Goal: Communication & Community: Answer question/provide support

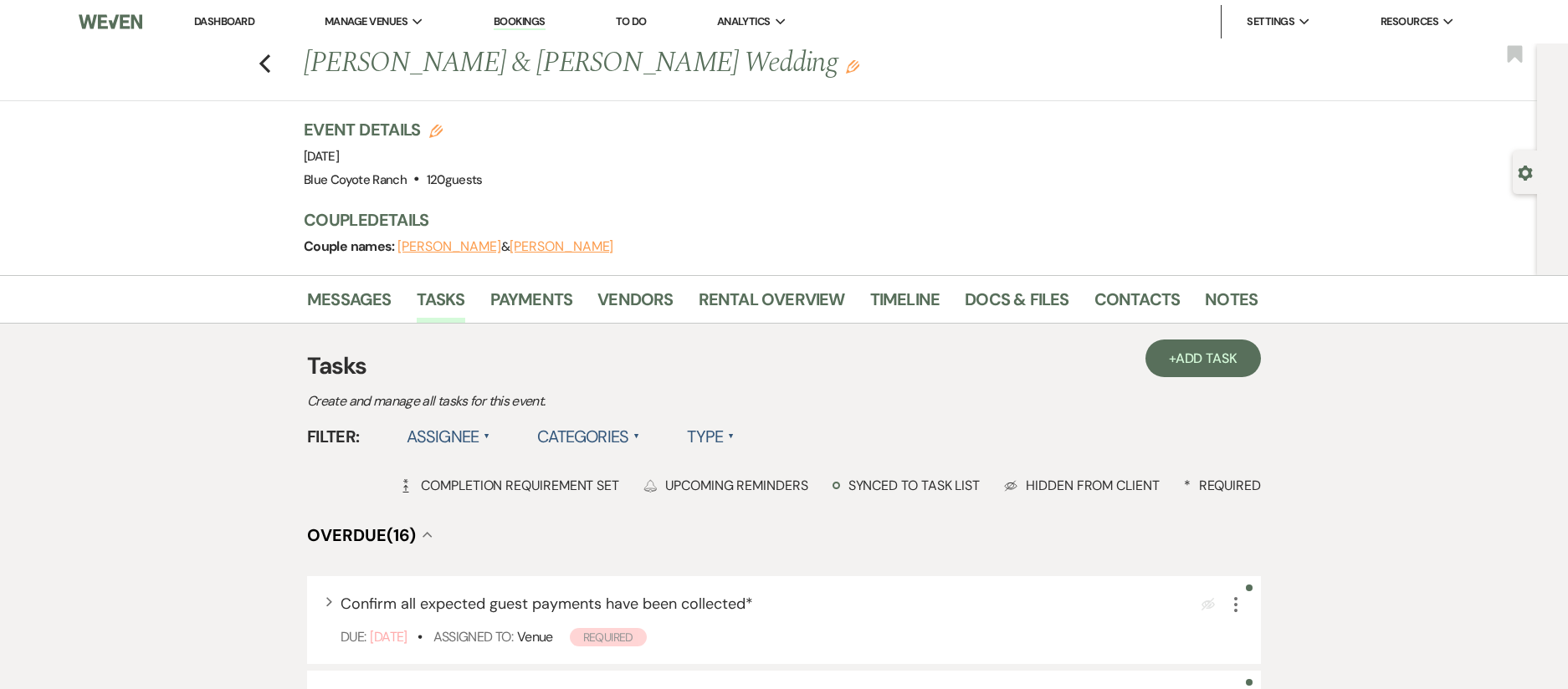
click at [221, 22] on link "Dashboard" at bounding box center [224, 21] width 60 height 14
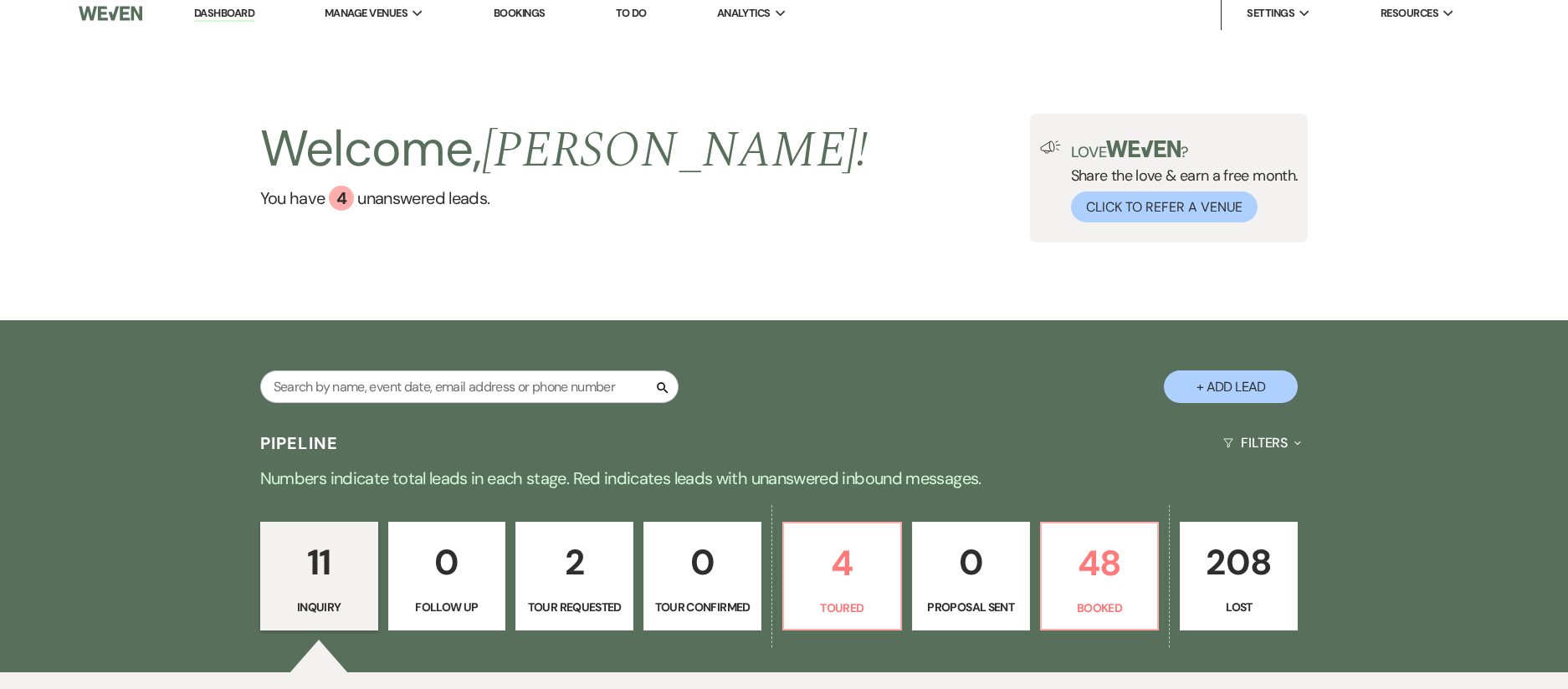
scroll to position [12, 0]
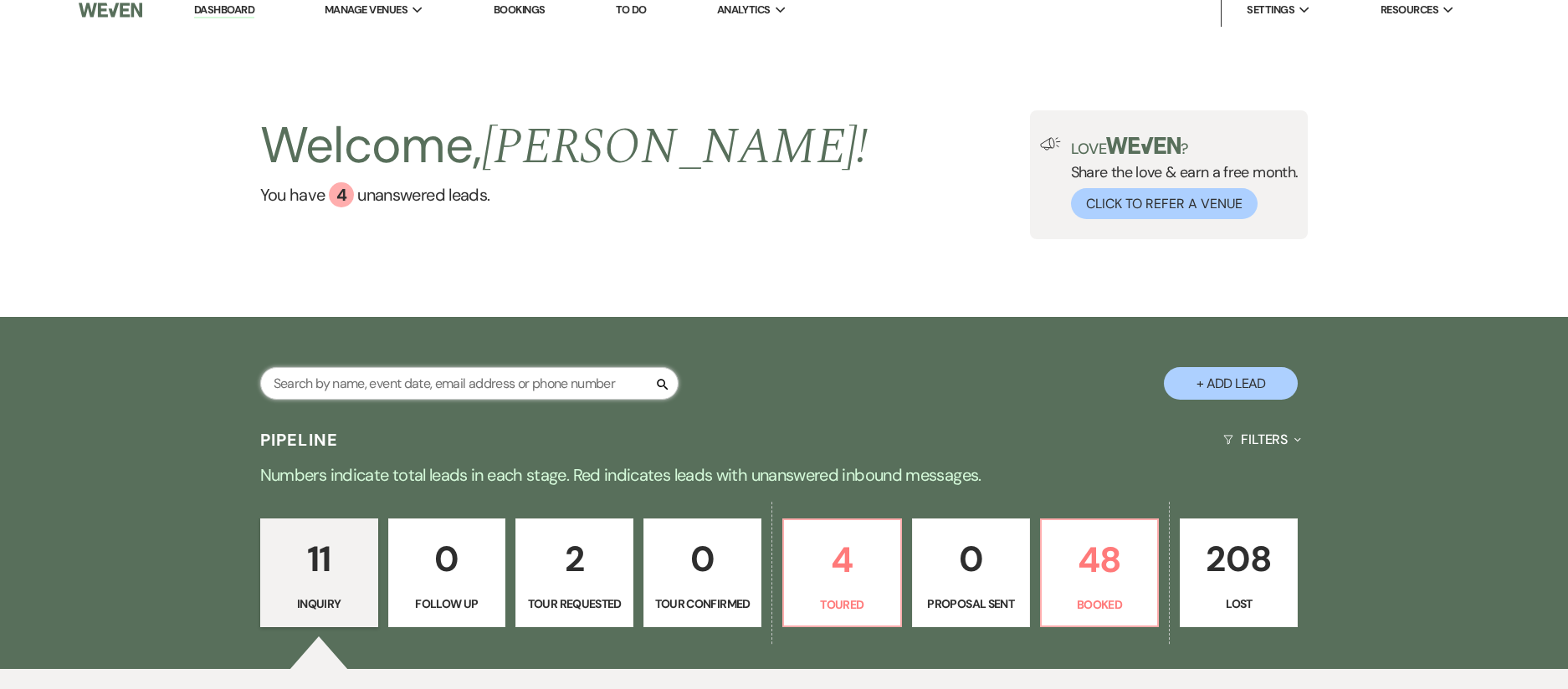
click at [527, 385] on input "text" at bounding box center [470, 383] width 419 height 32
type input "sean"
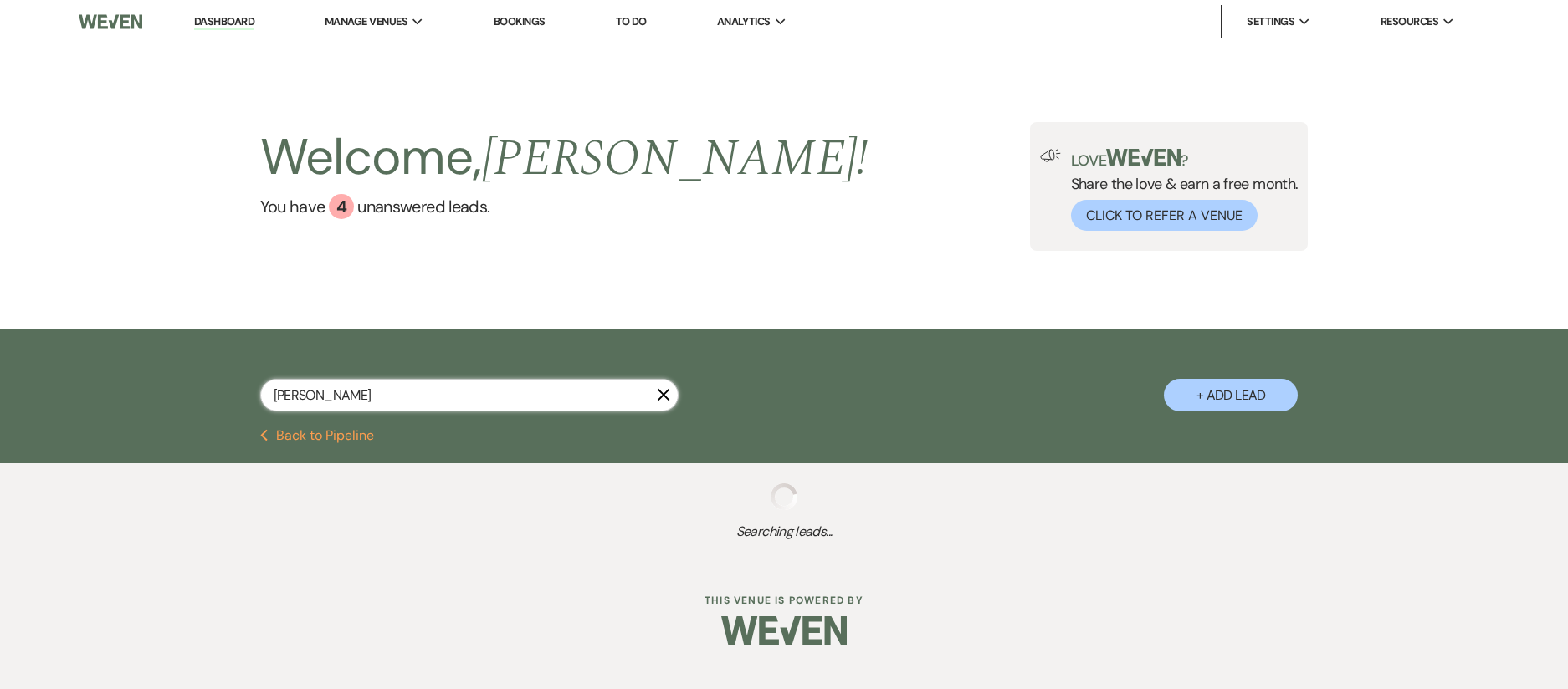
select select "8"
select select "5"
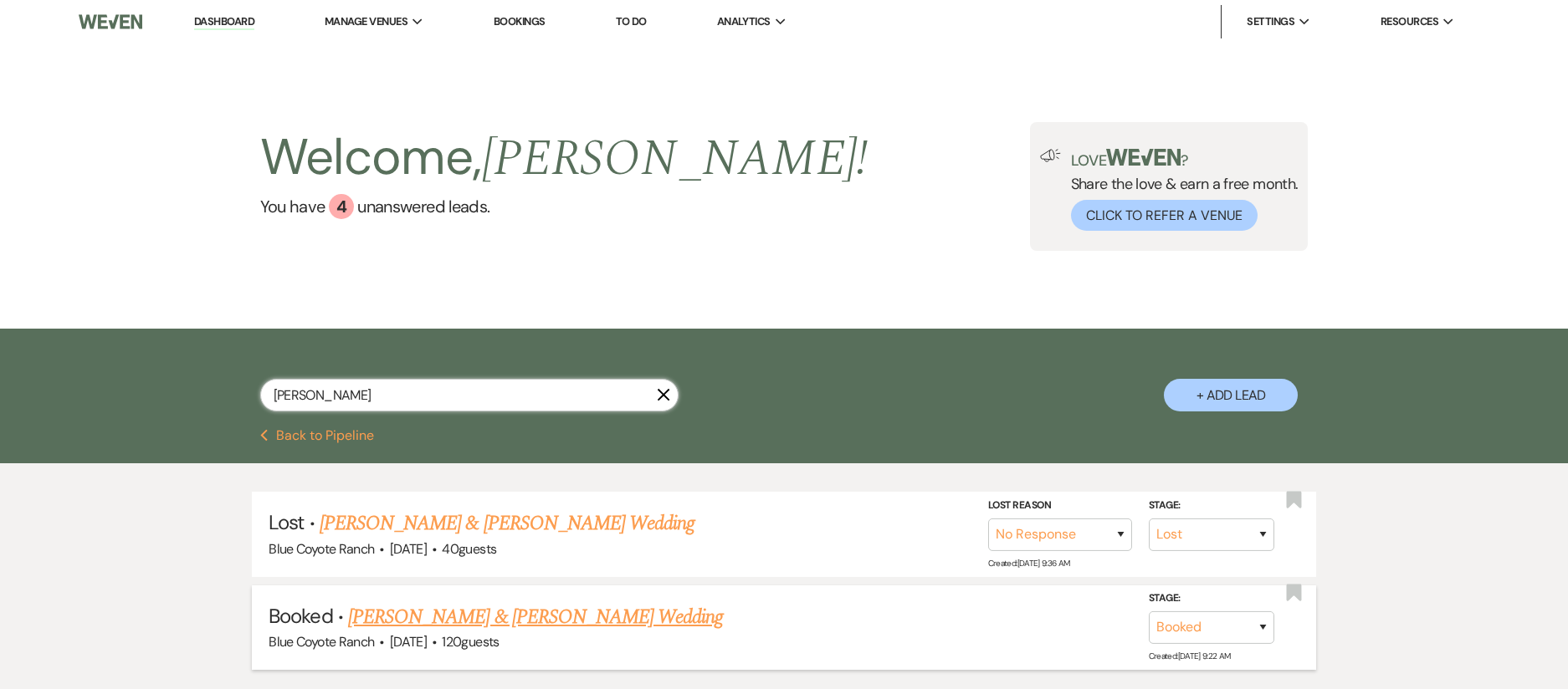
type input "sean"
click at [587, 621] on link "Sean McCarthy & Alex Veronda's Wedding" at bounding box center [535, 617] width 375 height 30
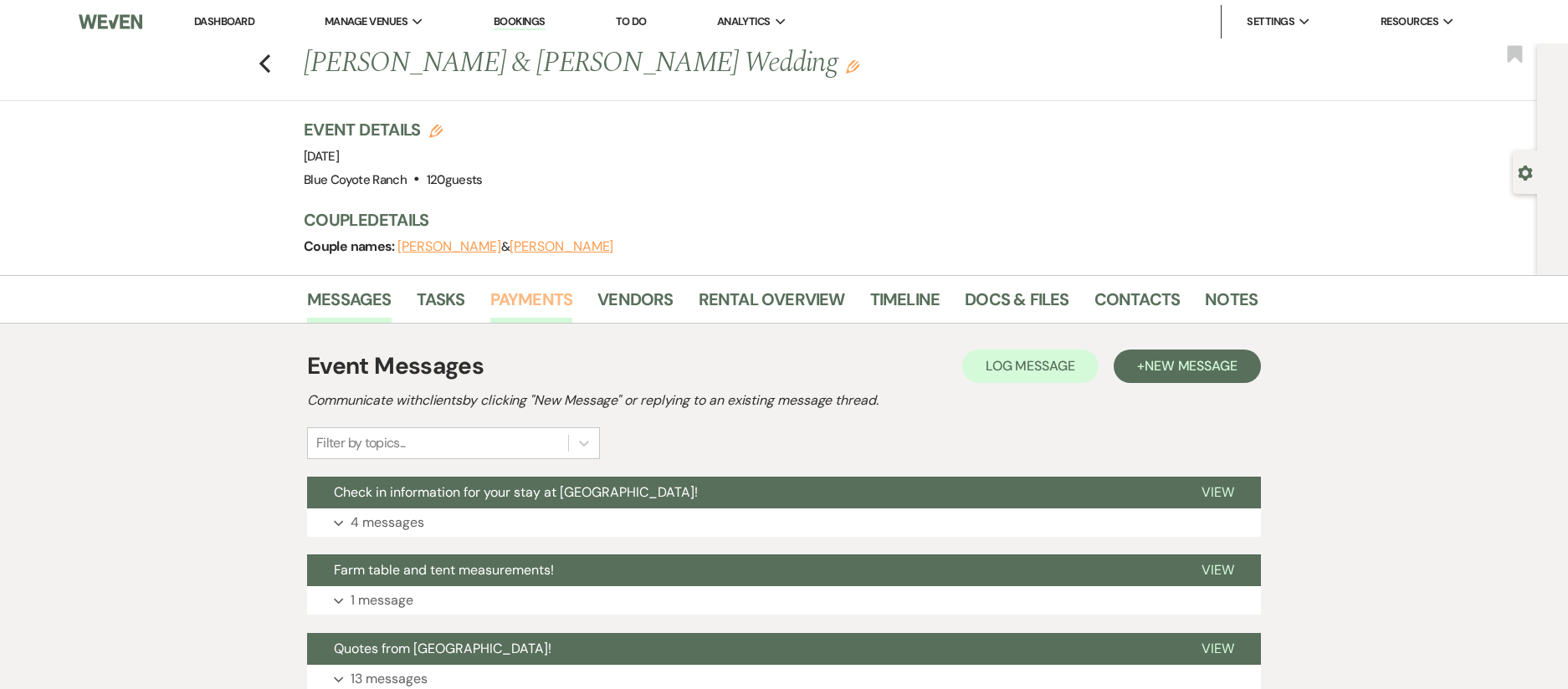
click at [533, 296] on link "Payments" at bounding box center [532, 304] width 83 height 37
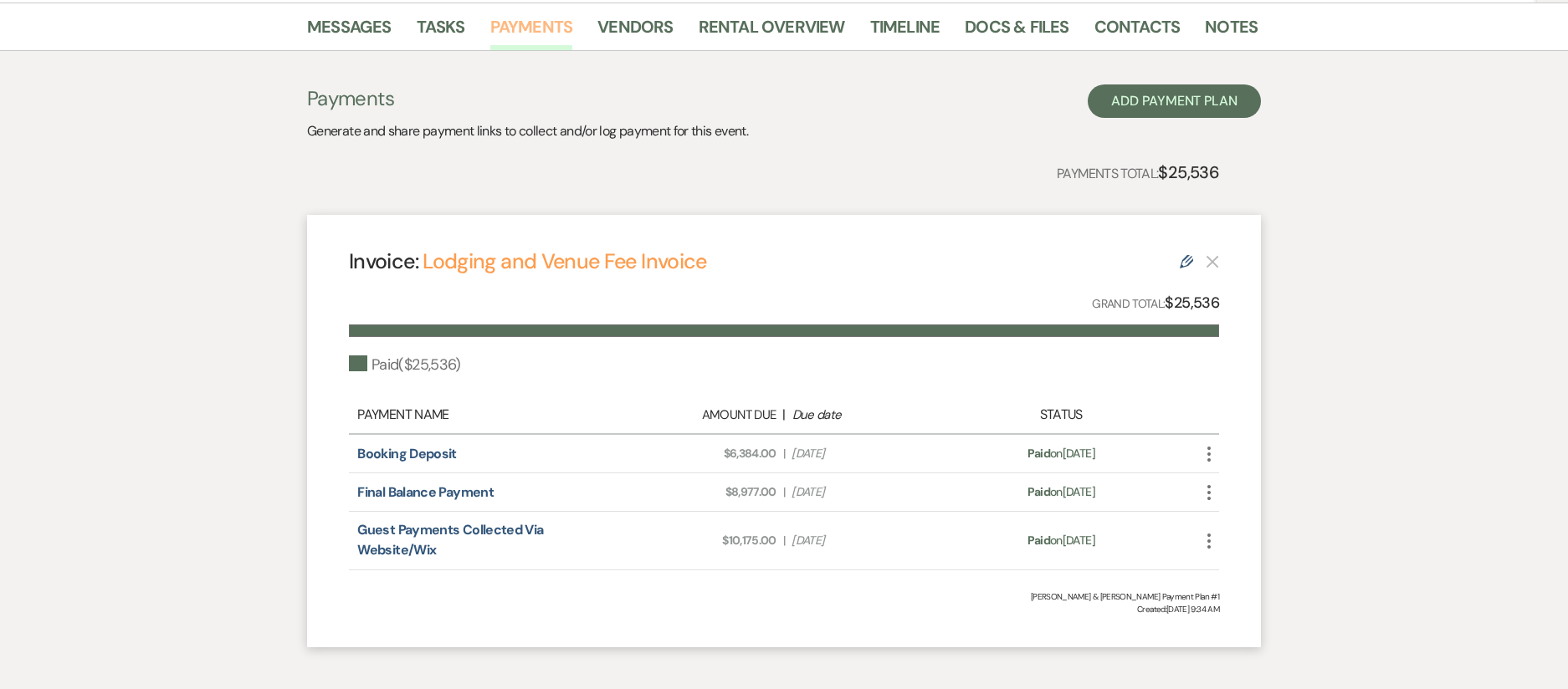
scroll to position [355, 0]
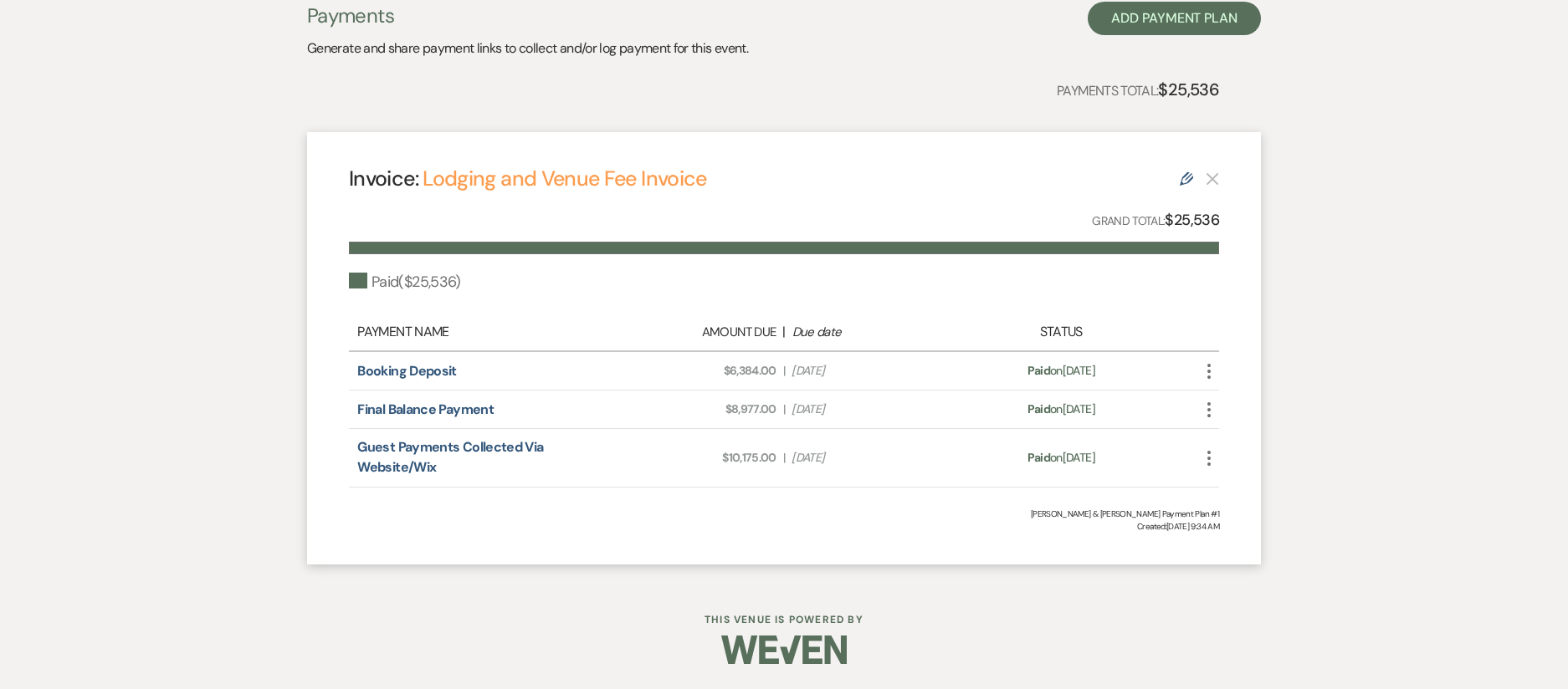
click at [1209, 409] on use "button" at bounding box center [1209, 410] width 4 height 15
click at [1237, 473] on button "$ Start Refund" at bounding box center [1283, 472] width 169 height 29
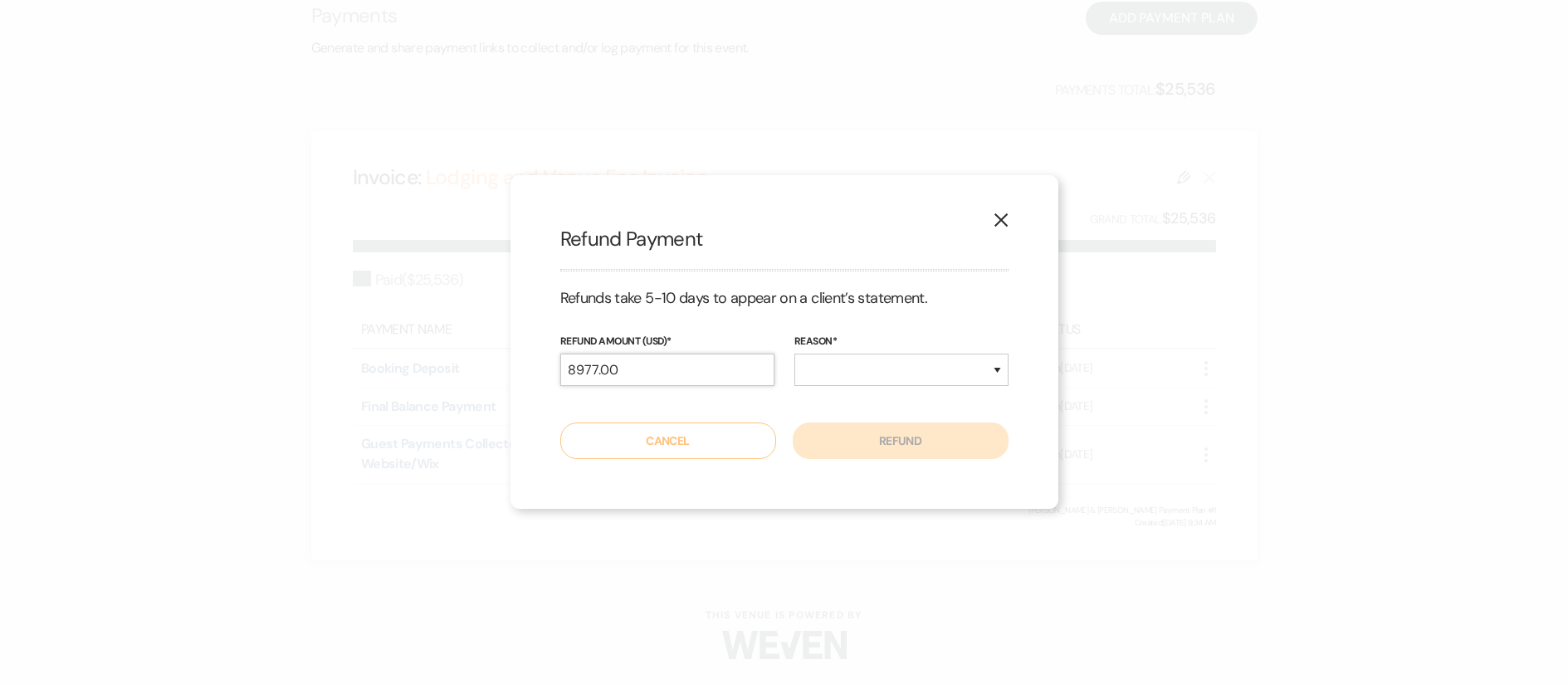
click at [695, 372] on input "8977.00" at bounding box center [667, 370] width 214 height 32
click at [694, 371] on input "8977.00" at bounding box center [667, 370] width 214 height 32
click at [695, 371] on input "8977.00" at bounding box center [667, 370] width 214 height 32
drag, startPoint x: 678, startPoint y: 367, endPoint x: 330, endPoint y: 358, distance: 348.1
click at [333, 359] on div "X Refund Payment Refunds take 5-10 days to appear on a client’s statement. Refu…" at bounding box center [784, 342] width 1568 height 684
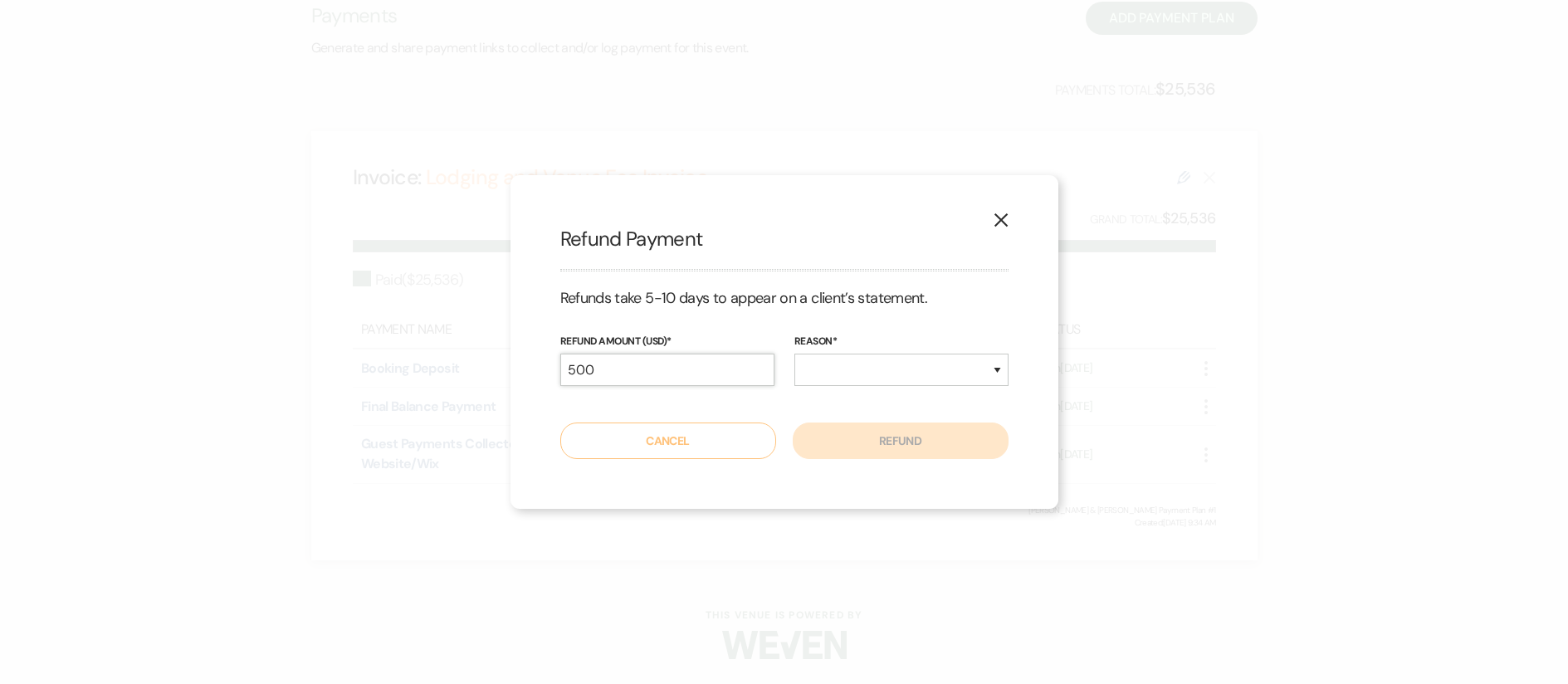
type input "500"
click at [886, 380] on select "Duplicate Fraudulent Requested by Customer Other" at bounding box center [901, 370] width 214 height 32
select select "other"
click at [795, 354] on select "Duplicate Fraudulent Requested by Customer Other" at bounding box center [901, 370] width 214 height 32
click at [869, 435] on button "Refund" at bounding box center [900, 441] width 216 height 36
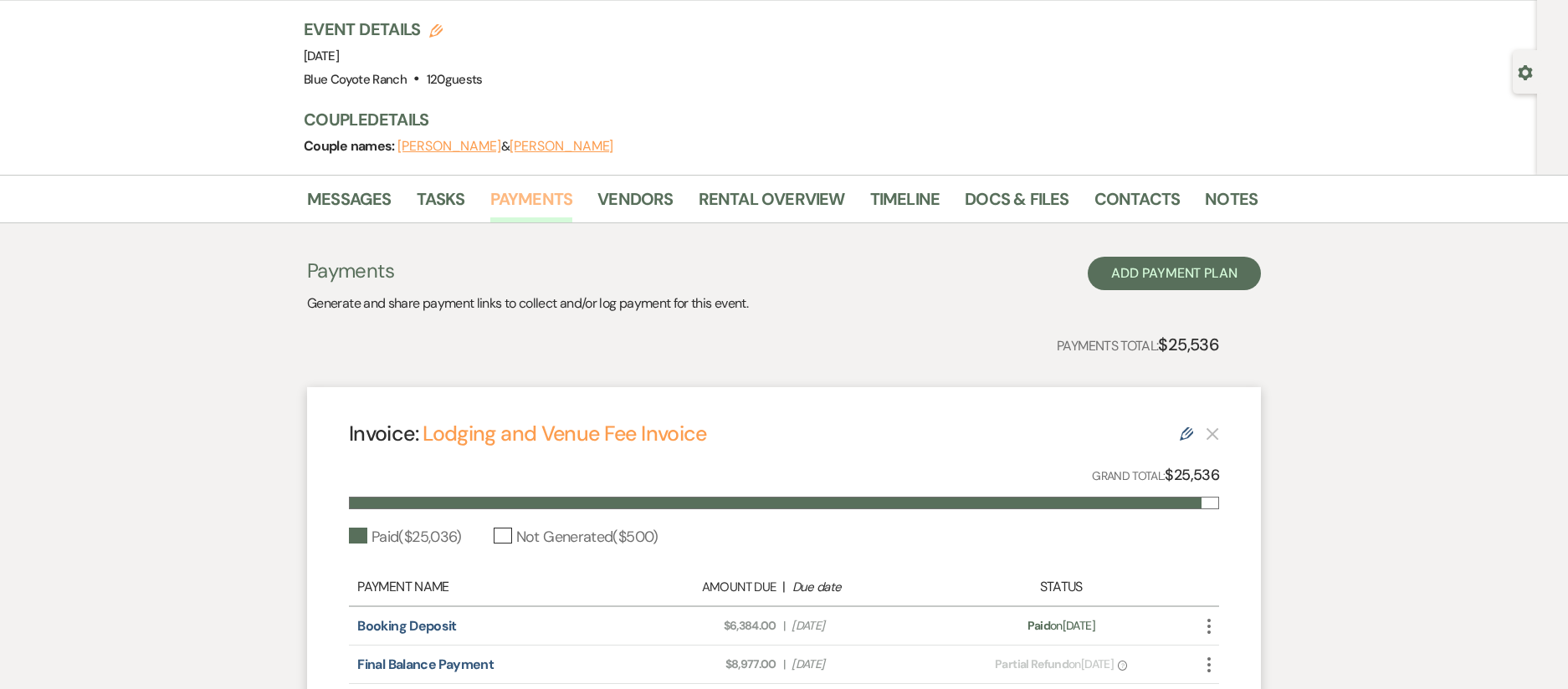
scroll to position [0, 0]
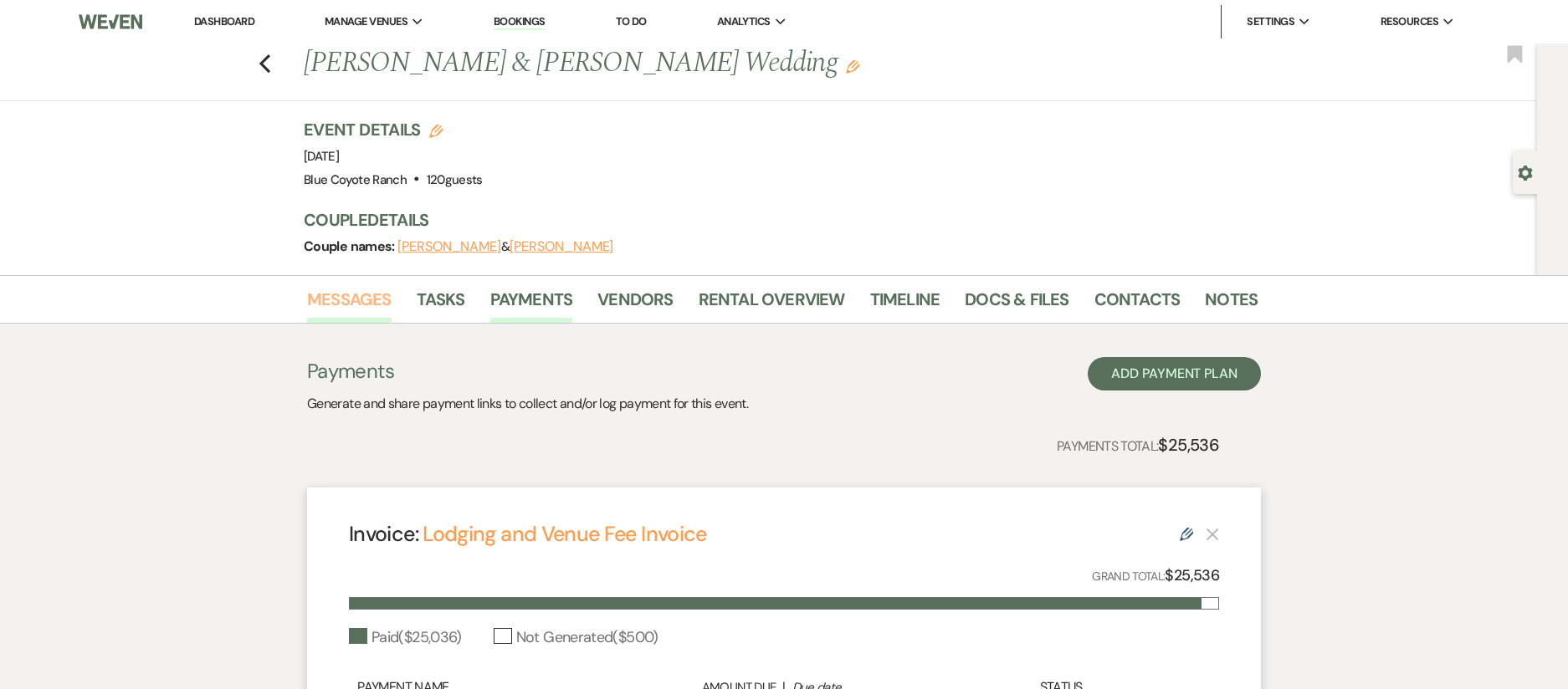
click at [356, 293] on link "Messages" at bounding box center [349, 304] width 84 height 37
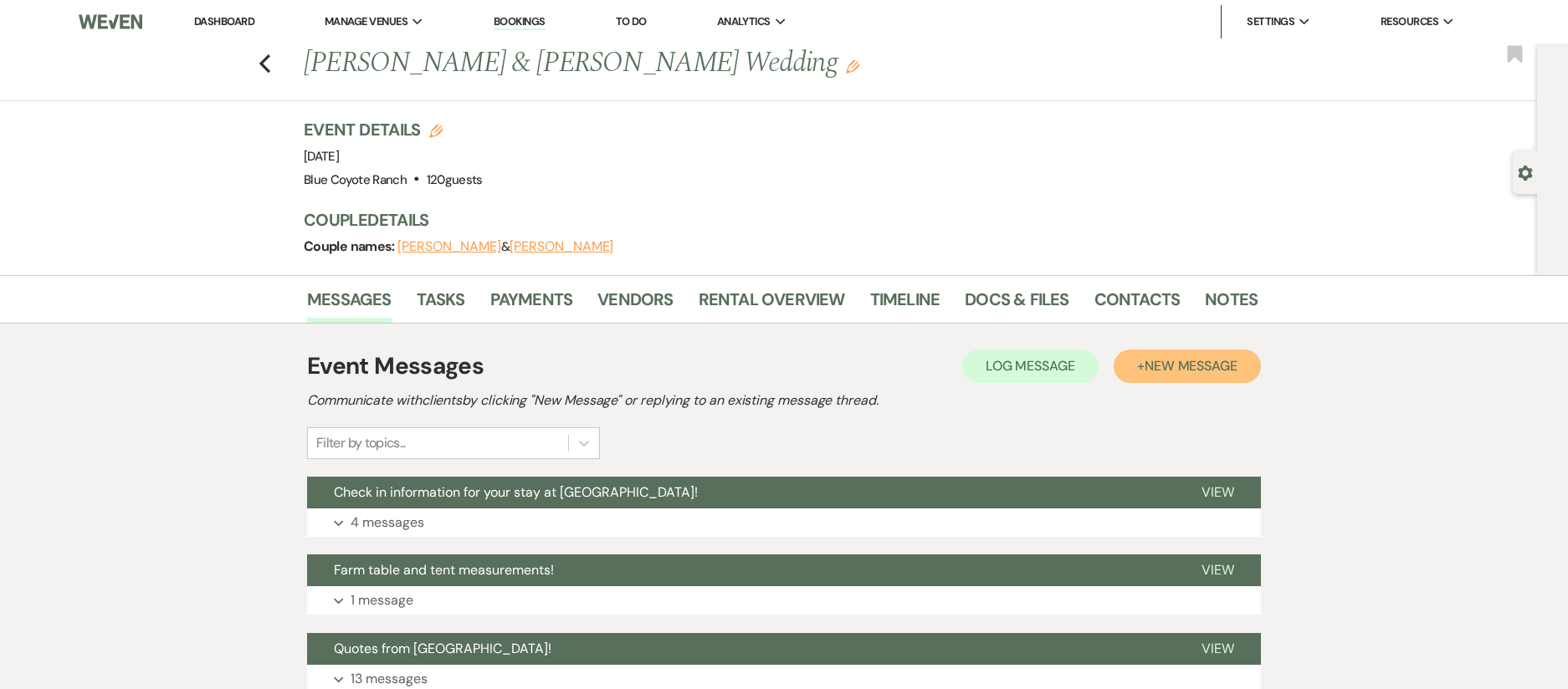
click at [1216, 373] on span "New Message" at bounding box center [1191, 366] width 93 height 18
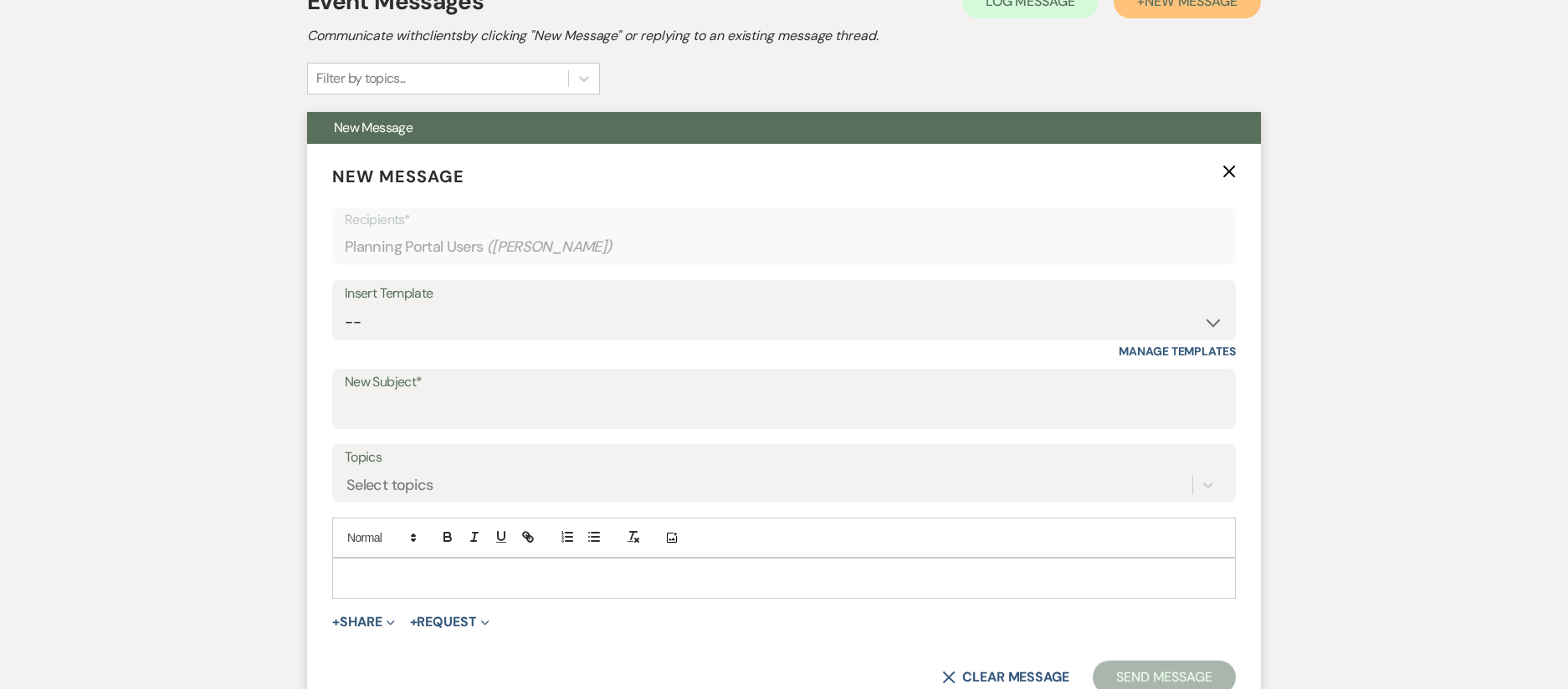
scroll to position [391, 0]
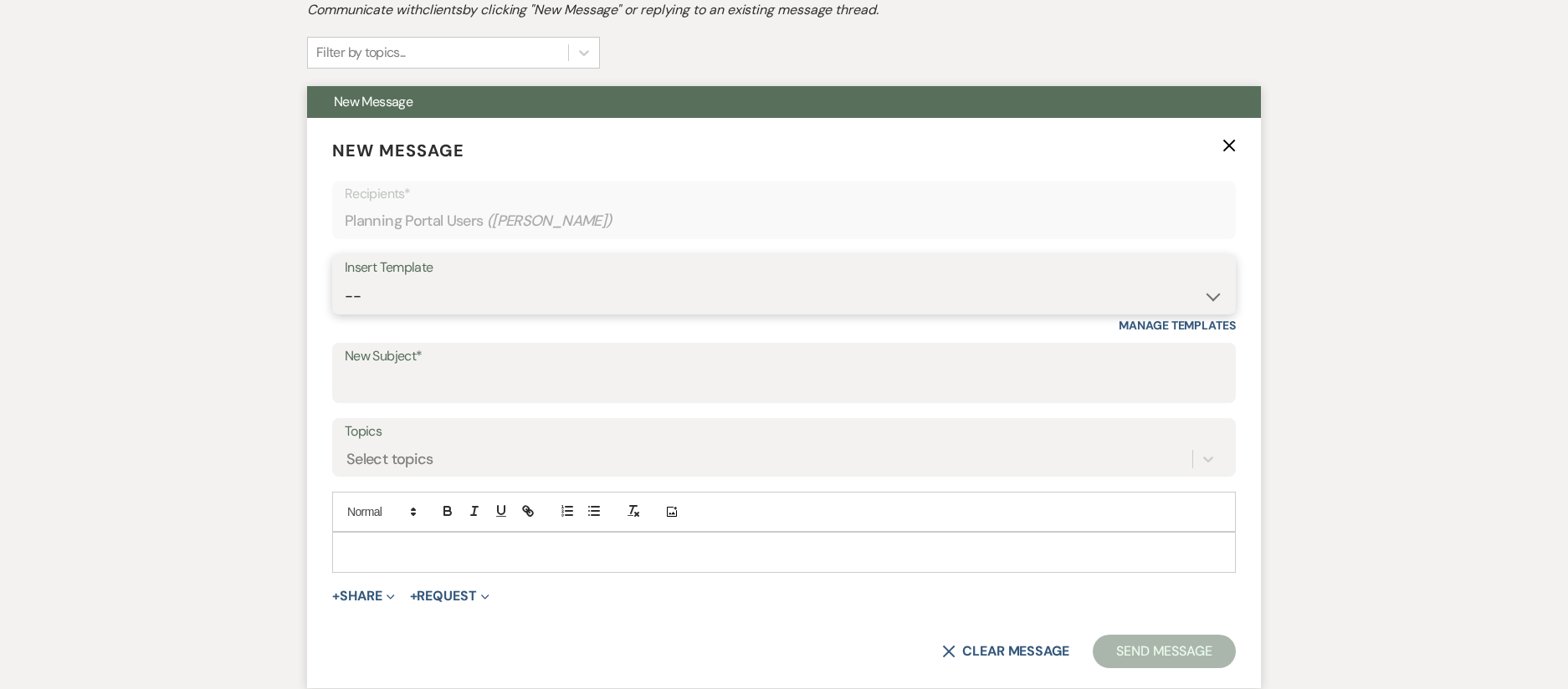
click at [547, 297] on select "-- 2025/6 Inquiry Reply Tour Request Response Contract and Deposit Request Wedd…" at bounding box center [784, 296] width 879 height 32
select select "4144"
click at [345, 280] on select "-- 2025/6 Inquiry Reply Tour Request Response Contract and Deposit Request Wedd…" at bounding box center [784, 296] width 879 height 32
type input "Thank you and return of damage deposit!"
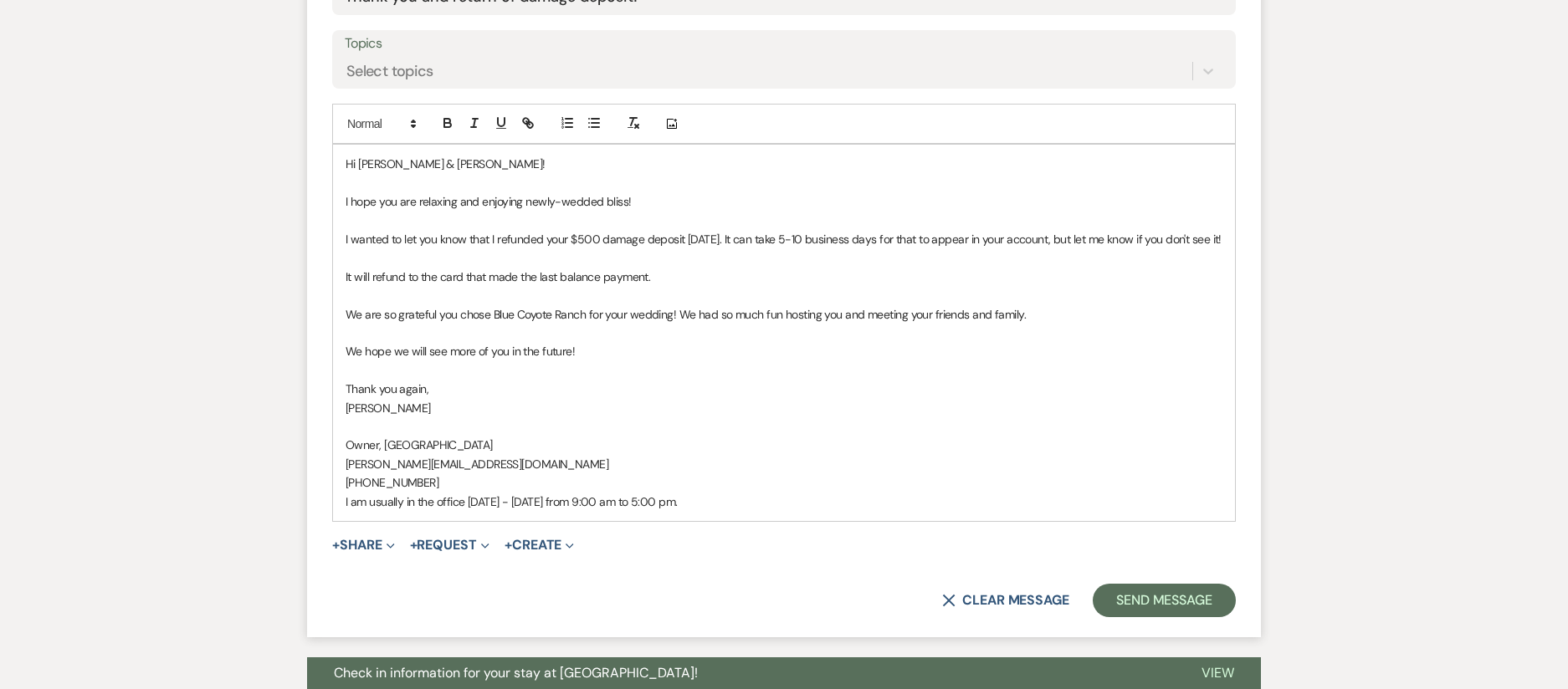
scroll to position [784, 0]
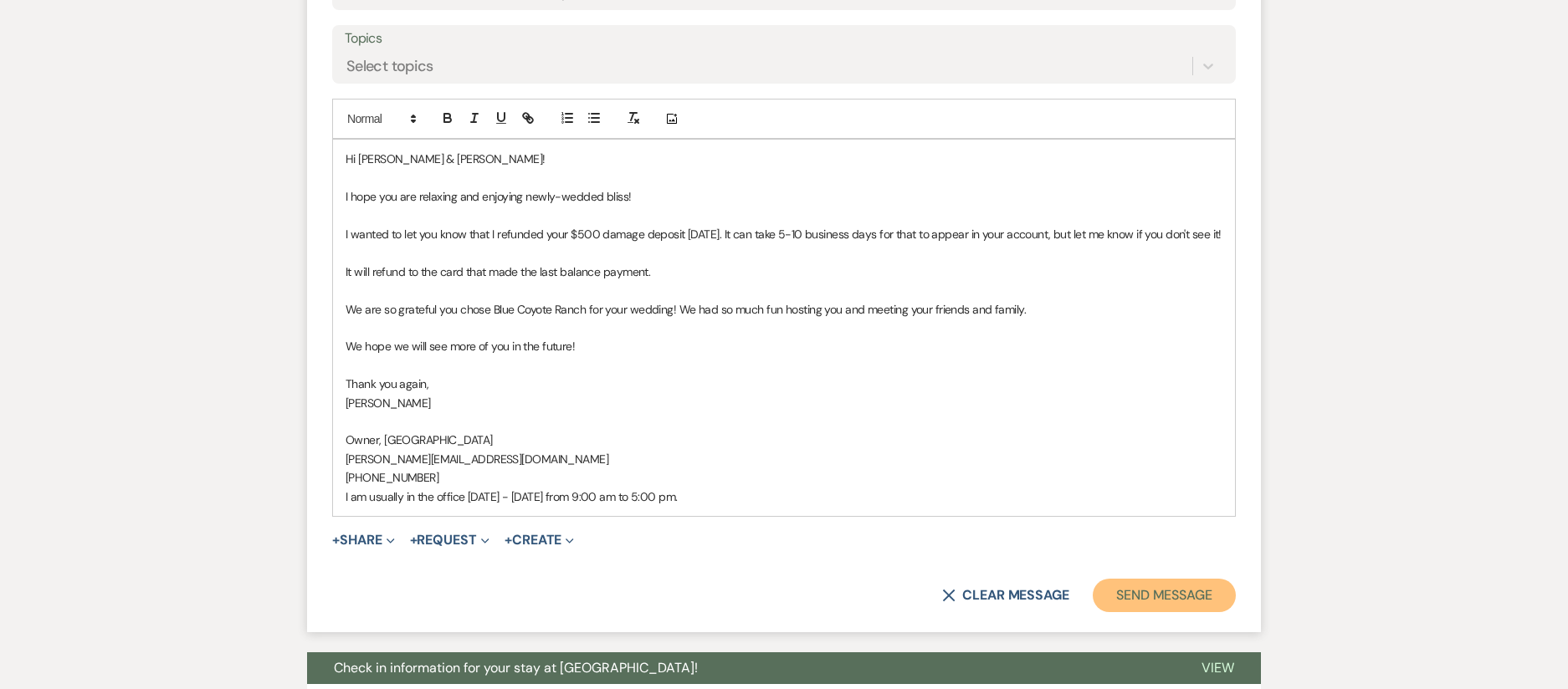
click at [1186, 603] on button "Send Message" at bounding box center [1164, 595] width 143 height 33
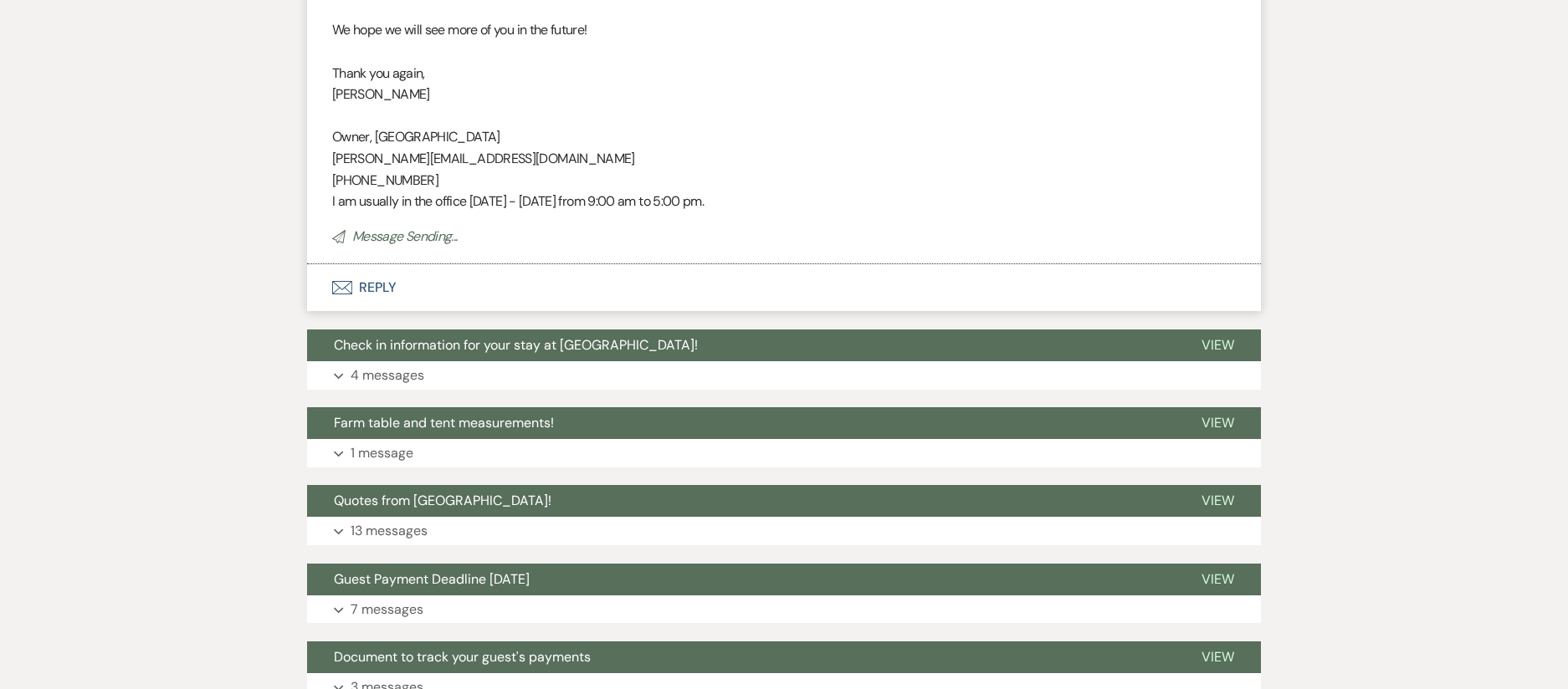
scroll to position [162, 0]
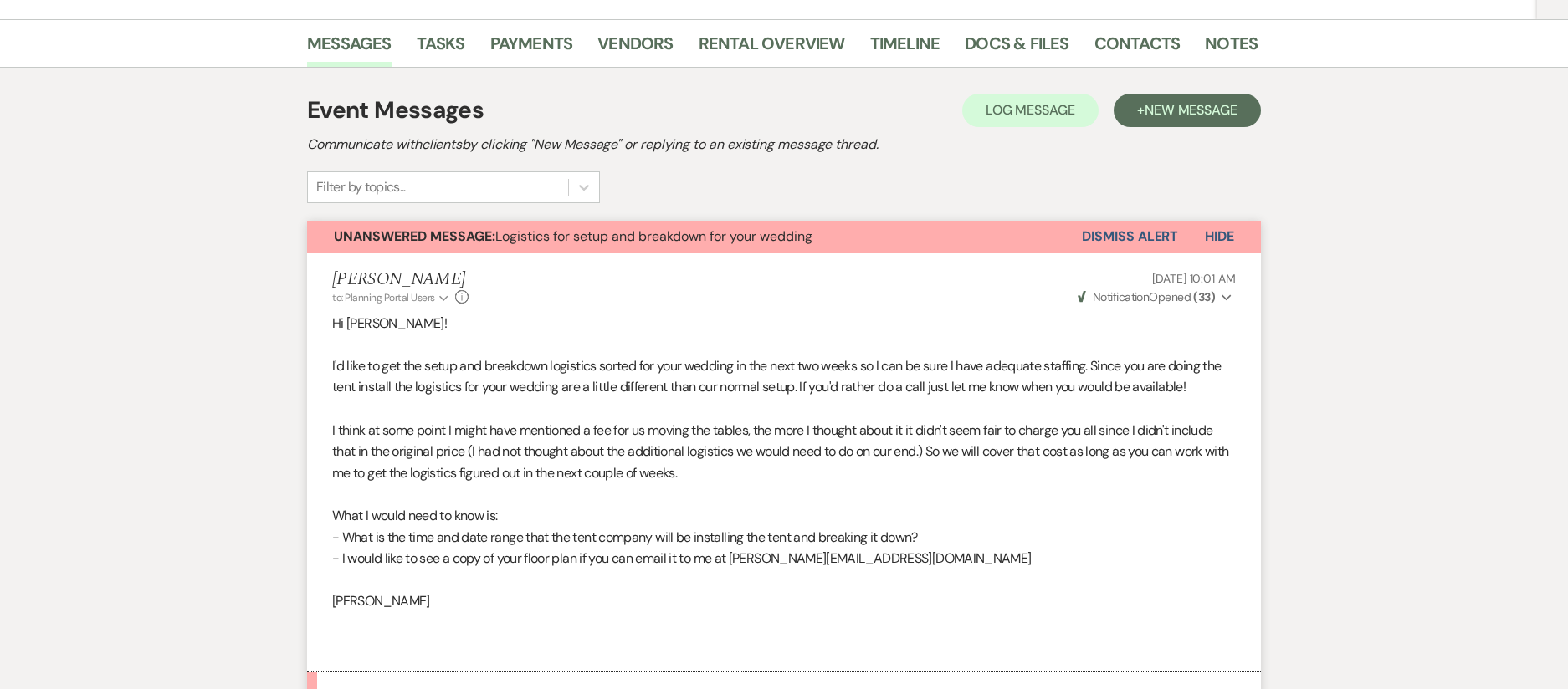
scroll to position [238, 0]
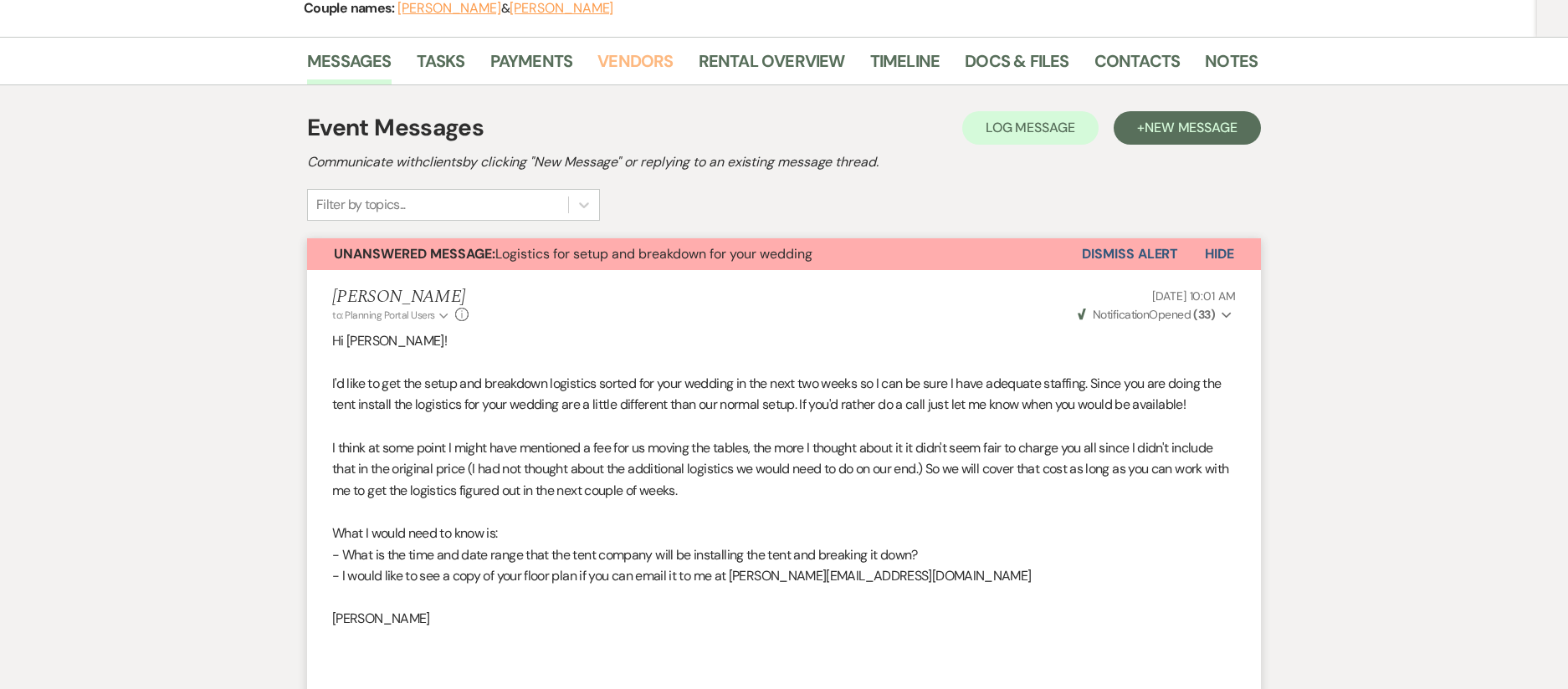
click at [631, 63] on link "Vendors" at bounding box center [635, 65] width 75 height 37
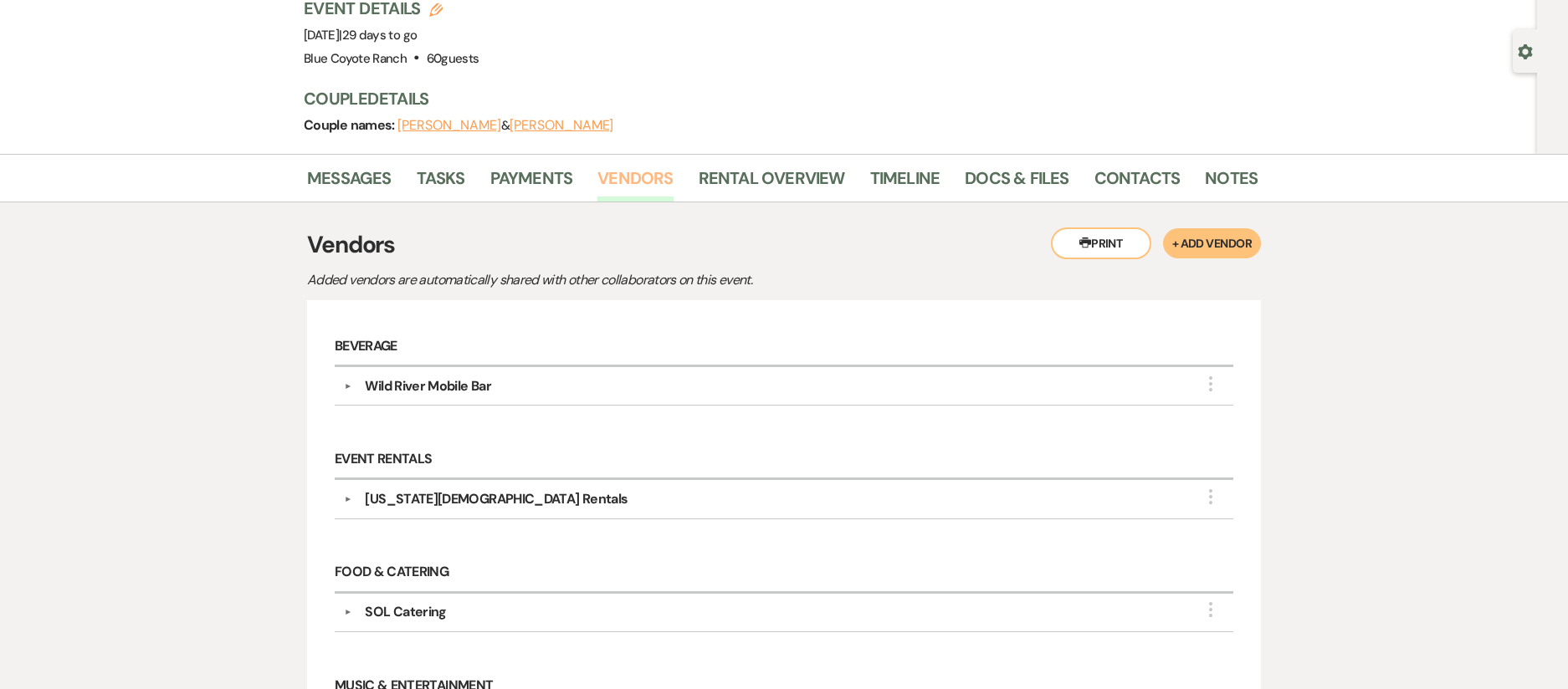
scroll to position [131, 0]
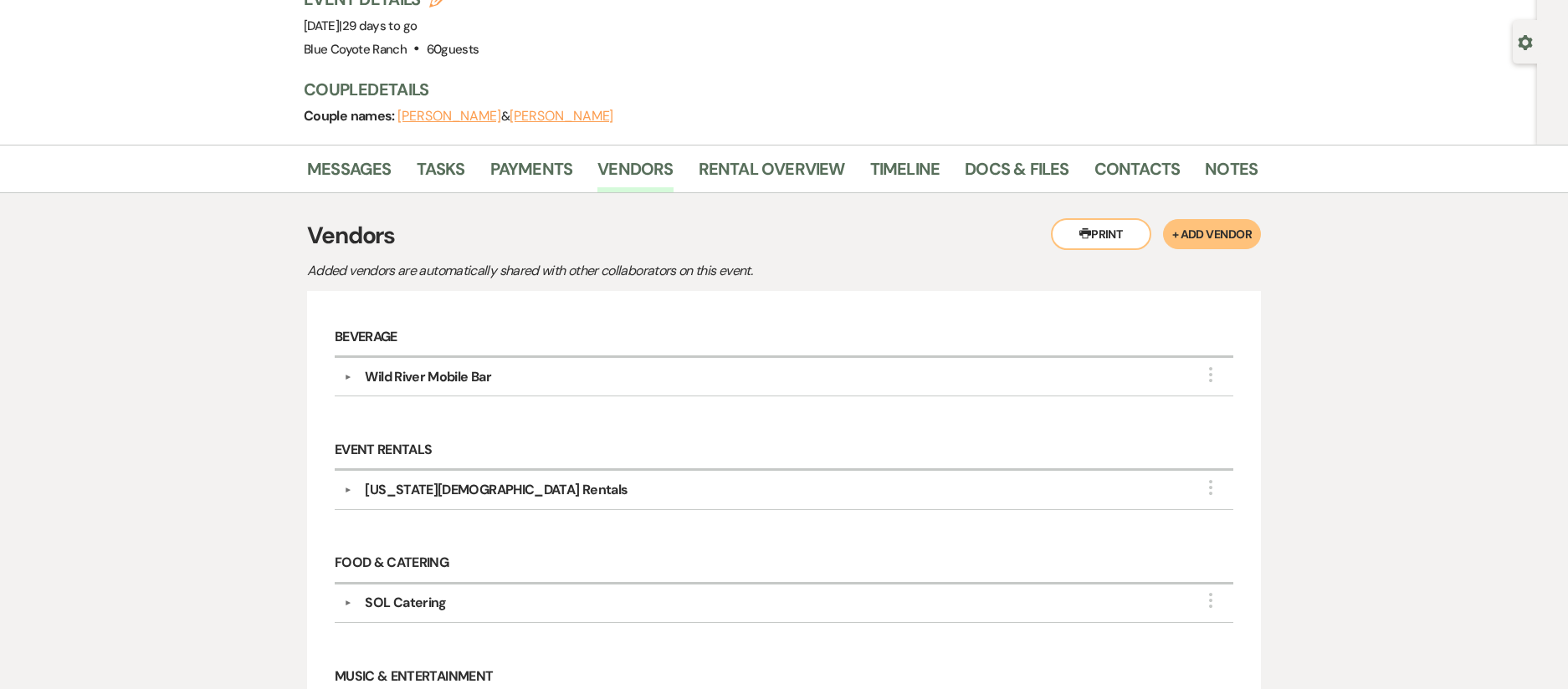
click at [354, 493] on button "▼" at bounding box center [347, 489] width 20 height 8
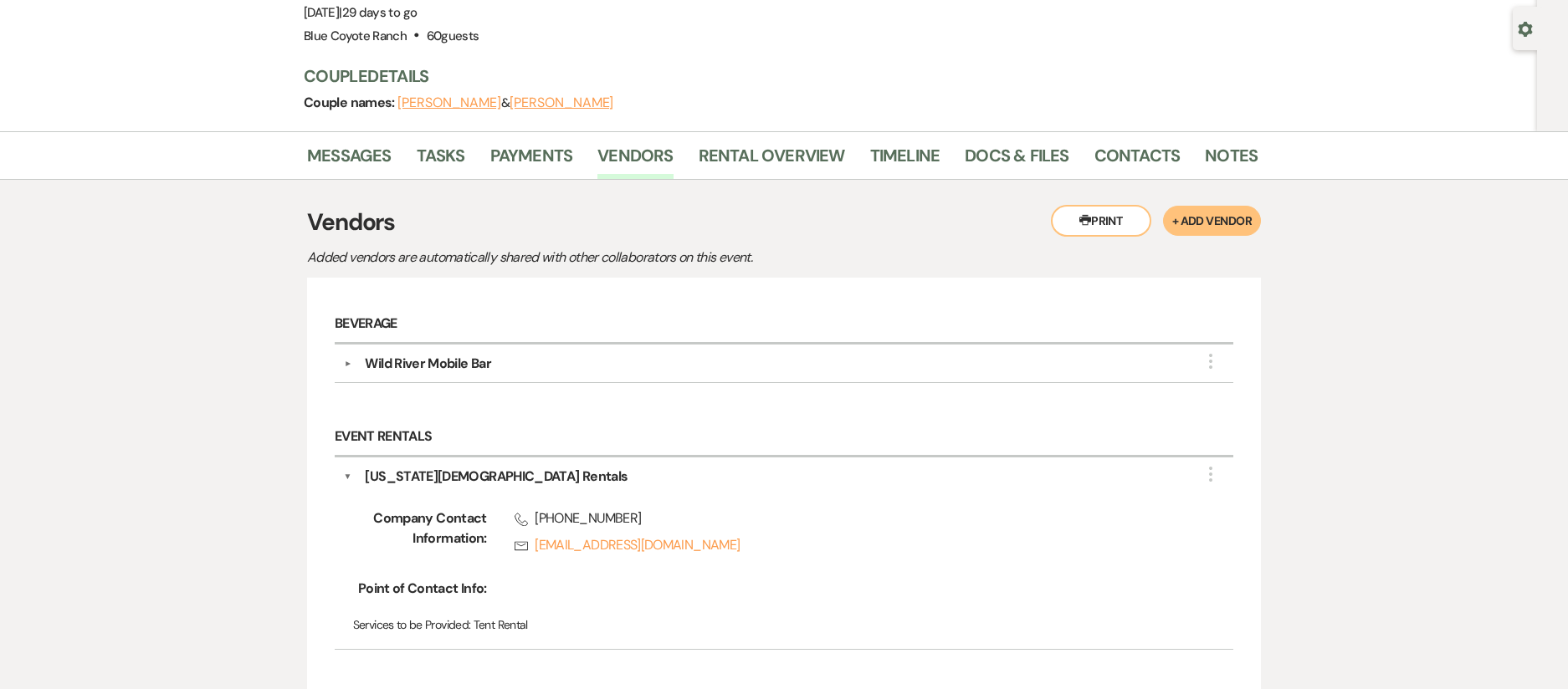
scroll to position [148, 0]
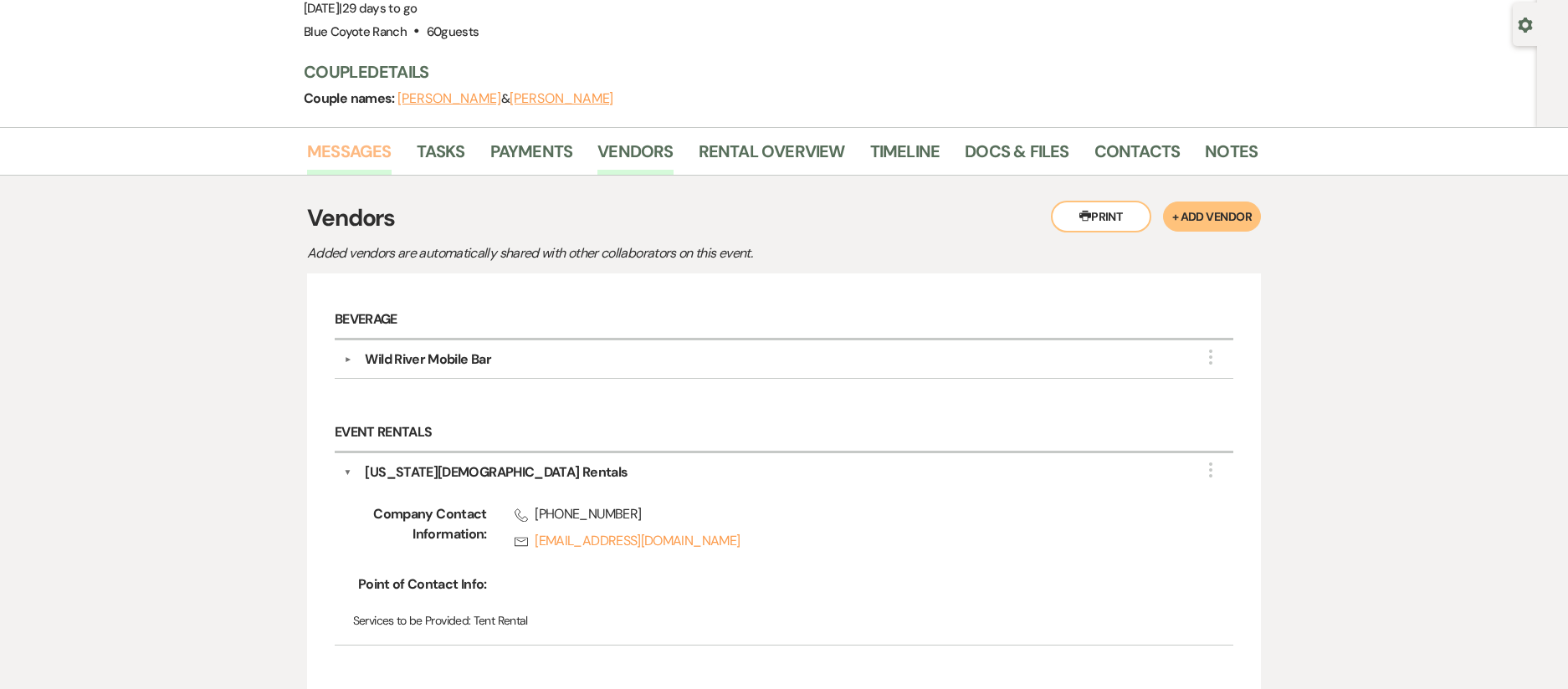
click at [372, 159] on link "Messages" at bounding box center [349, 156] width 84 height 37
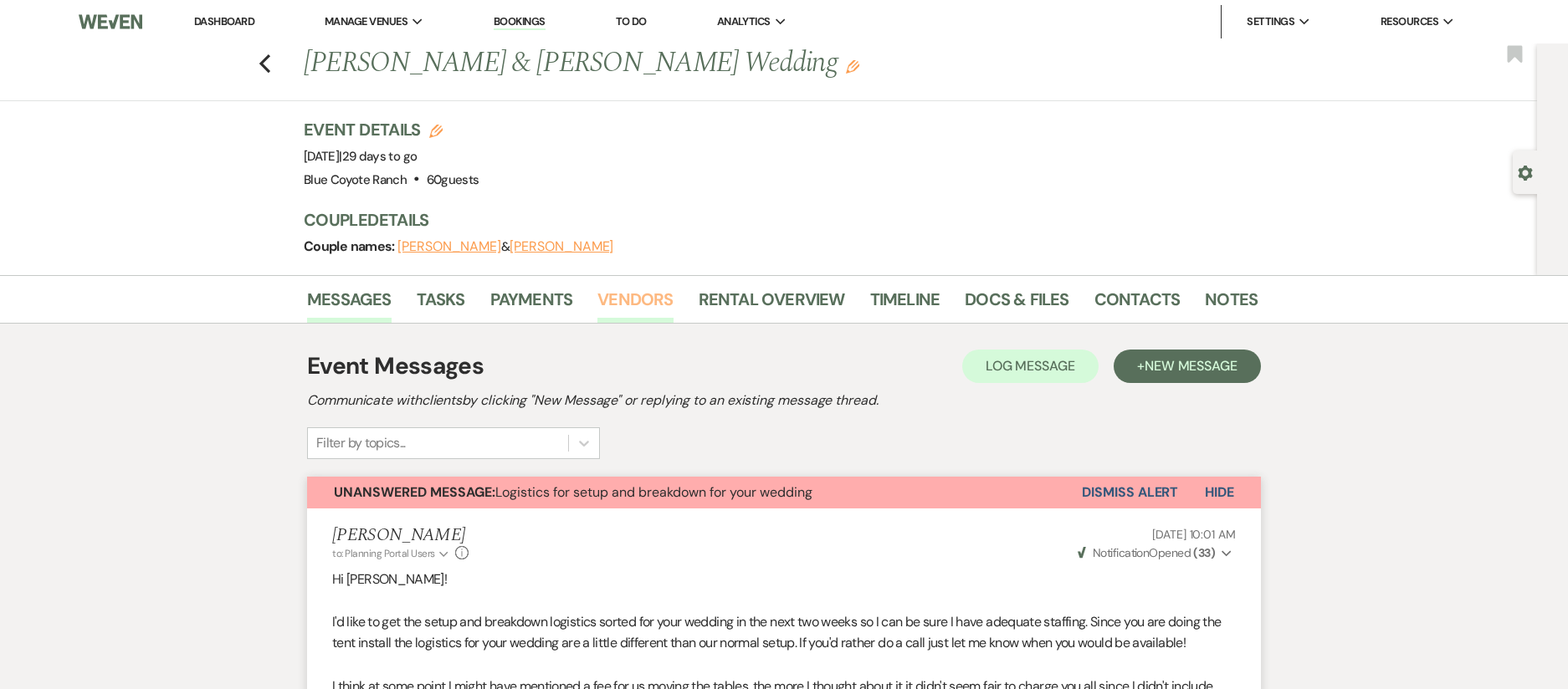
click at [648, 302] on link "Vendors" at bounding box center [635, 304] width 75 height 37
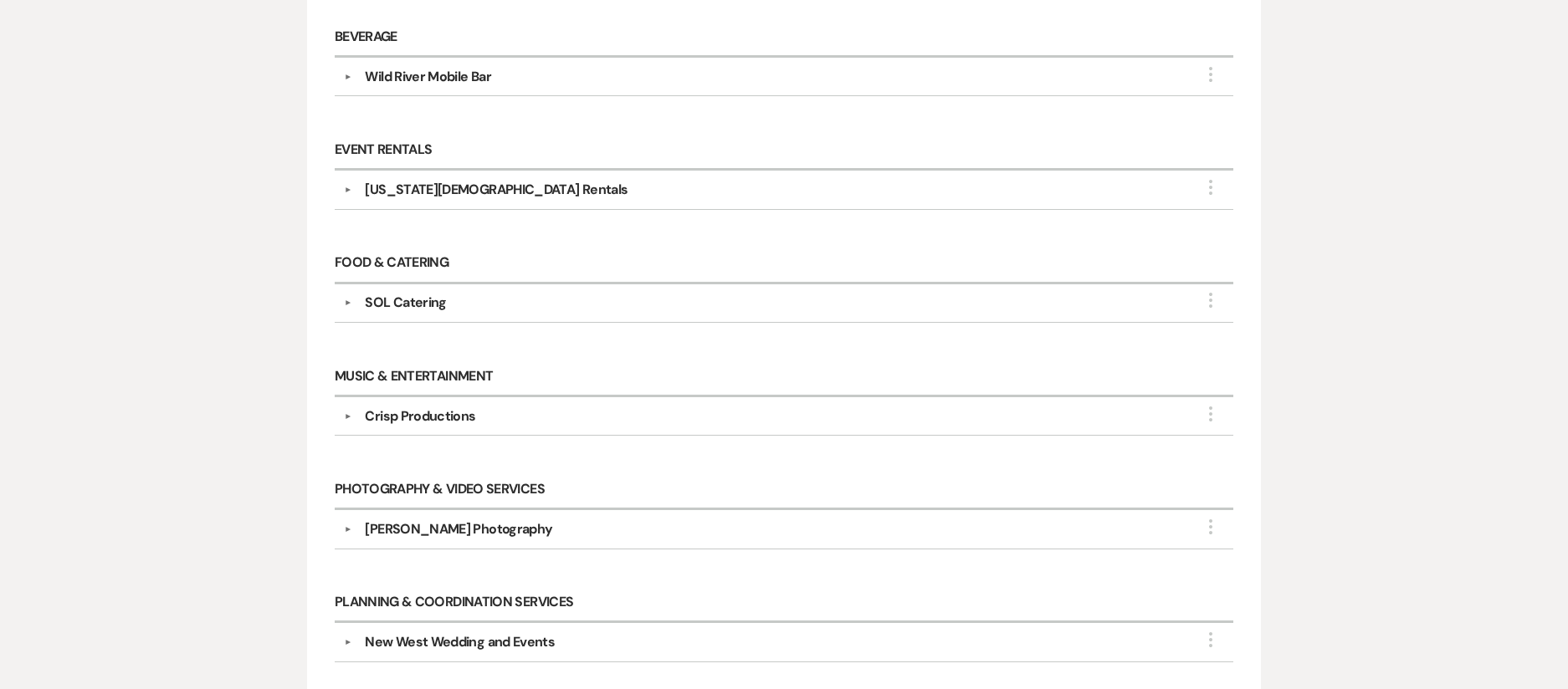
scroll to position [416, 0]
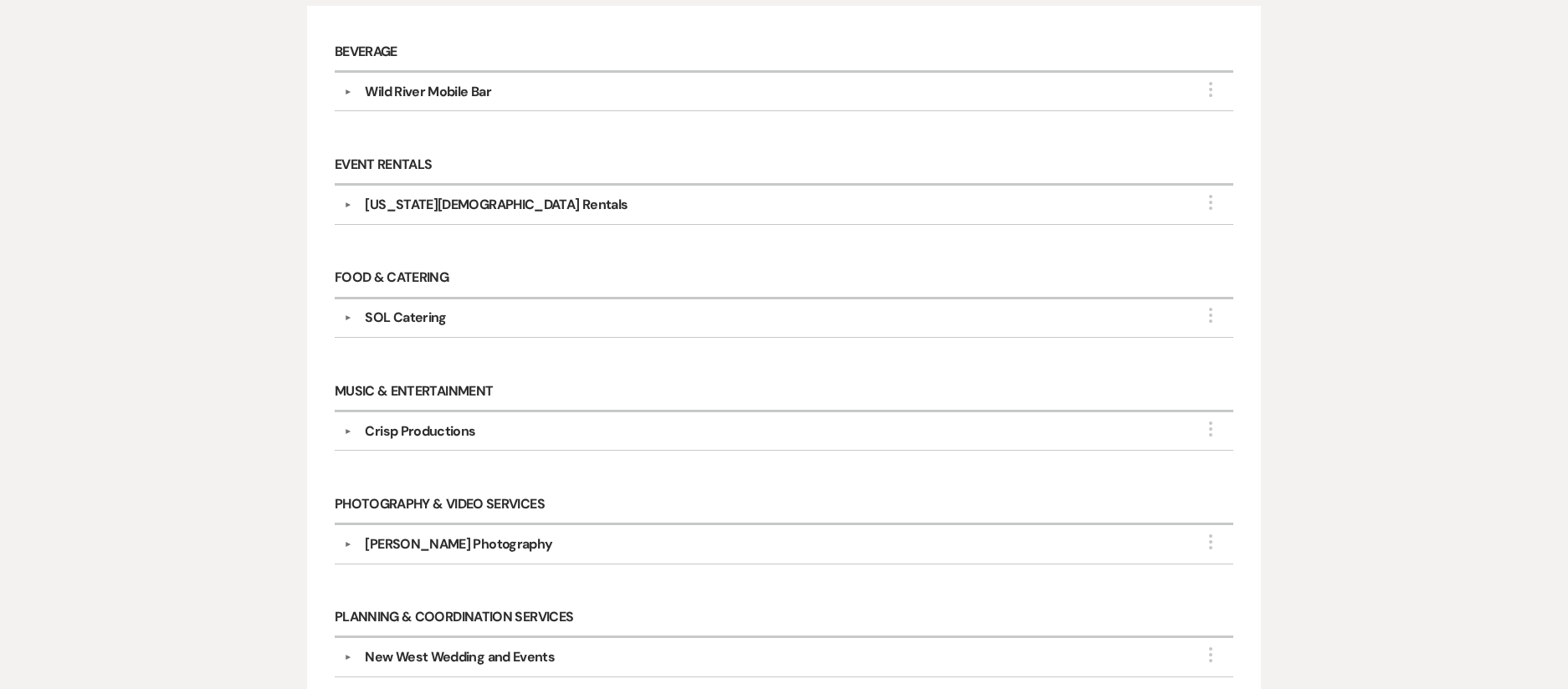
click at [340, 203] on button "▼" at bounding box center [347, 204] width 20 height 8
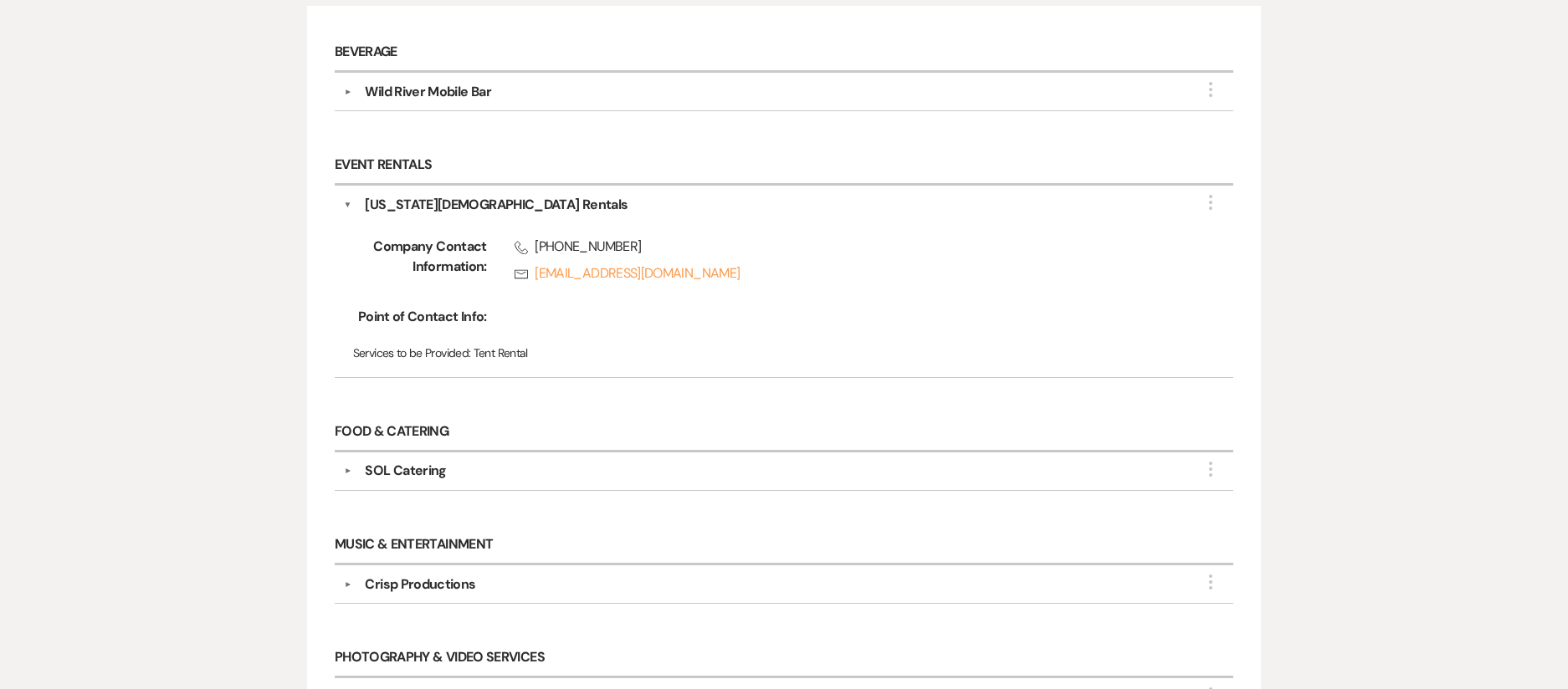
click at [1414, 379] on div "Messages Tasks Payments Vendors Rental Overview Timeline Docs & Files Contacts …" at bounding box center [784, 446] width 1568 height 1173
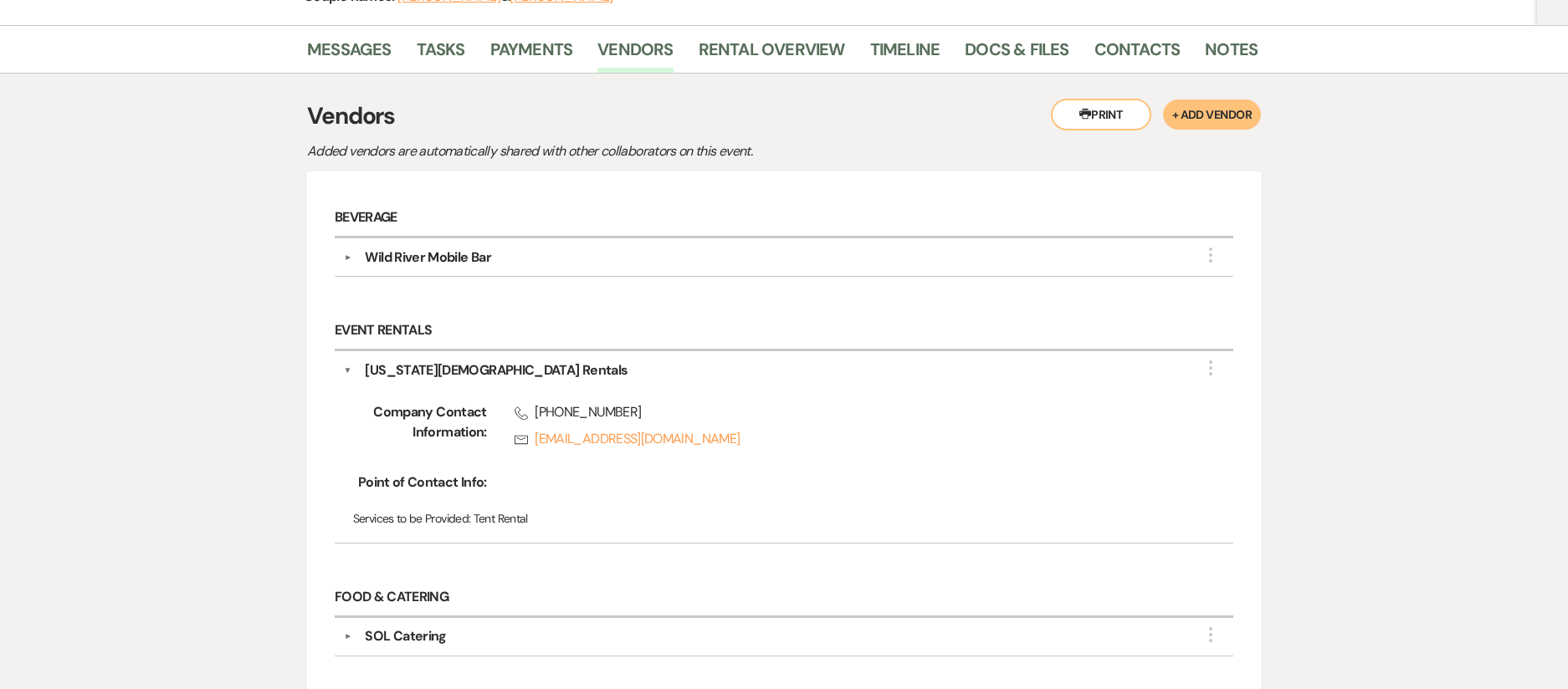
scroll to position [0, 0]
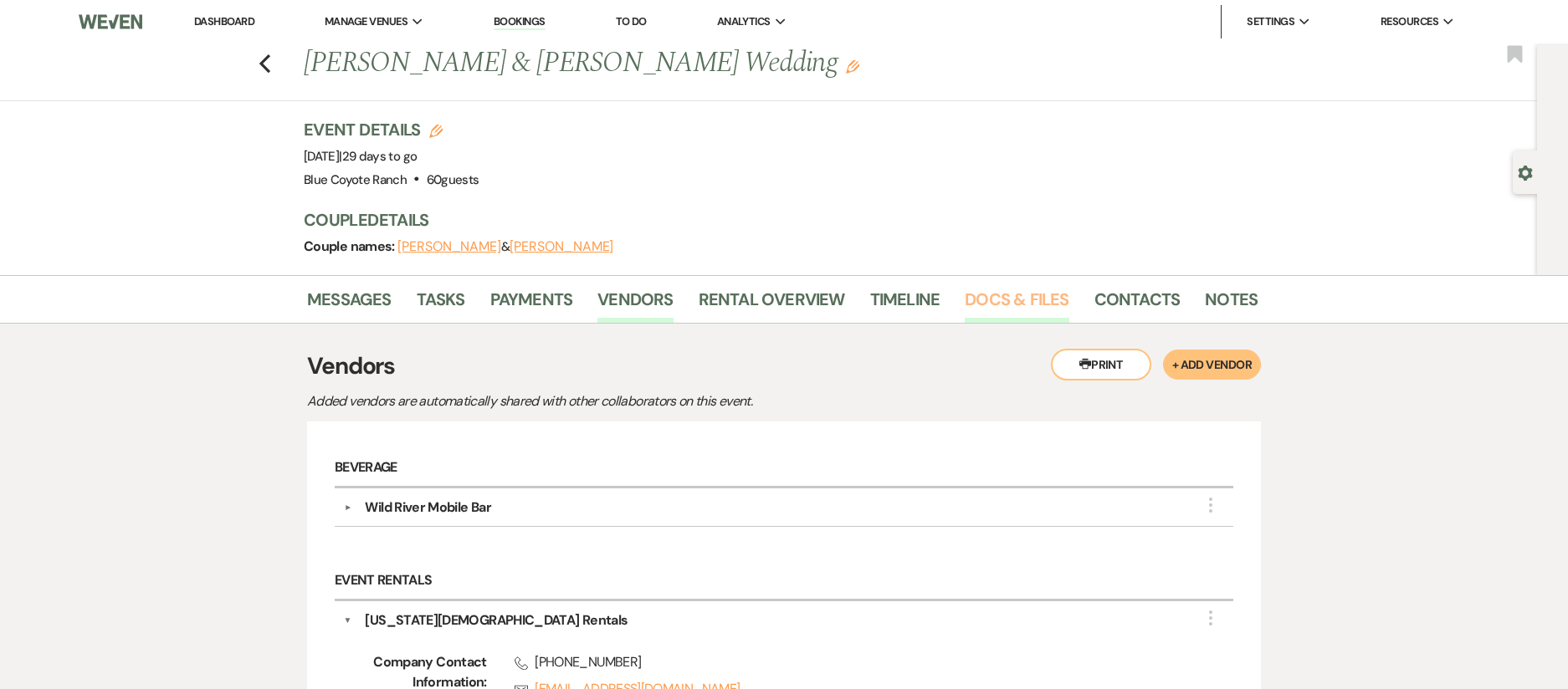
click at [1010, 303] on link "Docs & Files" at bounding box center [1017, 304] width 104 height 37
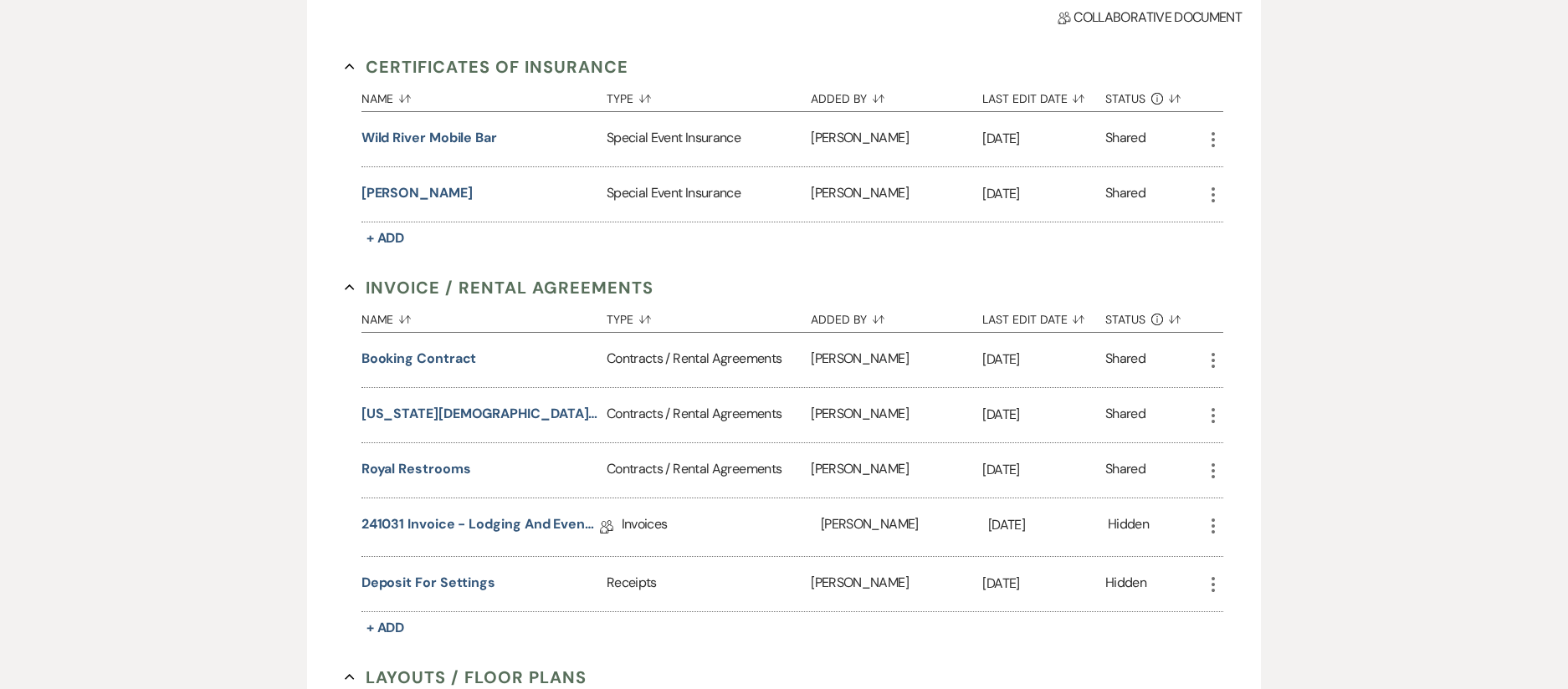
scroll to position [445, 0]
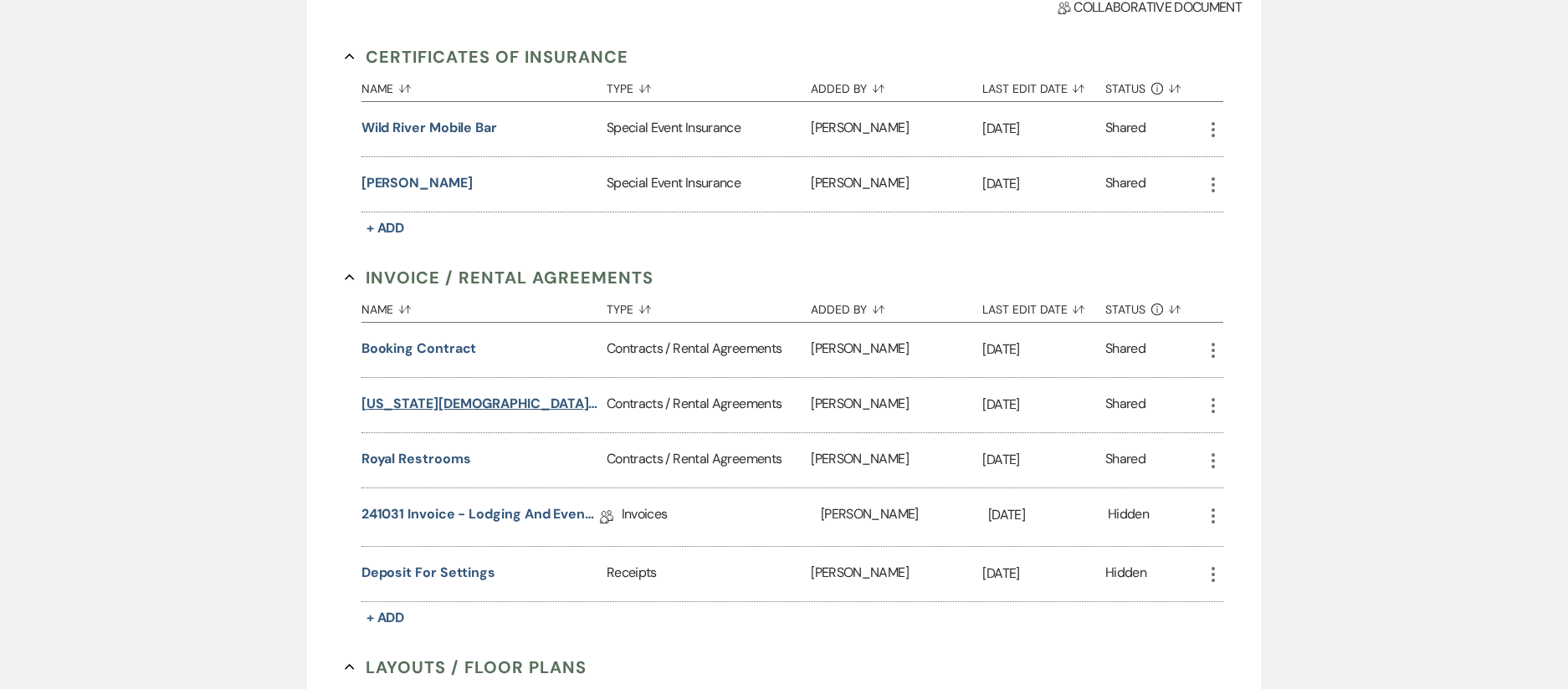
click at [434, 407] on button "Colorado Party Rentals - Tent" at bounding box center [481, 404] width 238 height 20
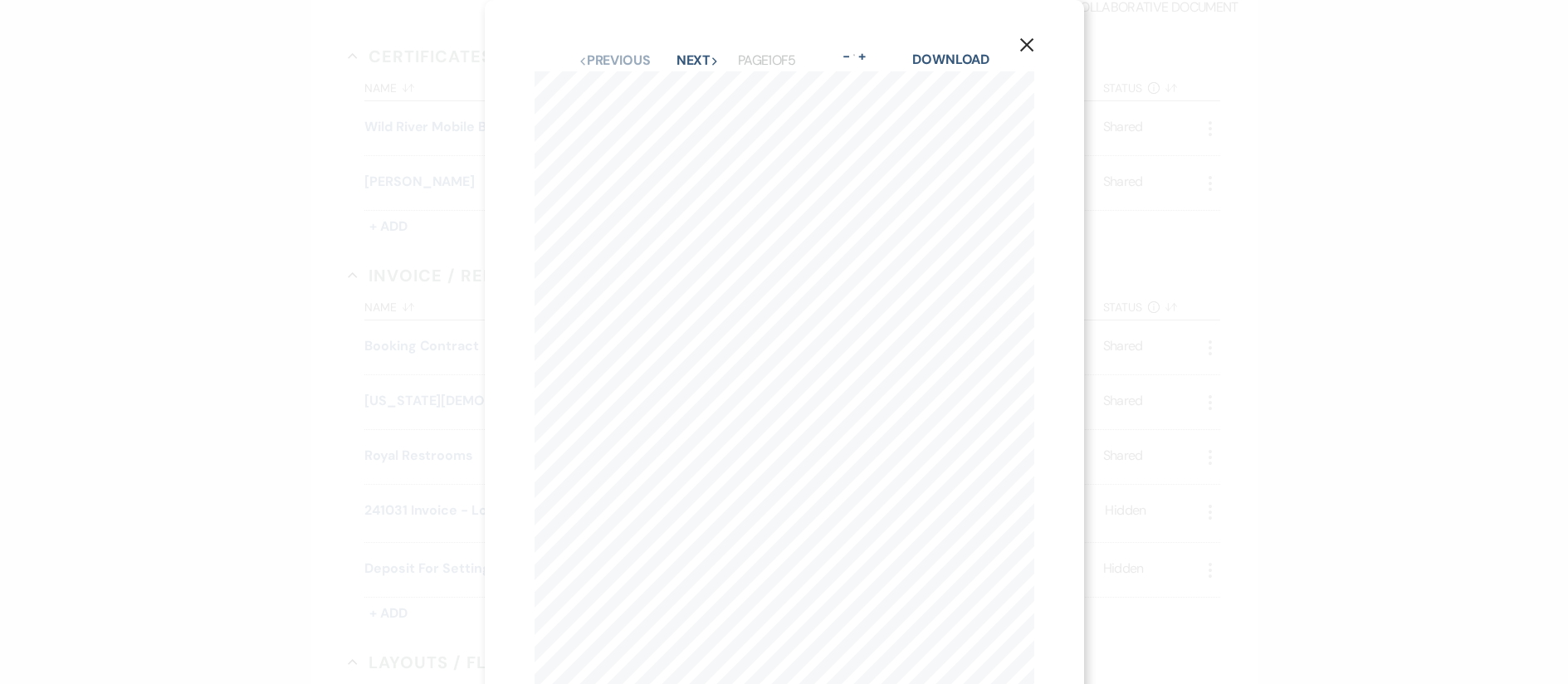
click at [214, 243] on div "X Previous Previous Next Next Page 1 of 5 - Zoom + Download Page 1 of 5 719-425…" at bounding box center [784, 342] width 1568 height 684
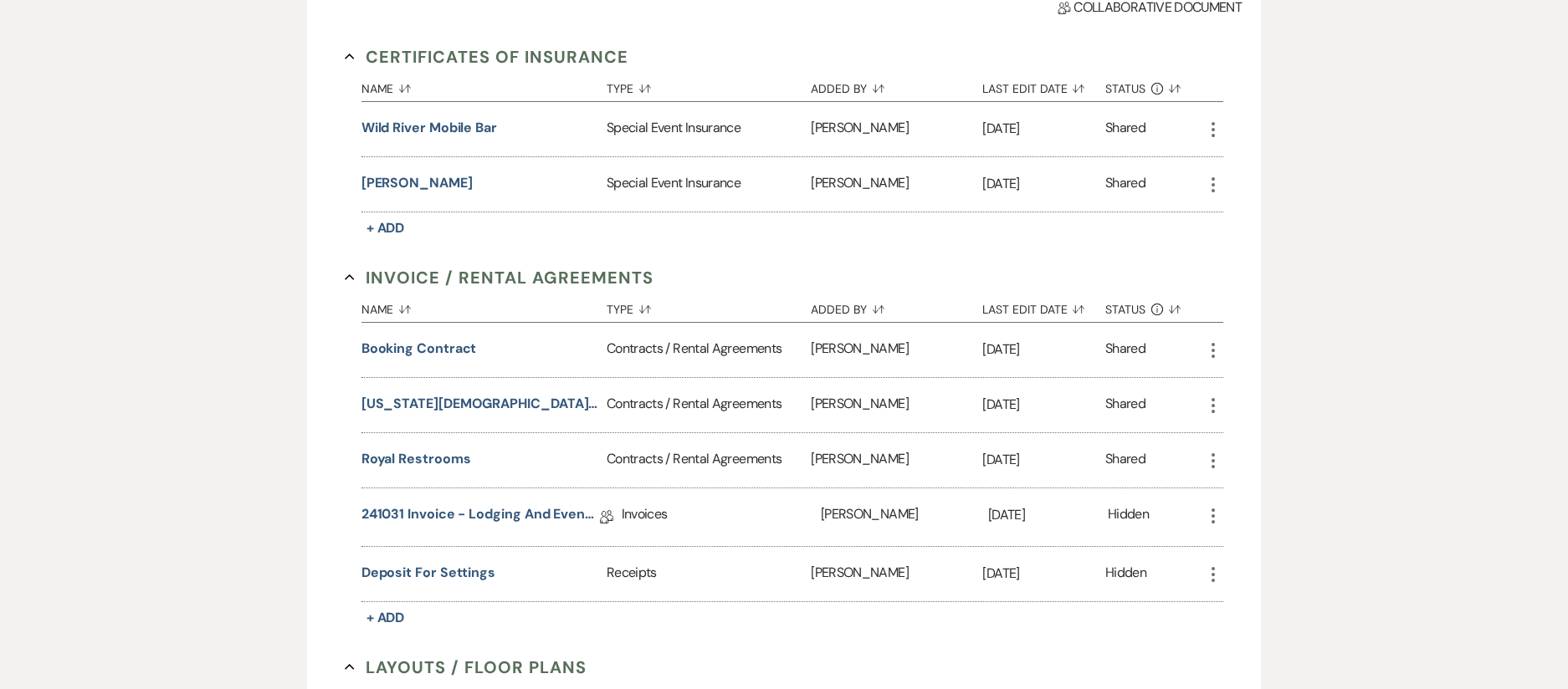
scroll to position [0, 0]
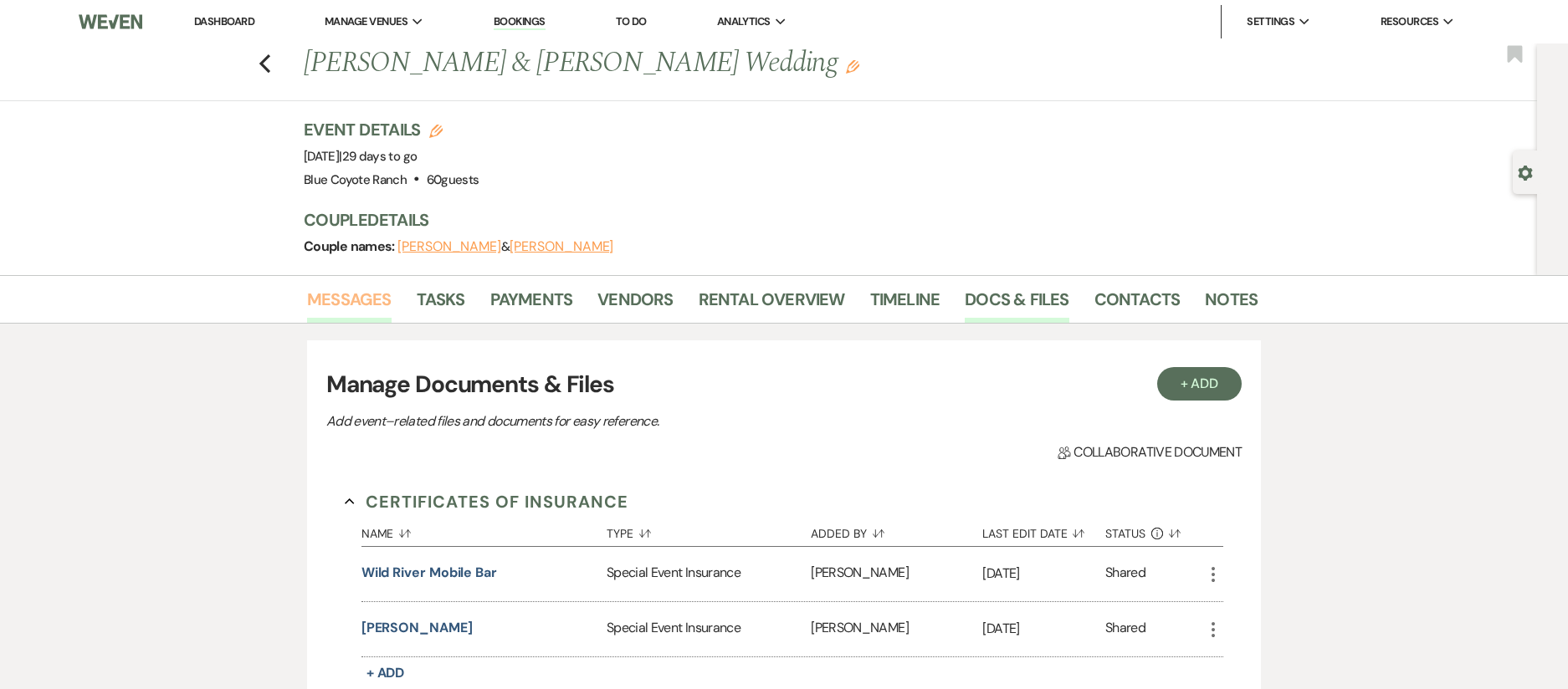
click at [369, 299] on link "Messages" at bounding box center [349, 304] width 84 height 37
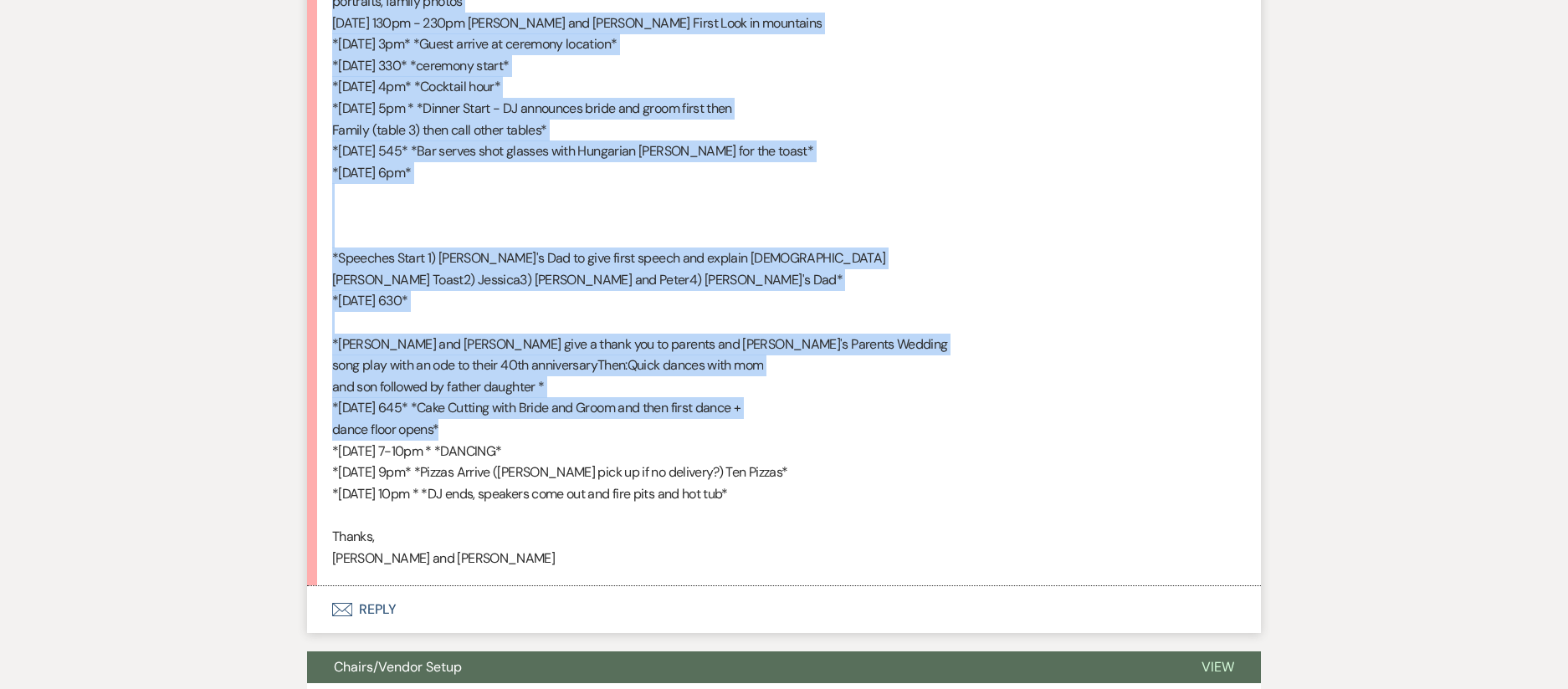
scroll to position [2188, 0]
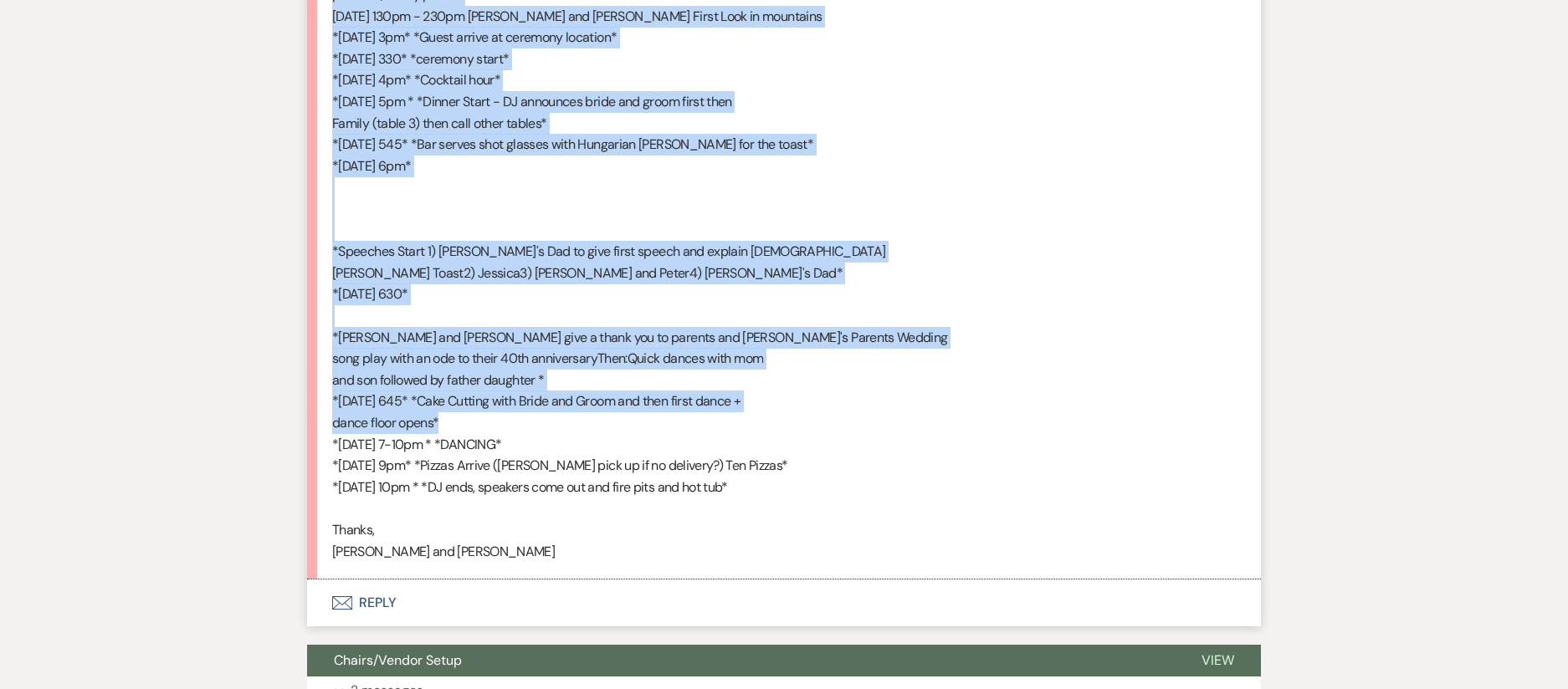
drag, startPoint x: 335, startPoint y: 245, endPoint x: 759, endPoint y: 490, distance: 489.7
copy div "Thursday 4-5pm Set up signage - Cabin 1 & 3 bulletin boards, Lodge Bulletin boa…"
click at [357, 590] on button "Envelope Reply" at bounding box center [784, 603] width 954 height 47
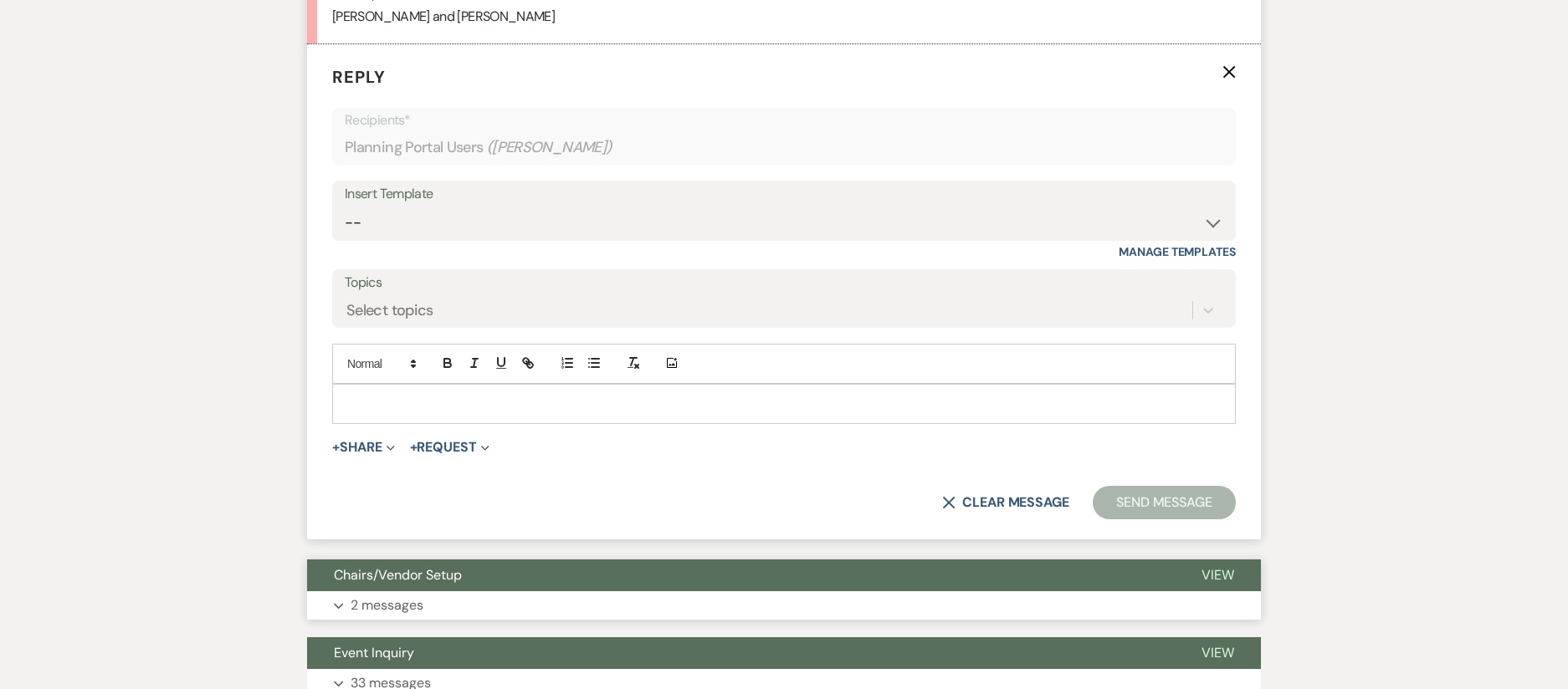
scroll to position [2769, 0]
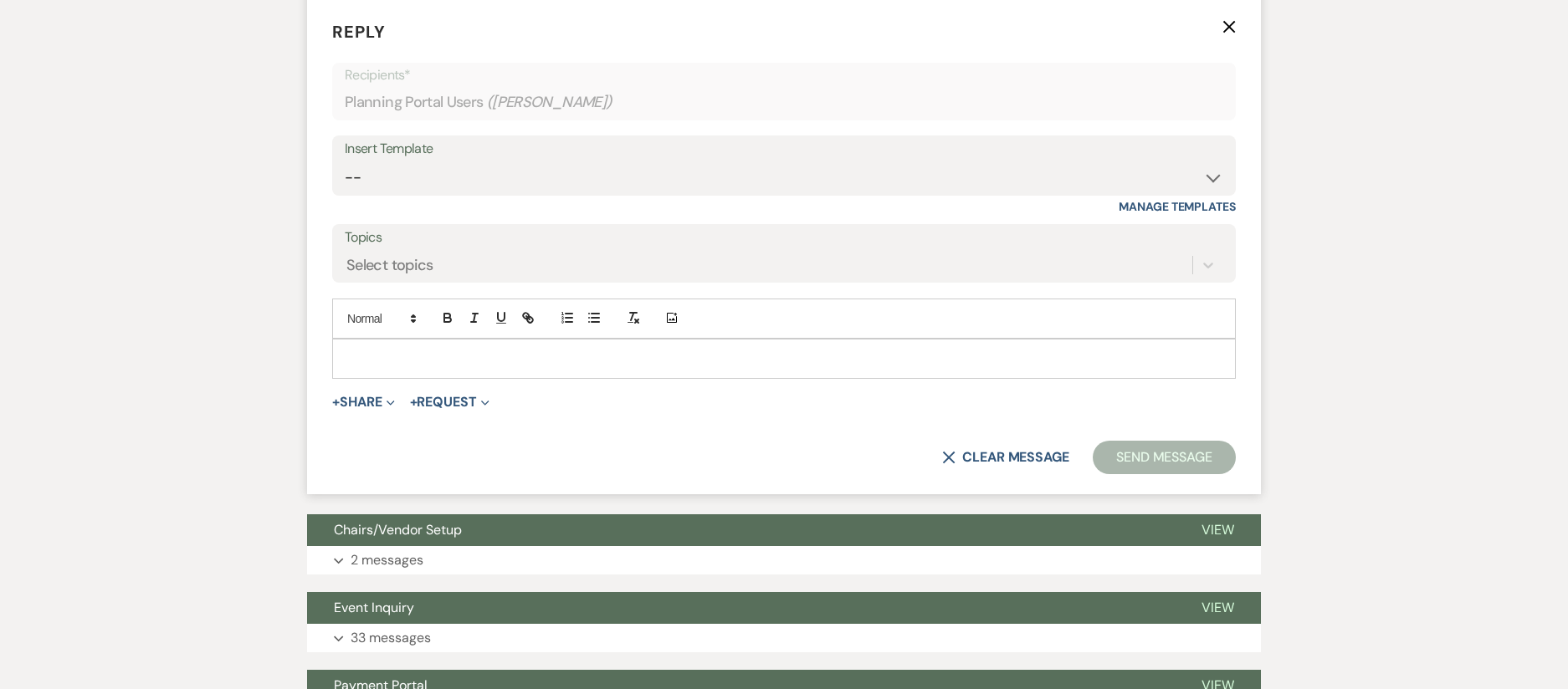
click at [390, 373] on div at bounding box center [784, 359] width 902 height 38
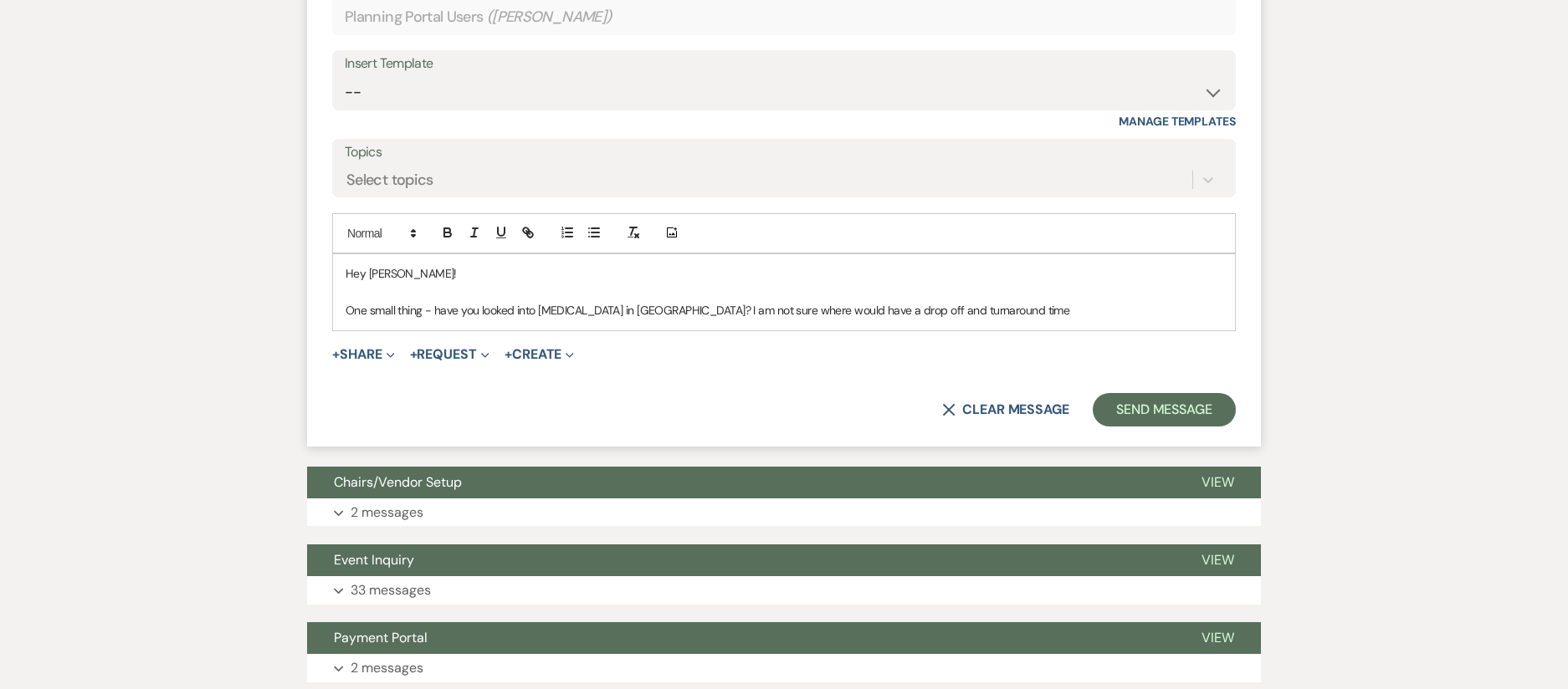
scroll to position [2862, 0]
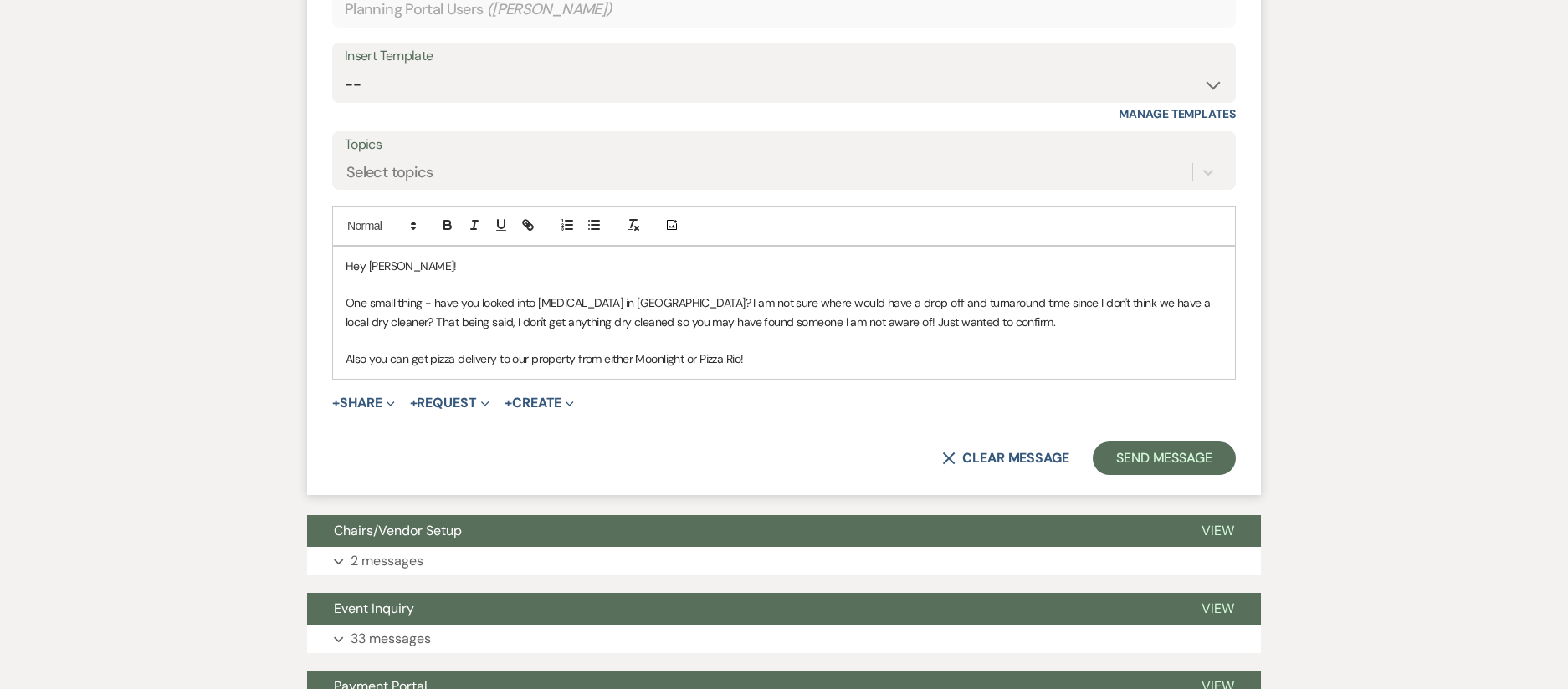
click at [425, 268] on p "Hey [PERSON_NAME]!" at bounding box center [784, 266] width 877 height 19
drag, startPoint x: 406, startPoint y: 267, endPoint x: 401, endPoint y: 276, distance: 10.3
click at [404, 271] on p "Hey [PERSON_NAME]!" at bounding box center [784, 266] width 877 height 19
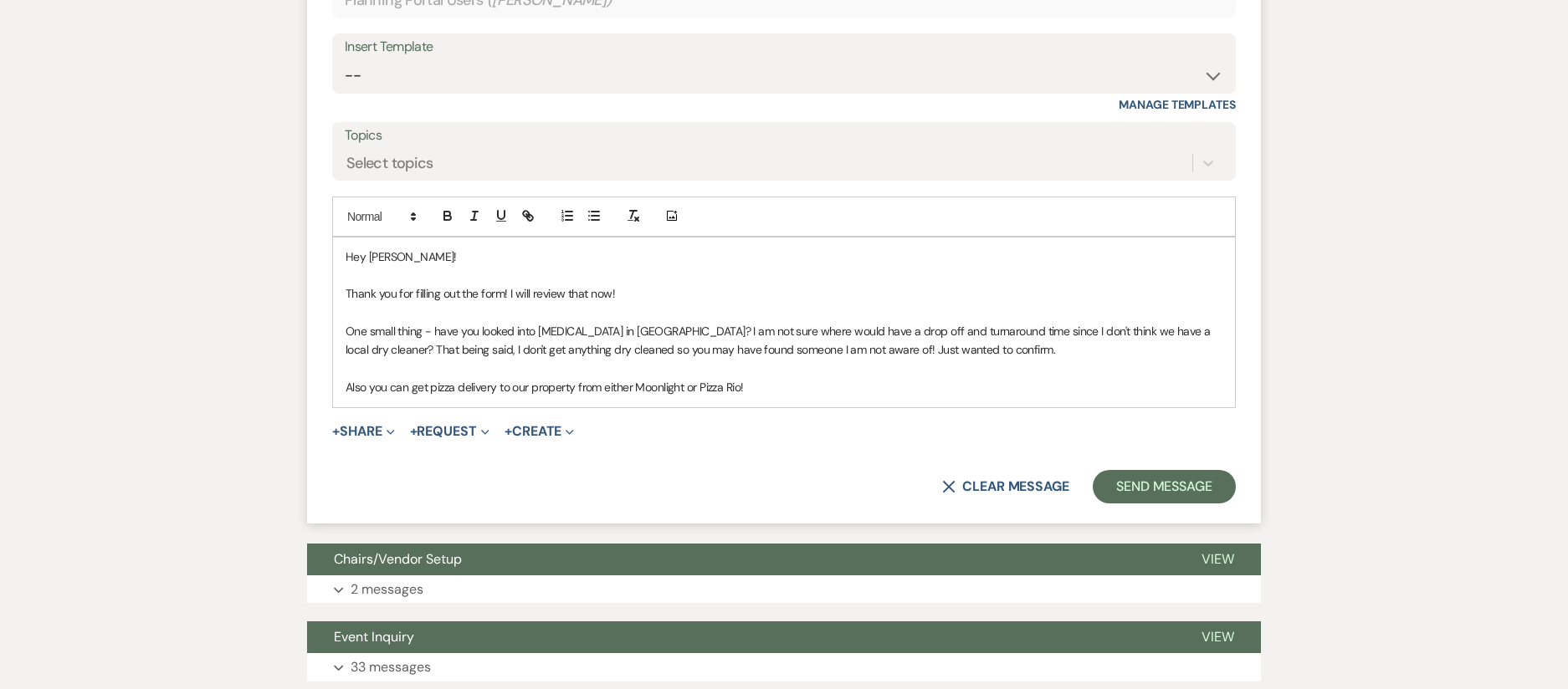
scroll to position [2874, 0]
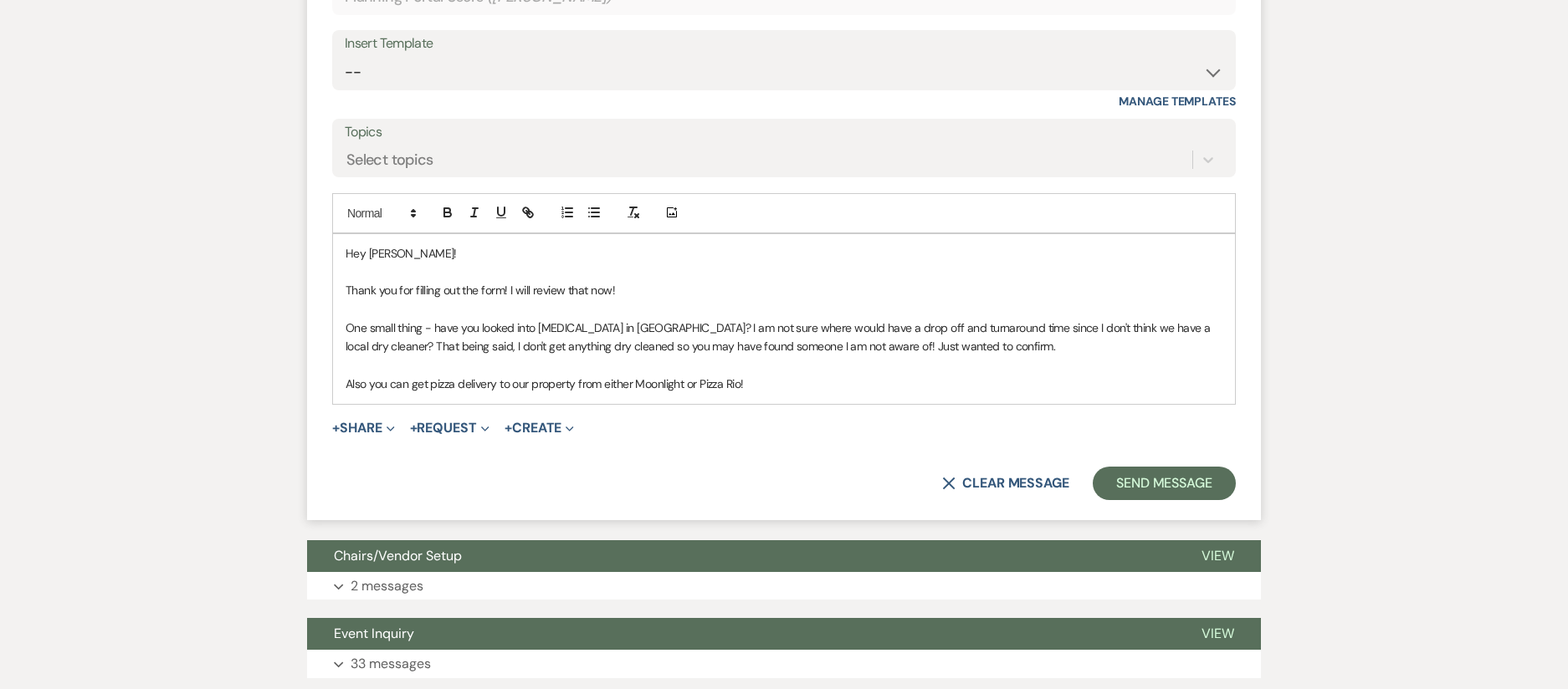
drag, startPoint x: 944, startPoint y: 327, endPoint x: 957, endPoint y: 363, distance: 38.3
click at [945, 327] on p "One small thing - have you looked into Dry Cleaning in Salida? I am not sure wh…" at bounding box center [784, 337] width 877 height 38
click at [447, 343] on p "One small thing - have you looked into Dry Cleaning in Salida? I am not sure wh…" at bounding box center [784, 337] width 877 height 38
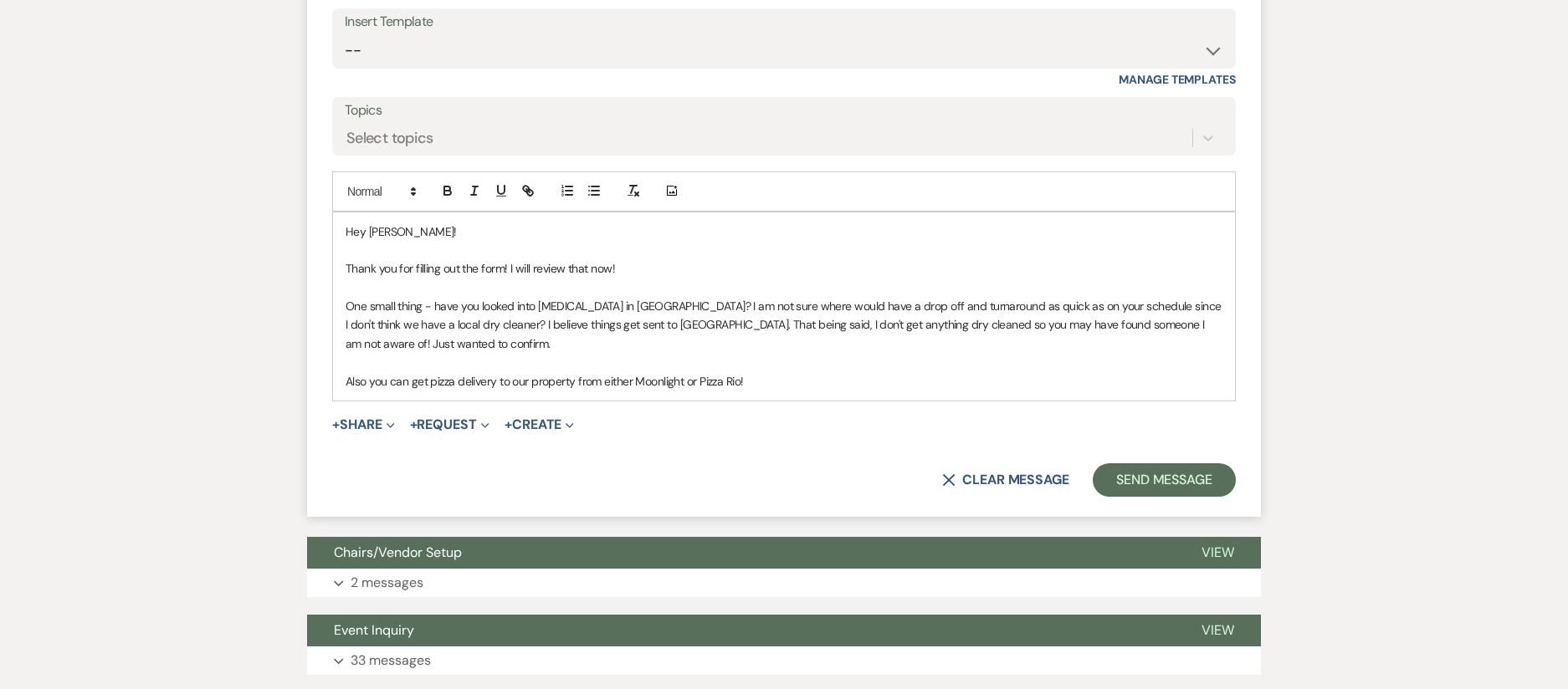
scroll to position [2897, 0]
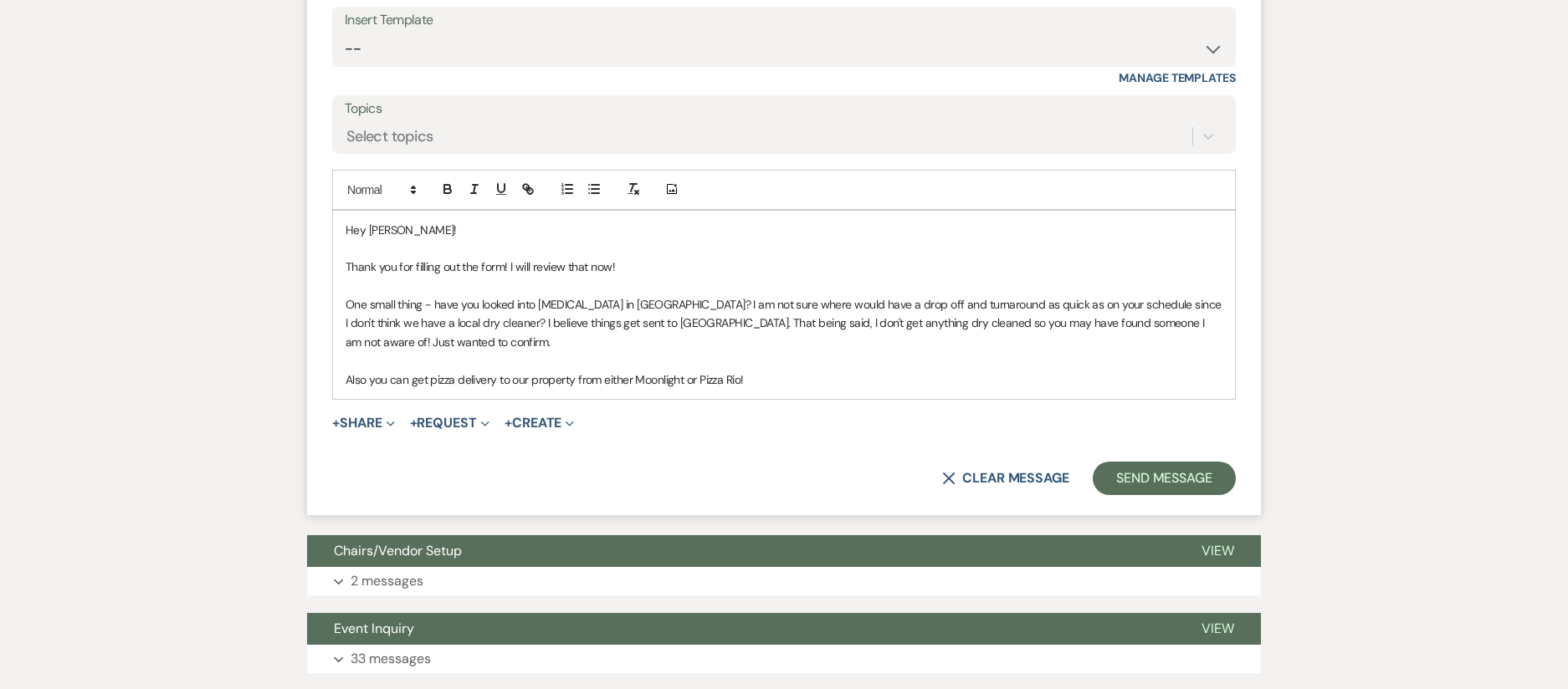
click at [829, 380] on p "Also you can get pizza delivery to our property from either Moonlight or Pizza …" at bounding box center [784, 379] width 877 height 19
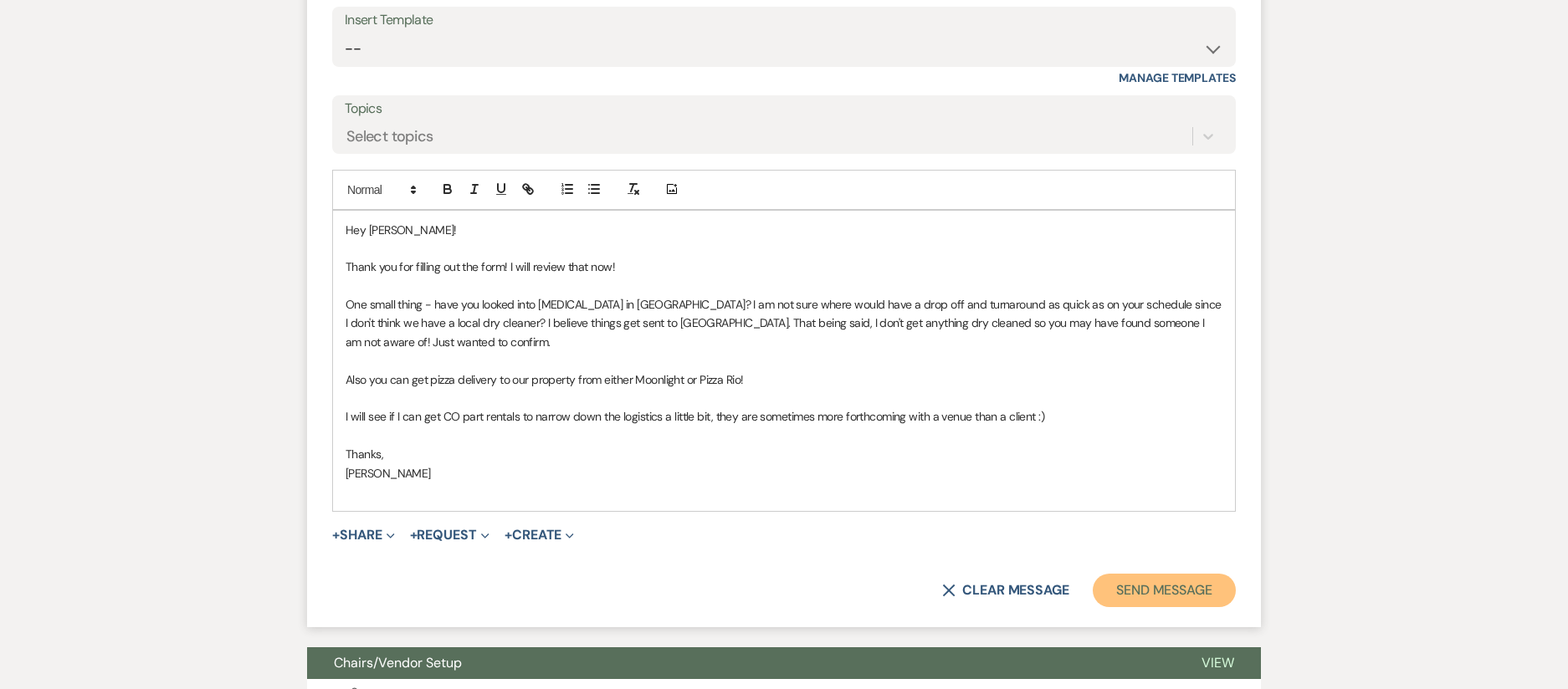
click at [1193, 595] on button "Send Message" at bounding box center [1164, 590] width 143 height 33
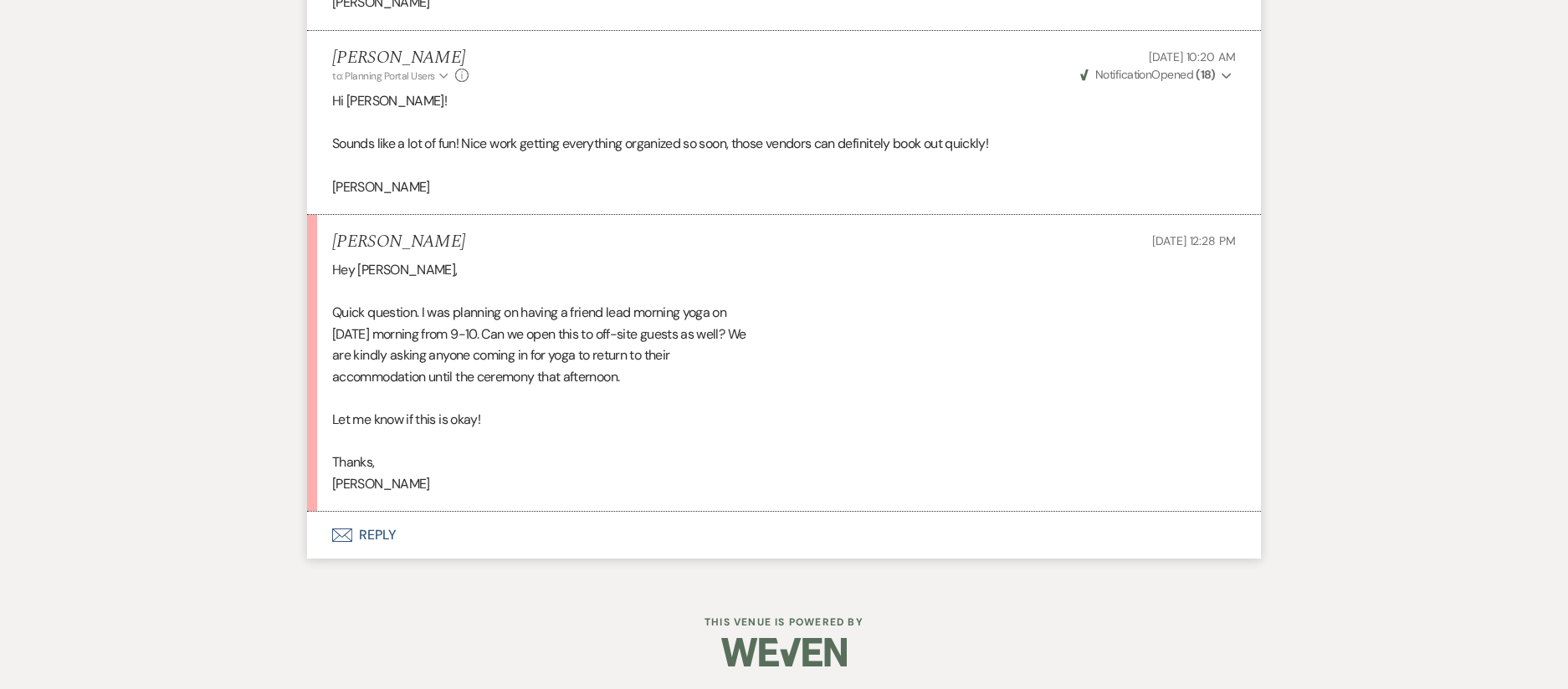
click at [387, 557] on button "Envelope Reply" at bounding box center [784, 535] width 954 height 47
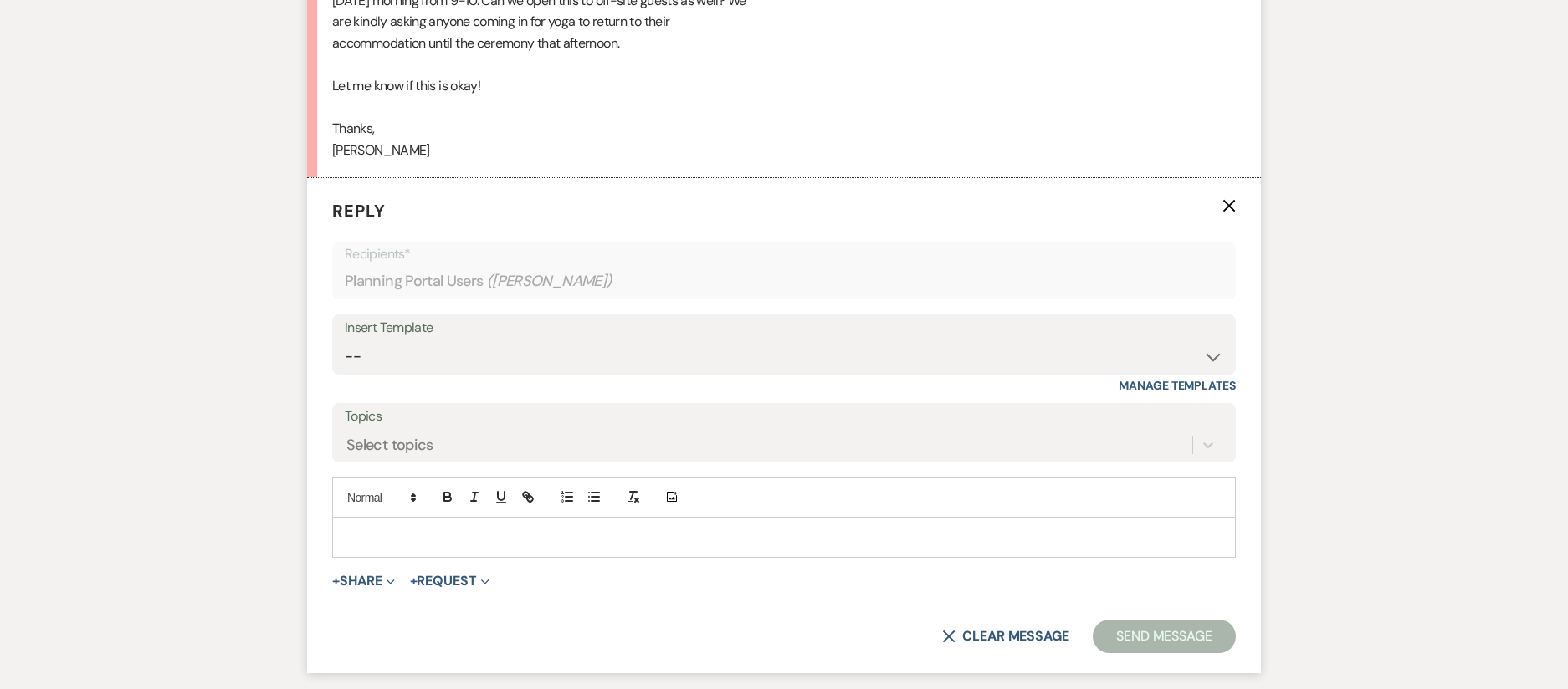
scroll to position [15118, 0]
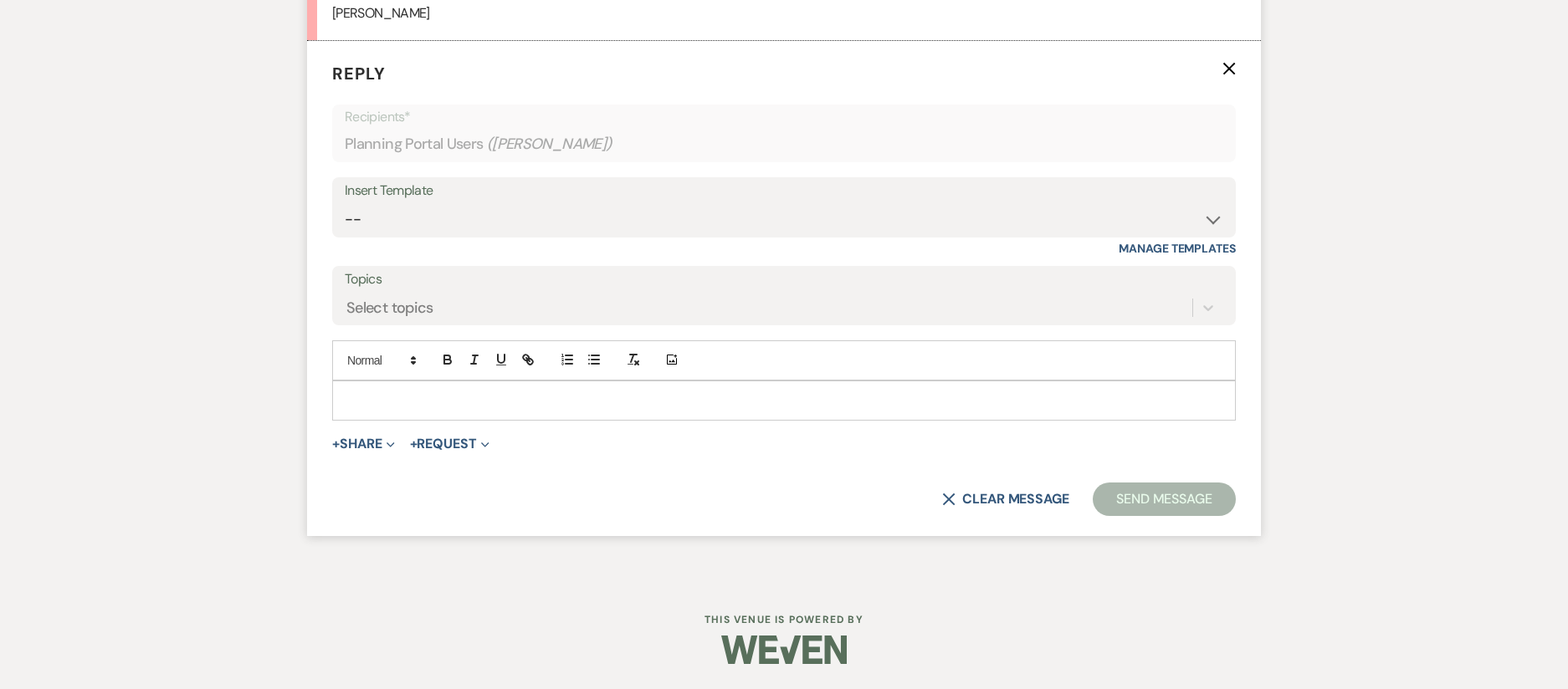
click at [382, 405] on p at bounding box center [784, 401] width 877 height 19
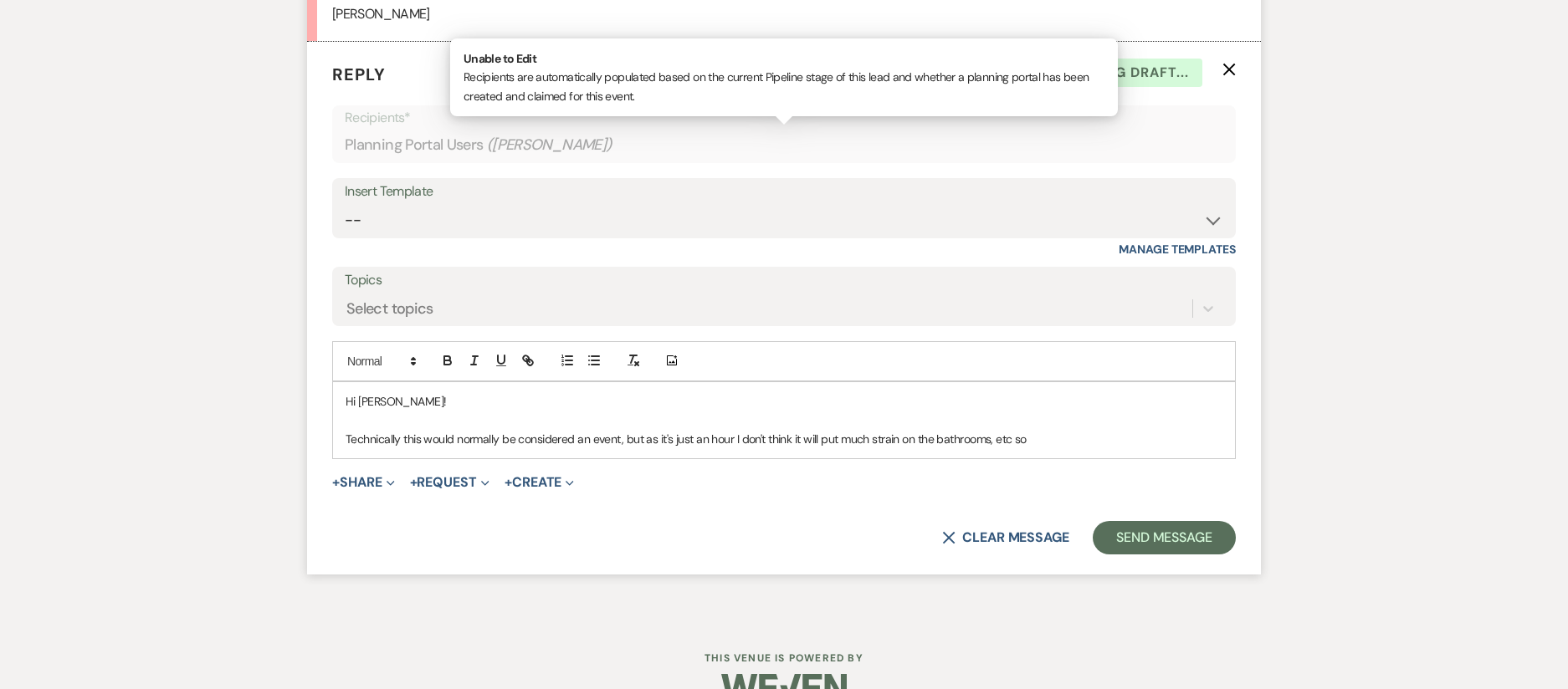
scroll to position [15099, 0]
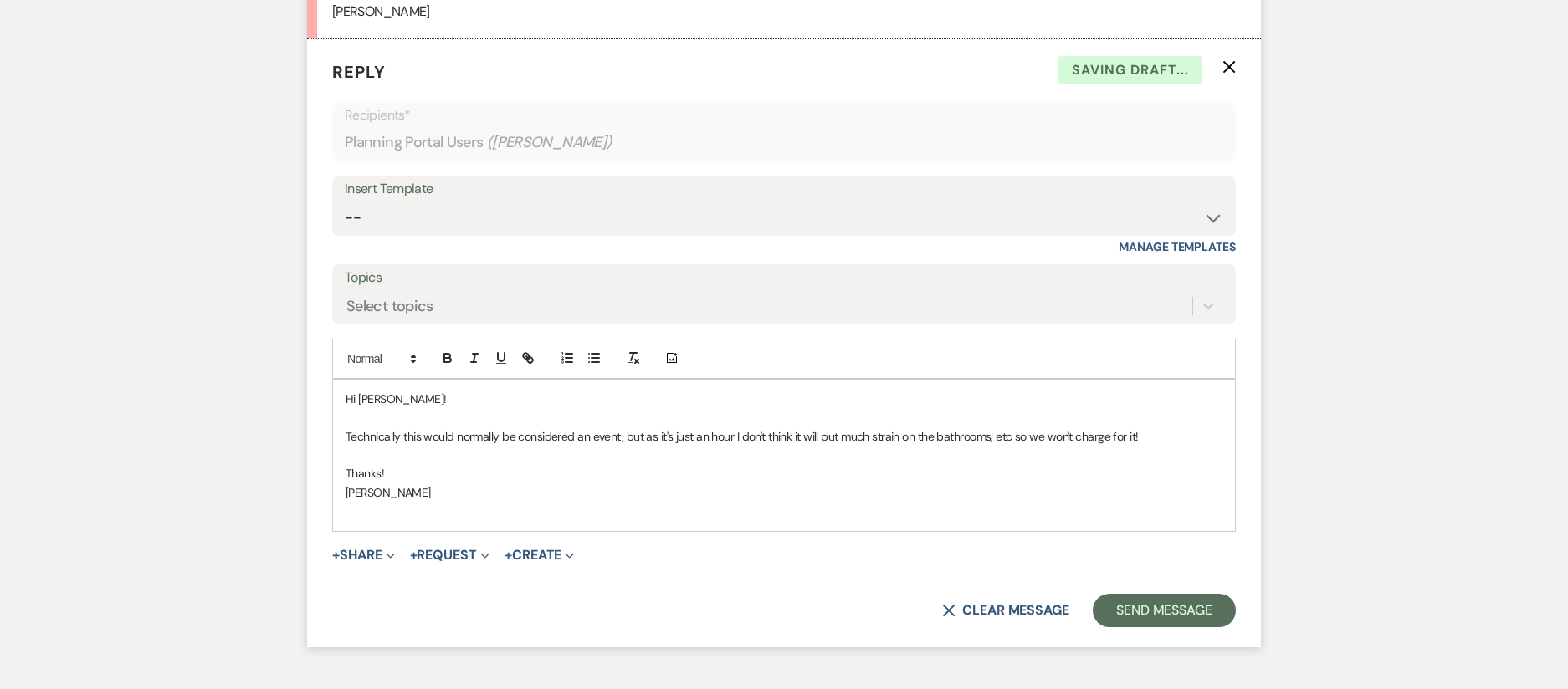
click at [400, 483] on p "Thanks!" at bounding box center [784, 473] width 877 height 19
click at [1143, 446] on p "Technically this would normally be considered an event, but as it's just an hou…" at bounding box center [784, 437] width 877 height 19
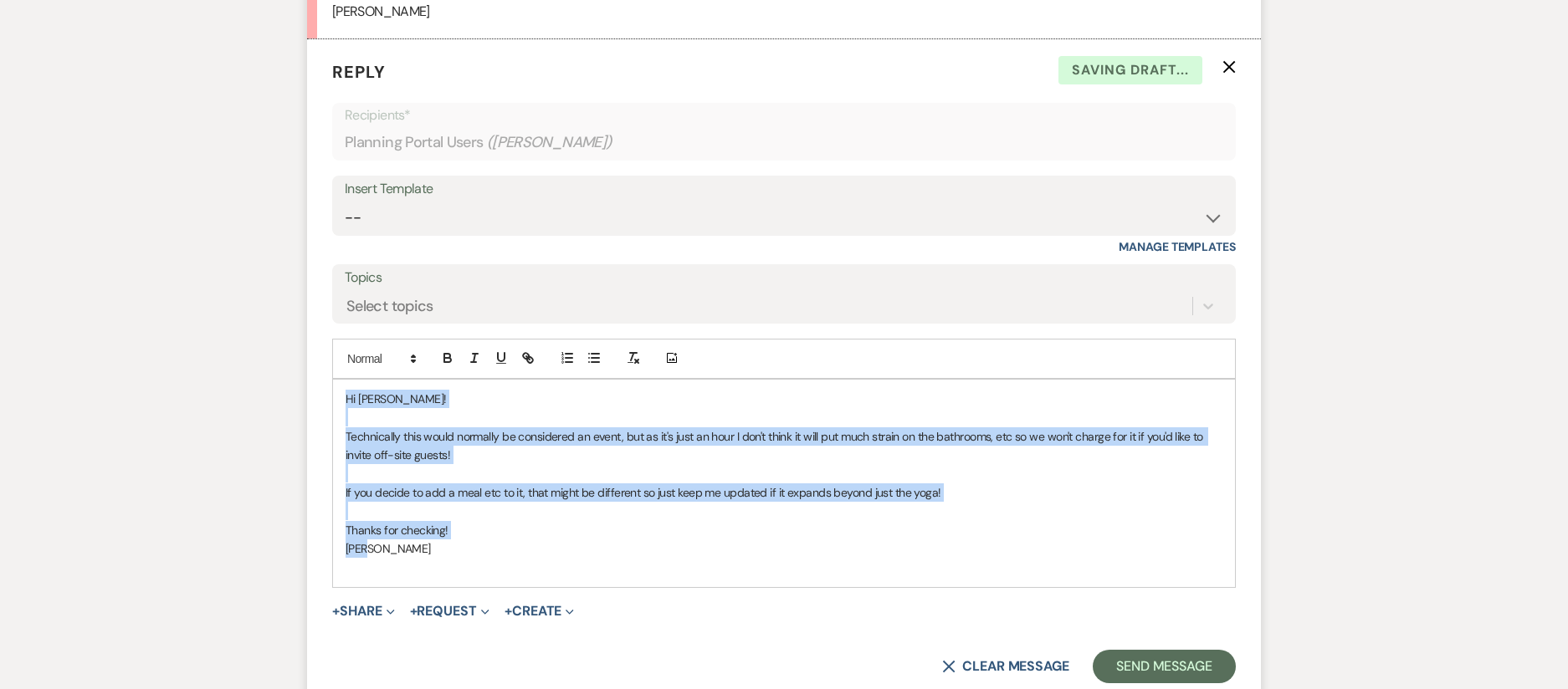
drag, startPoint x: 380, startPoint y: 573, endPoint x: 333, endPoint y: 404, distance: 175.4
click at [333, 404] on div "Hi Haley! Technically this would normally be considered an event, but as it's j…" at bounding box center [784, 484] width 902 height 208
copy div "Hi Haley! Technically this would normally be considered an event, but as it's j…"
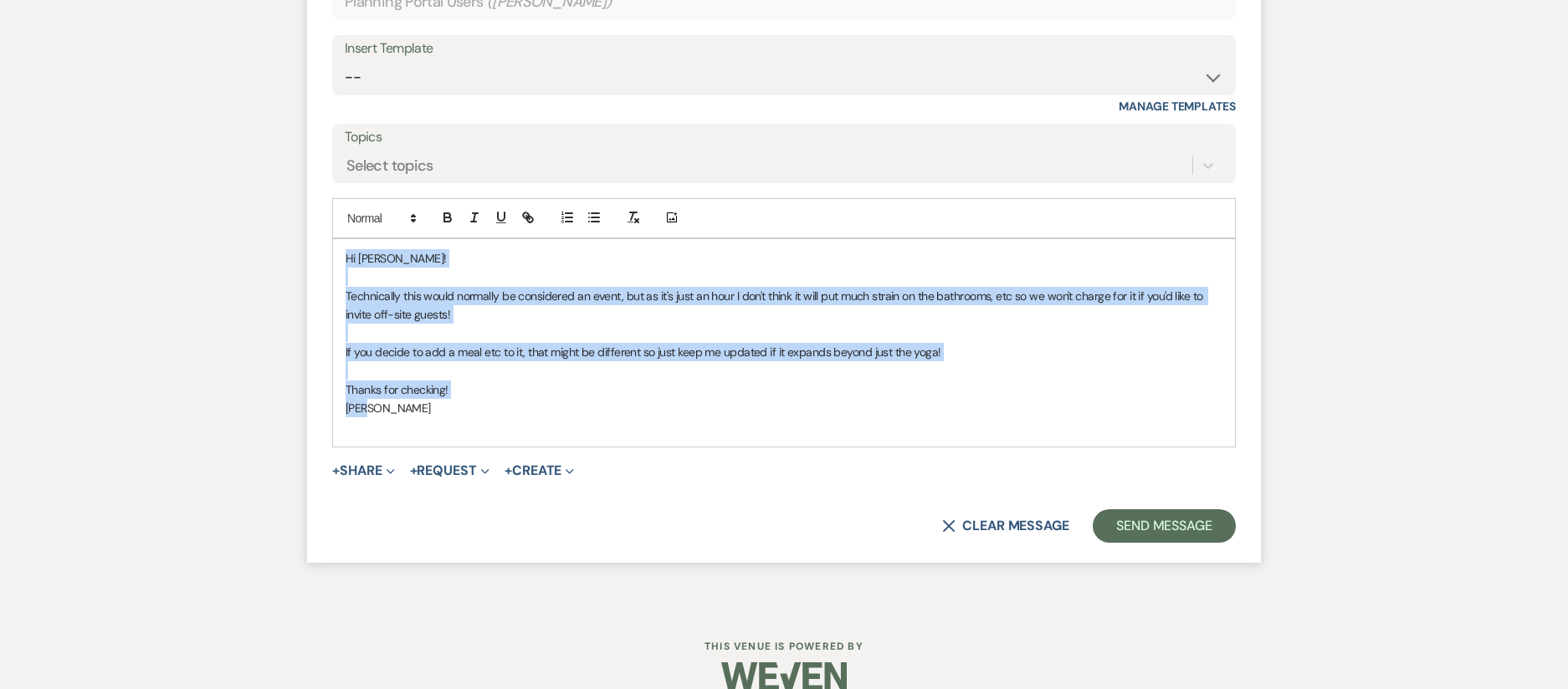
scroll to position [15260, 0]
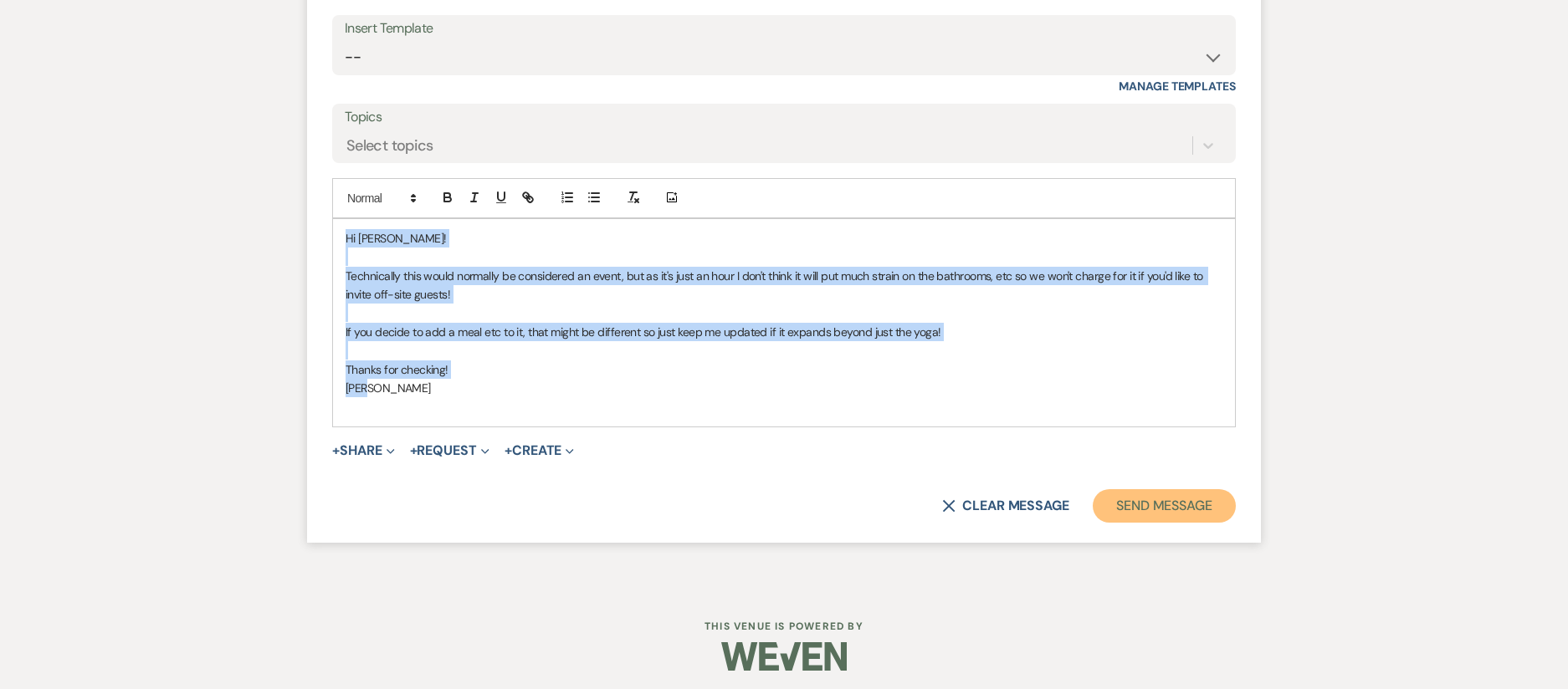
click at [1155, 523] on button "Send Message" at bounding box center [1164, 506] width 143 height 33
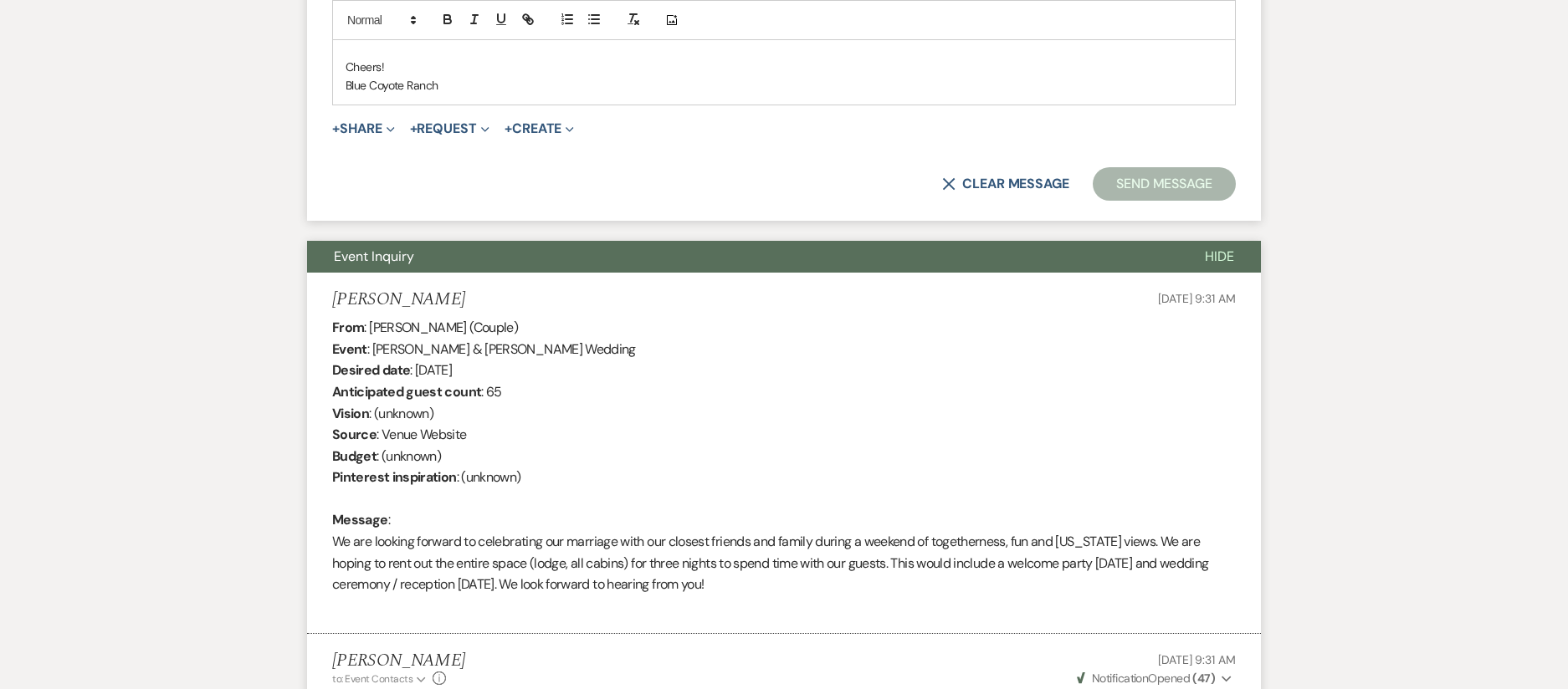
scroll to position [0, 0]
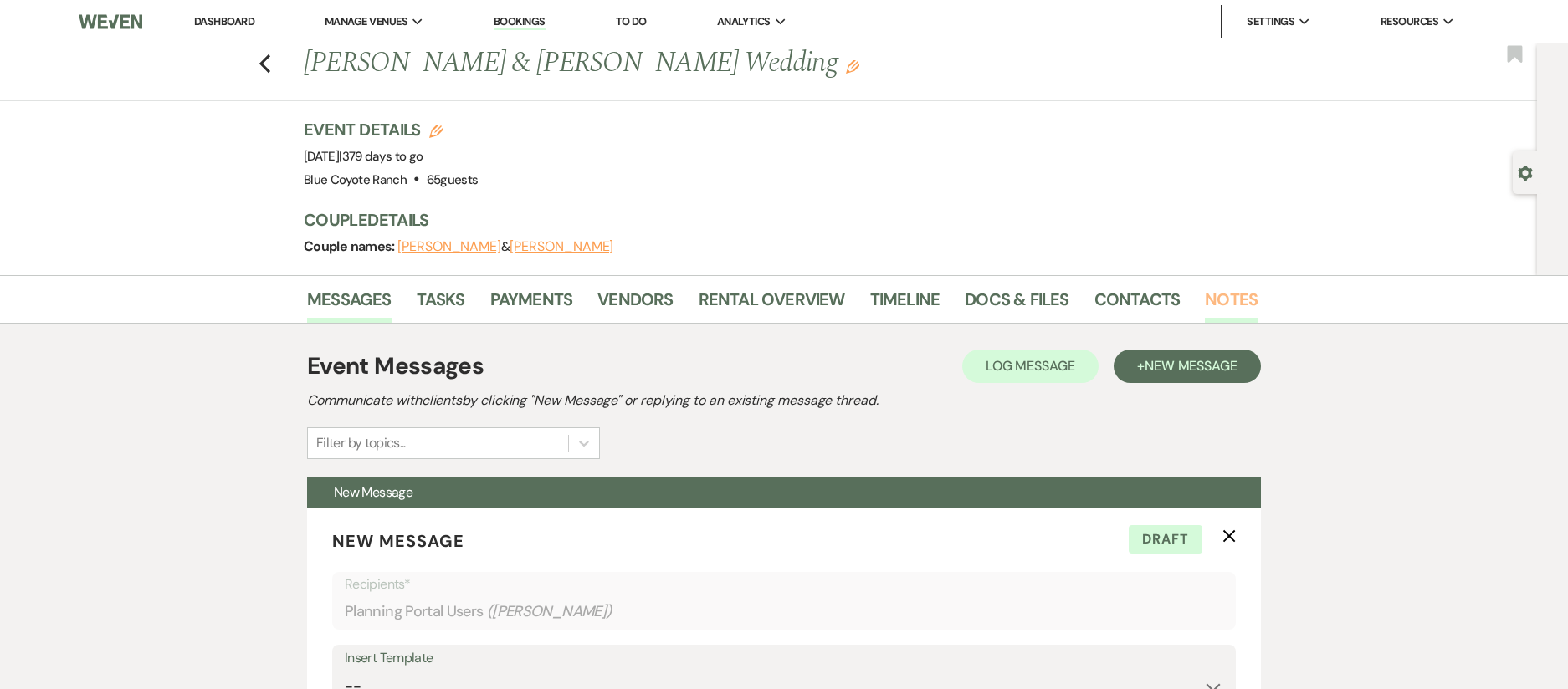
click at [1237, 298] on link "Notes" at bounding box center [1231, 304] width 53 height 37
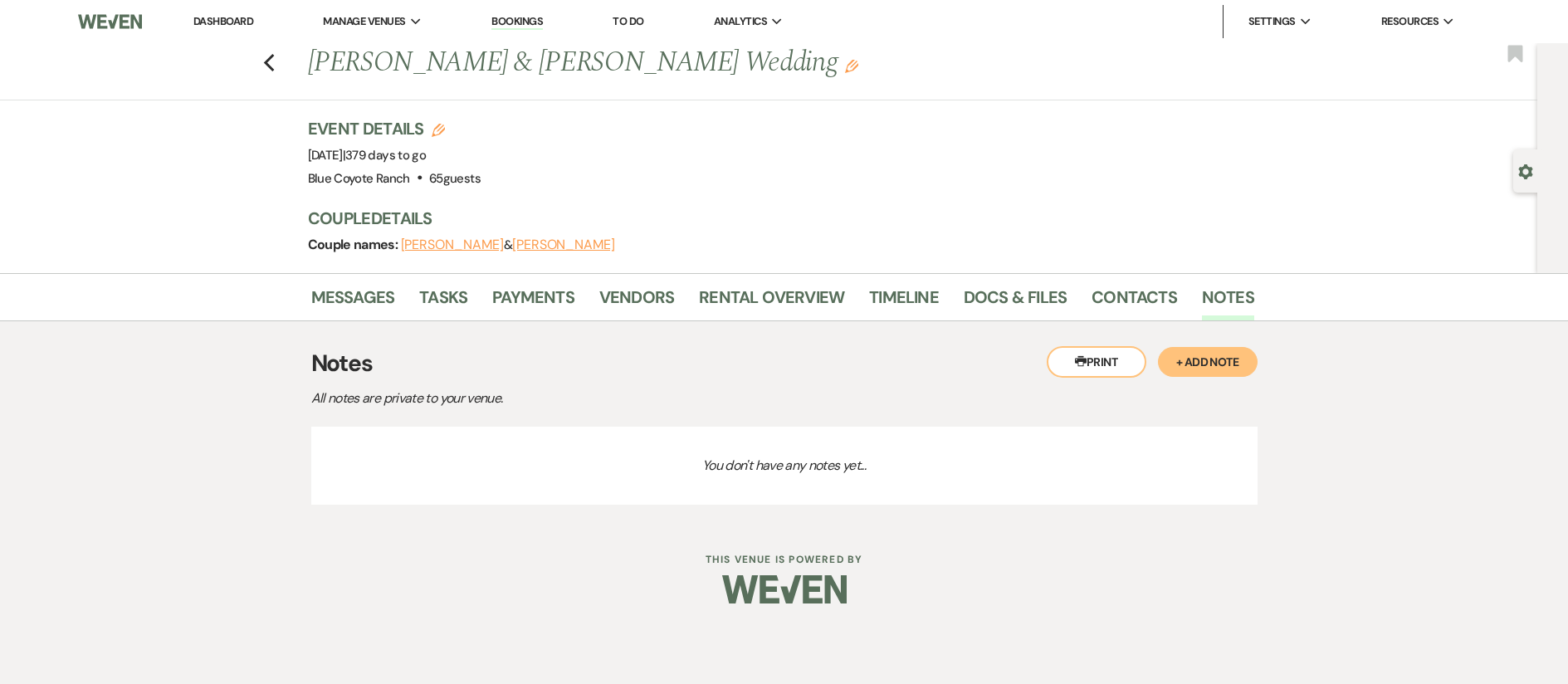
click at [1216, 356] on button "+ Add Note" at bounding box center [1208, 362] width 99 height 30
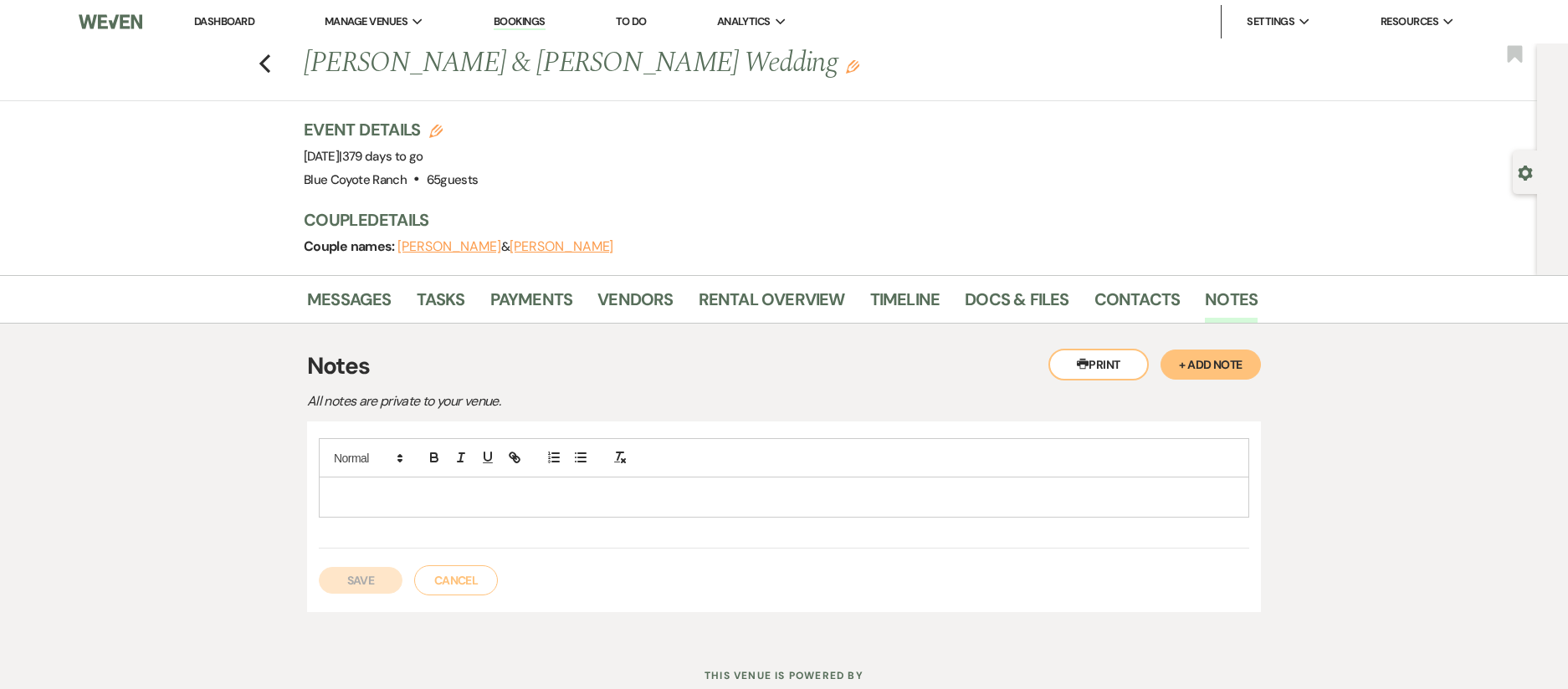
click at [490, 499] on p at bounding box center [784, 497] width 904 height 19
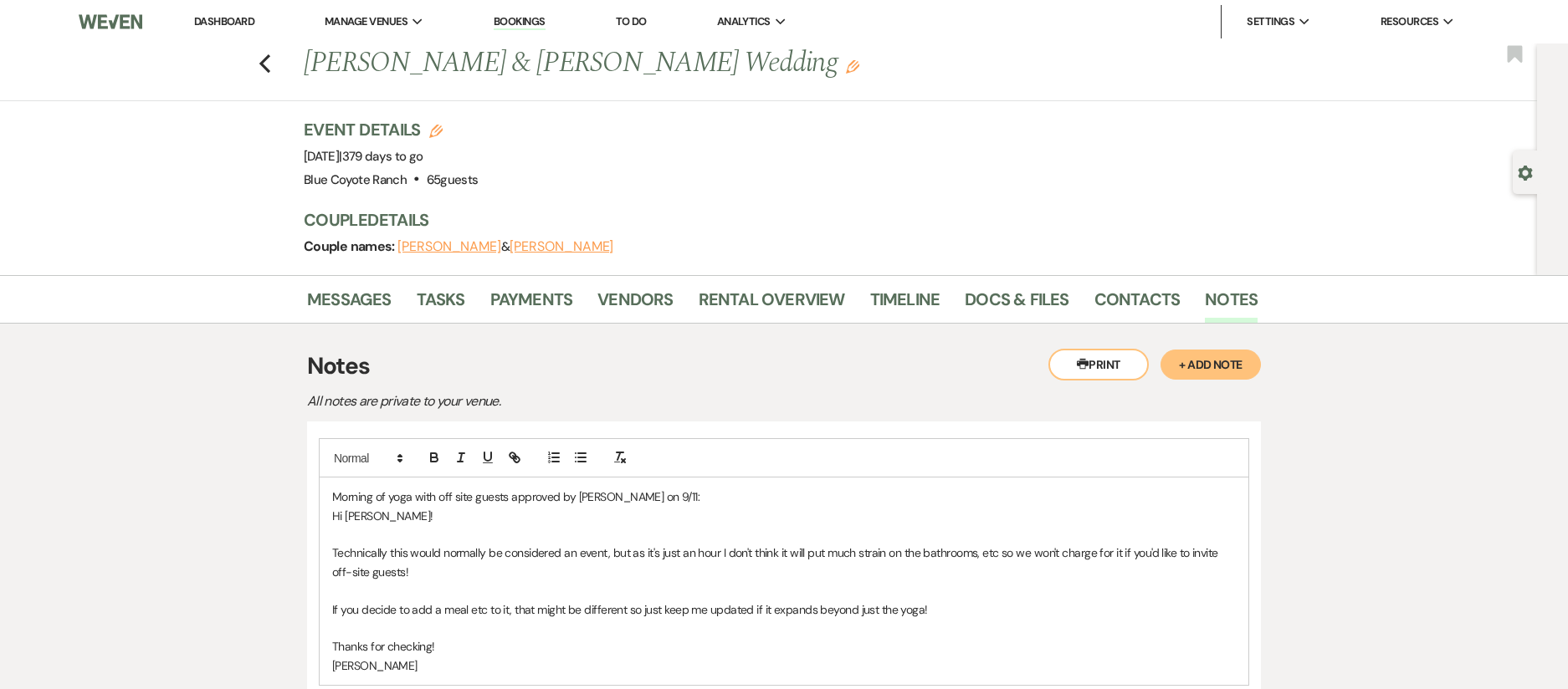
click at [328, 520] on div "Morning of yoga with off site guests approved by Sara on 9/11: Hi Haley! Techni…" at bounding box center [784, 582] width 929 height 208
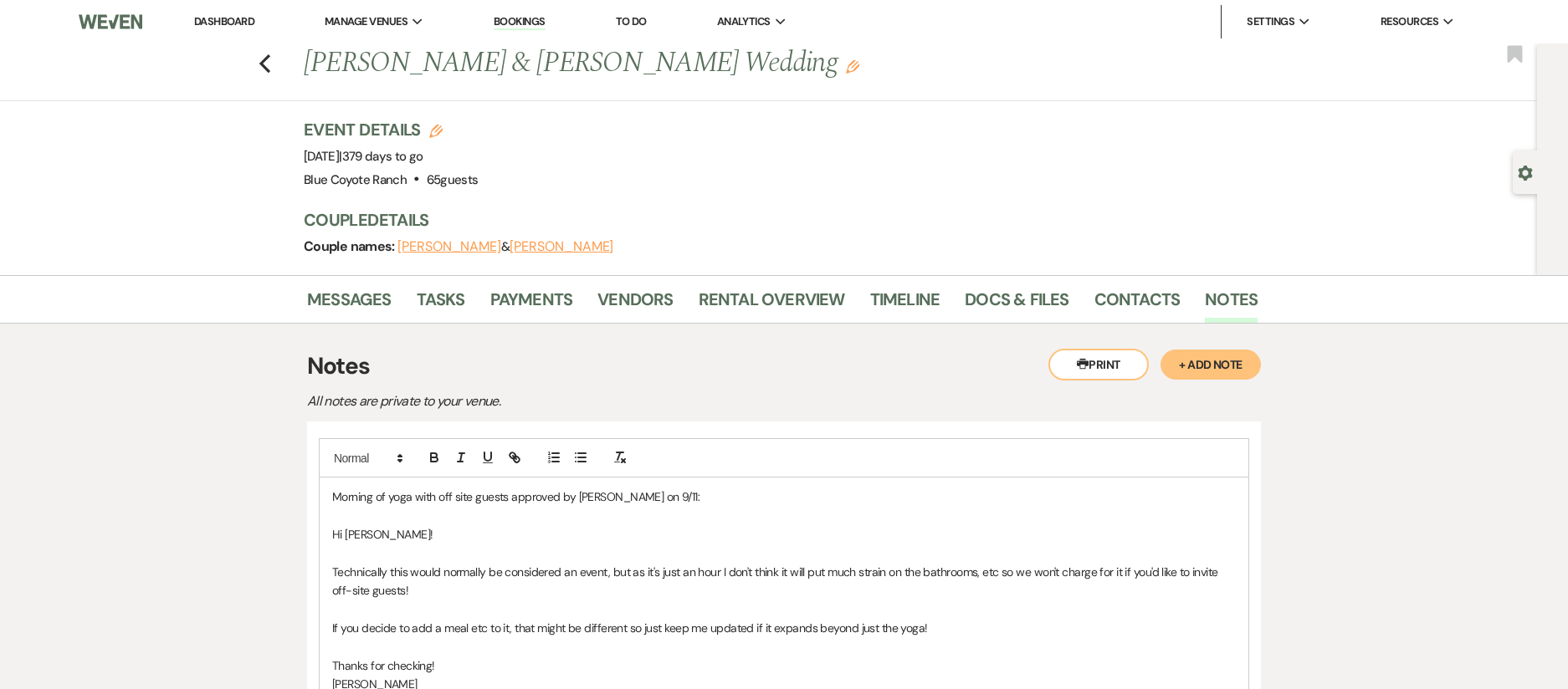
click at [1184, 367] on button "+ Add Note" at bounding box center [1211, 365] width 100 height 30
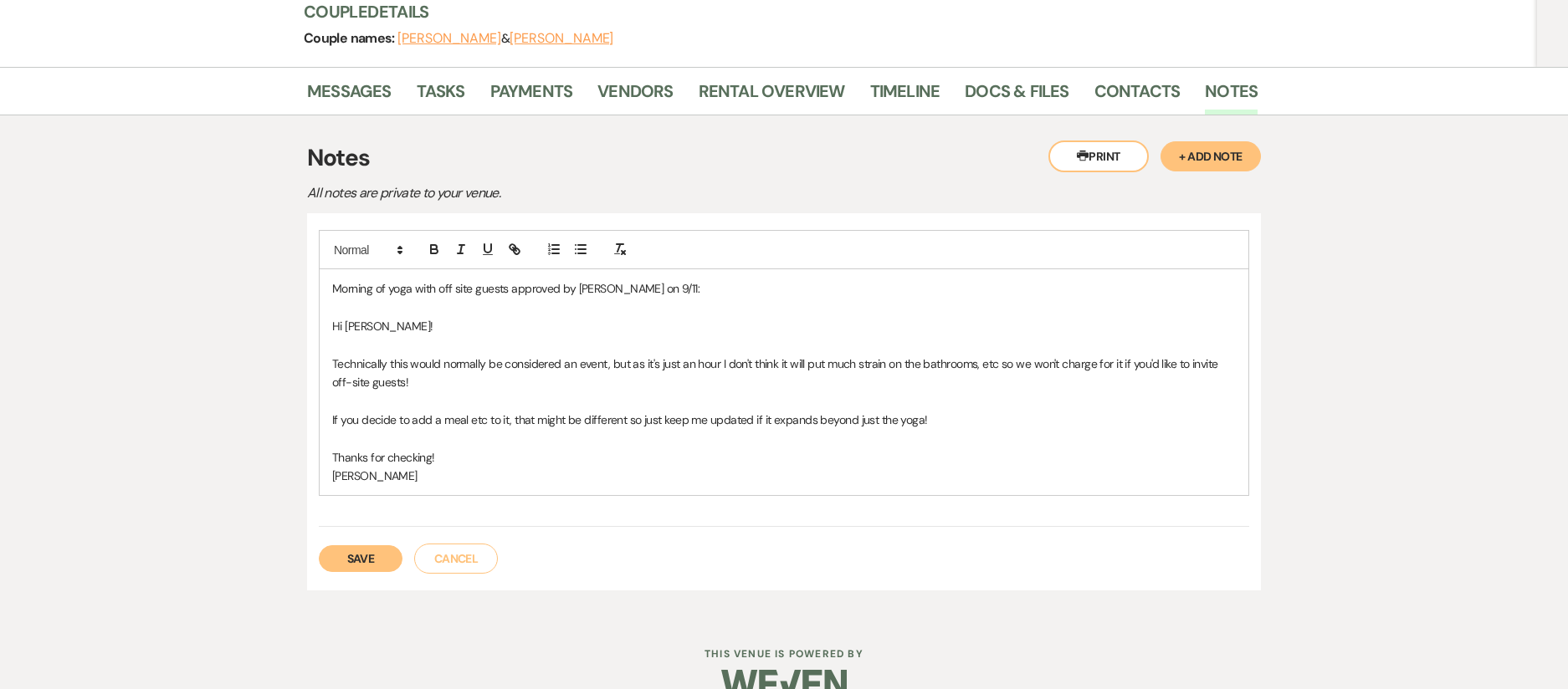
scroll to position [242, 0]
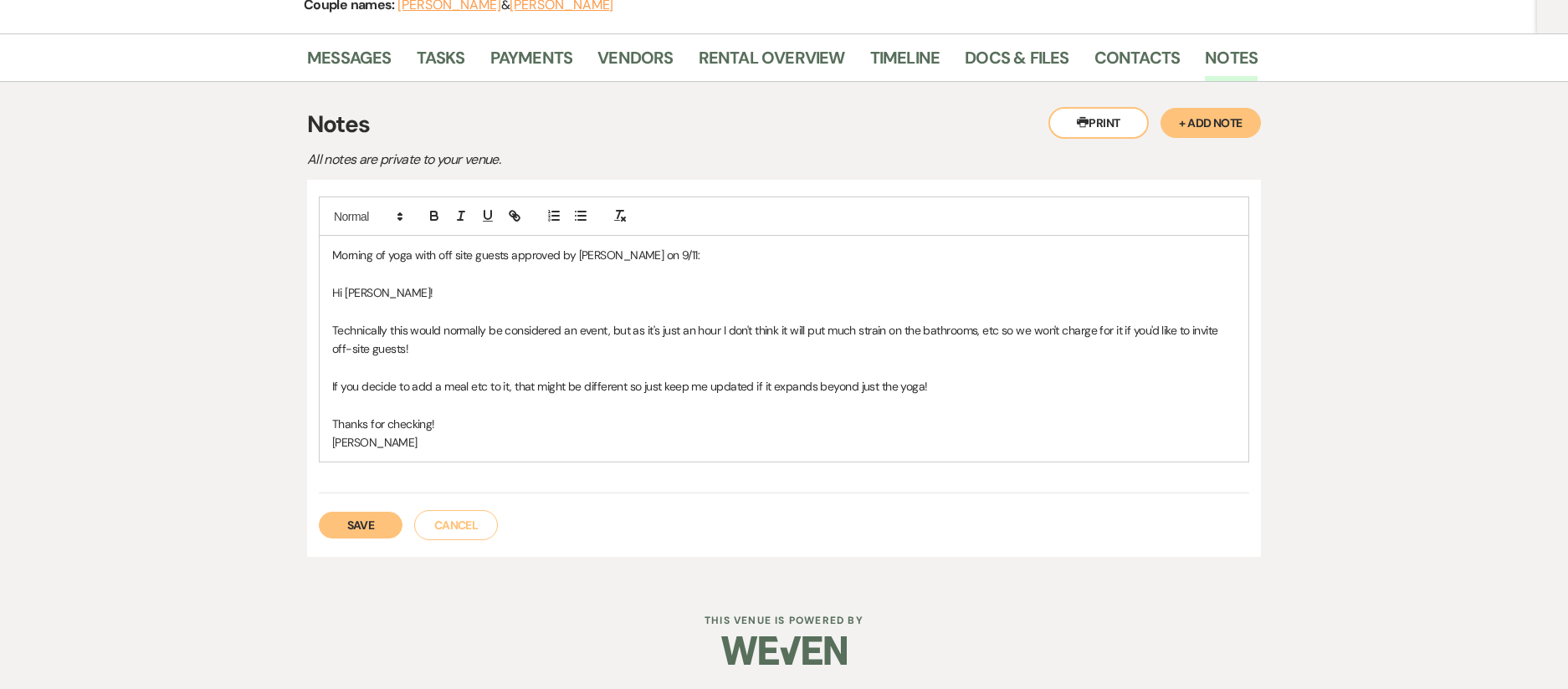
click at [357, 530] on button "Save" at bounding box center [361, 525] width 84 height 27
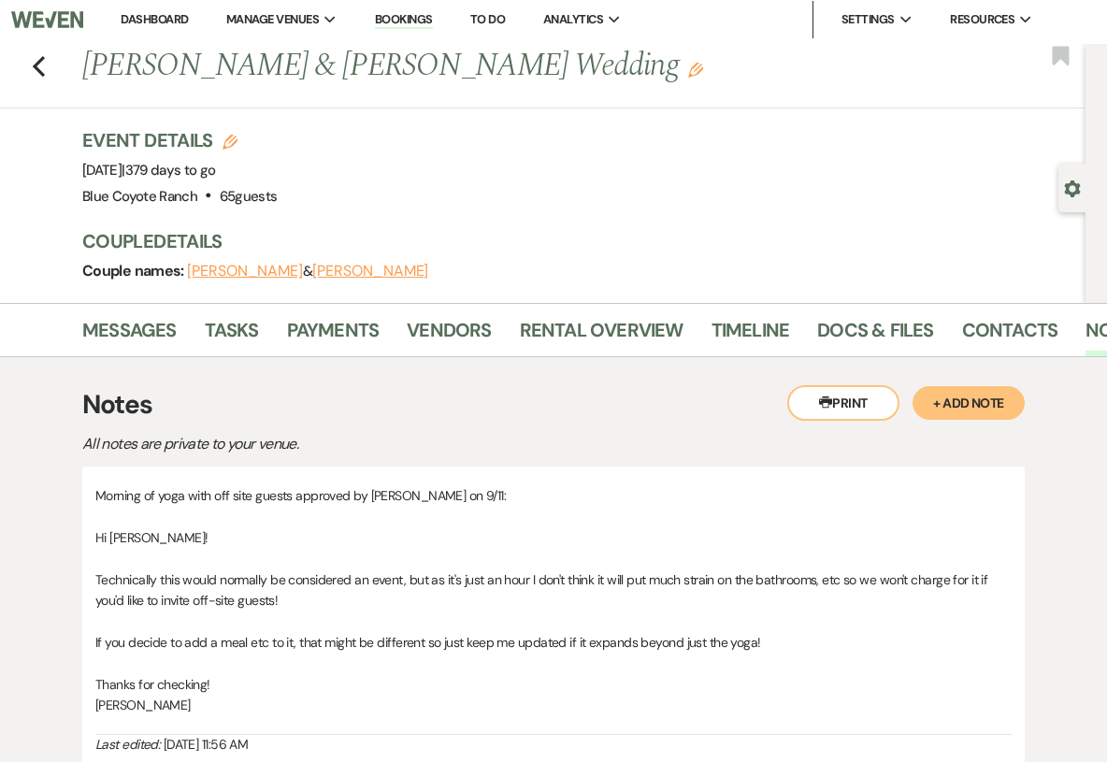
scroll to position [0, 0]
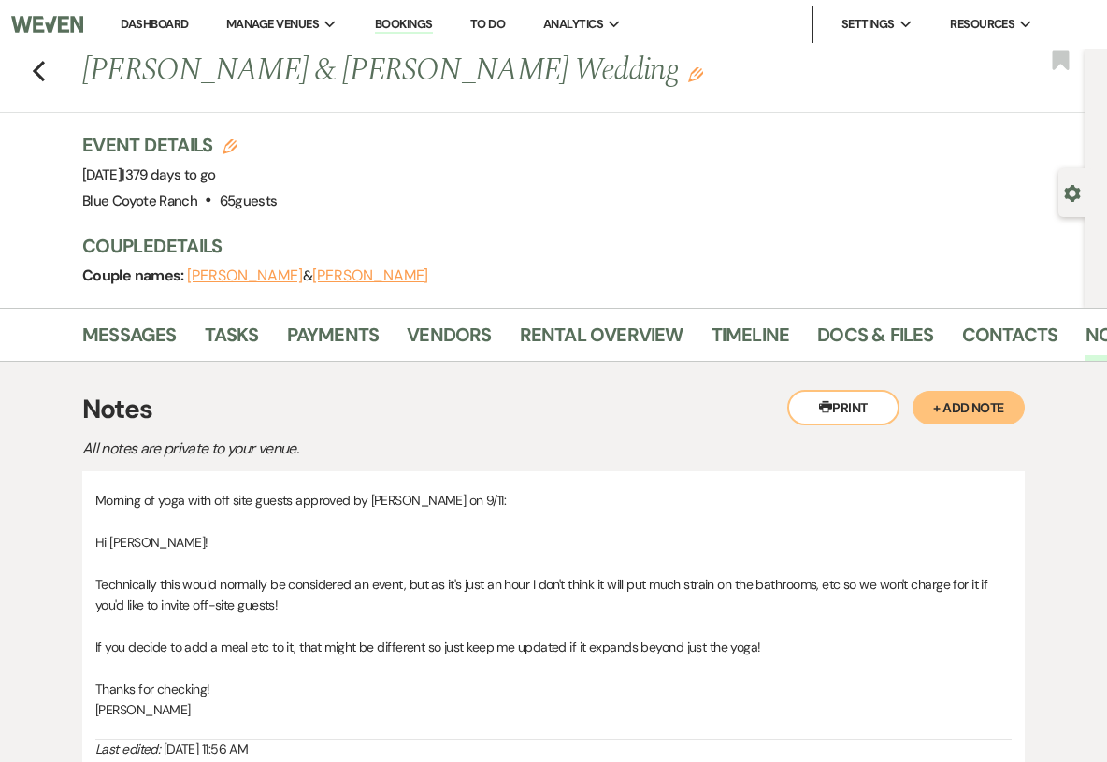
click at [137, 20] on link "Dashboard" at bounding box center [154, 24] width 67 height 16
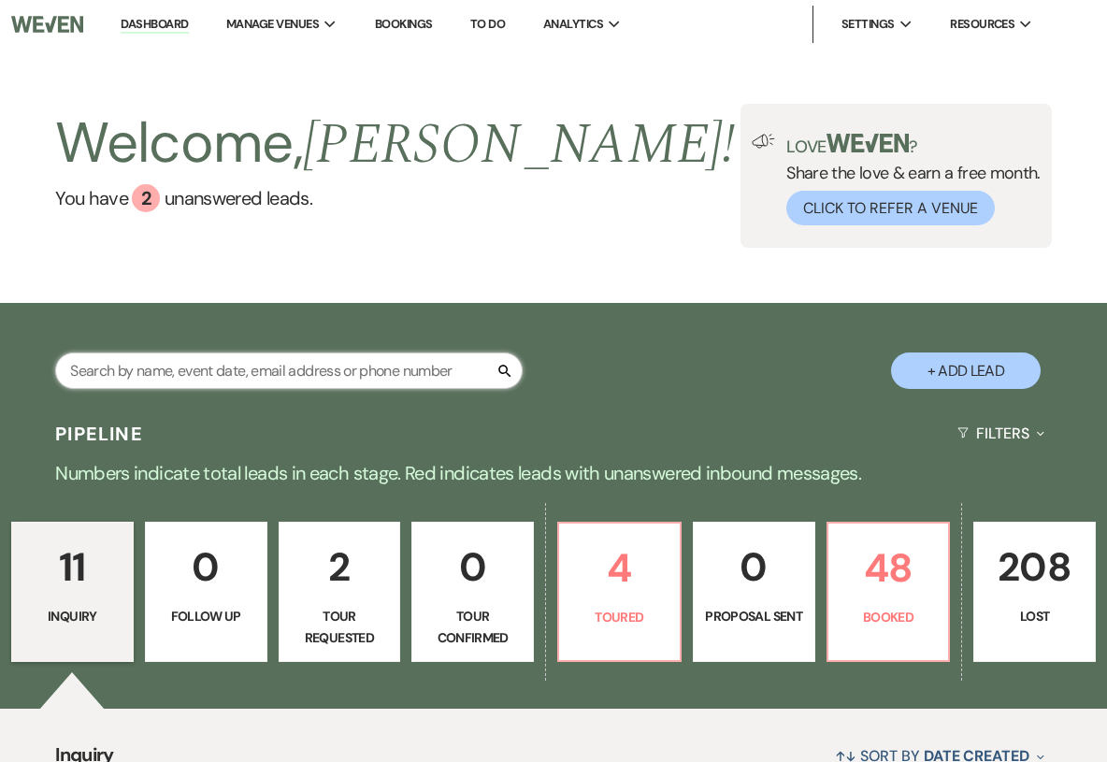
click at [249, 360] on input "text" at bounding box center [289, 371] width 468 height 36
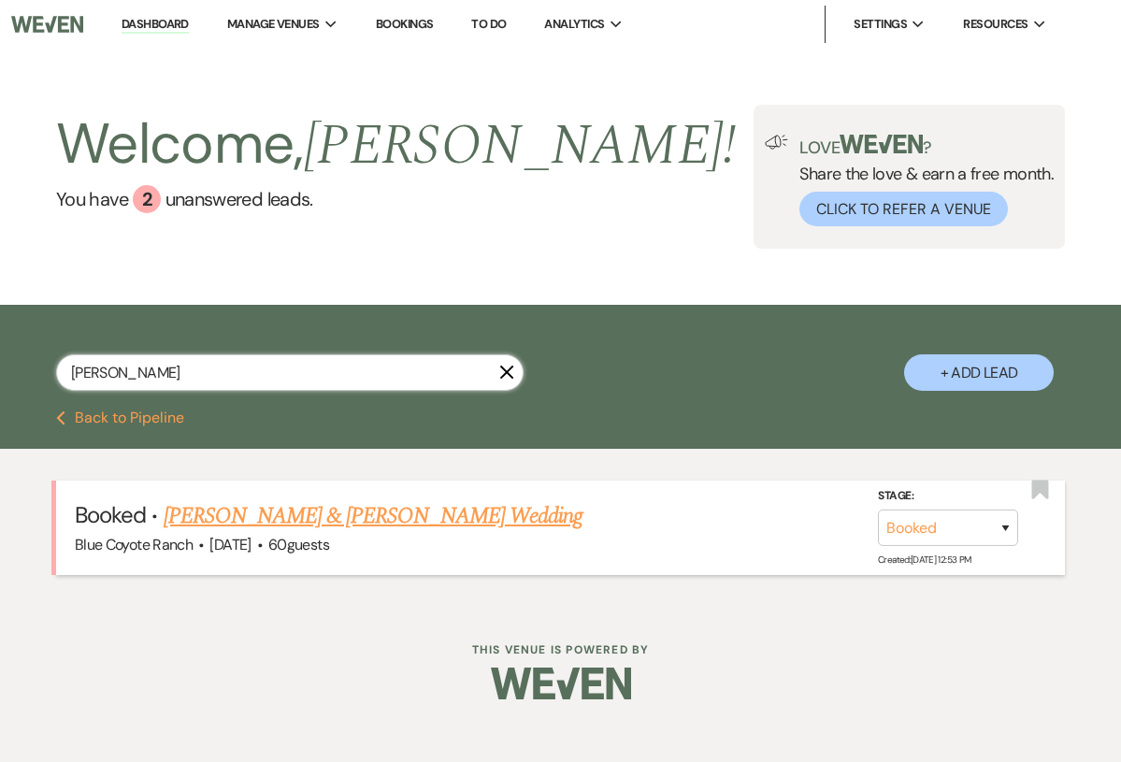
type input "erika"
click at [324, 522] on link "[PERSON_NAME] & [PERSON_NAME] Wedding" at bounding box center [373, 516] width 419 height 34
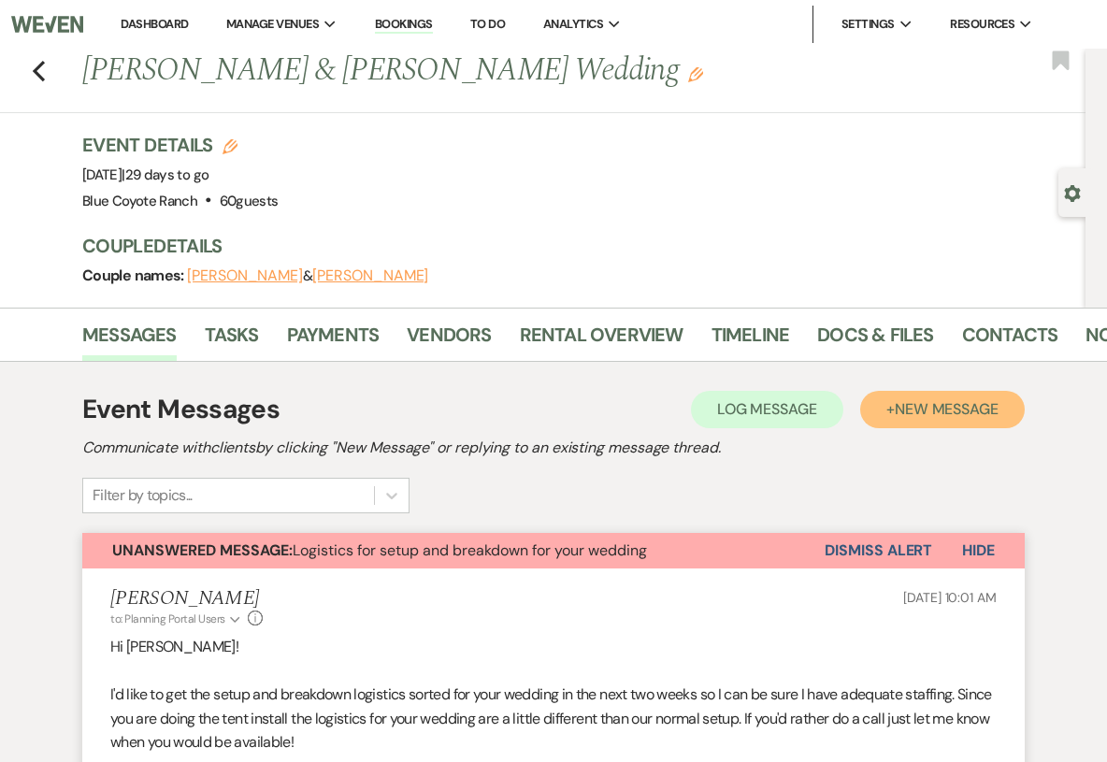
click at [957, 403] on span "New Message" at bounding box center [947, 409] width 104 height 20
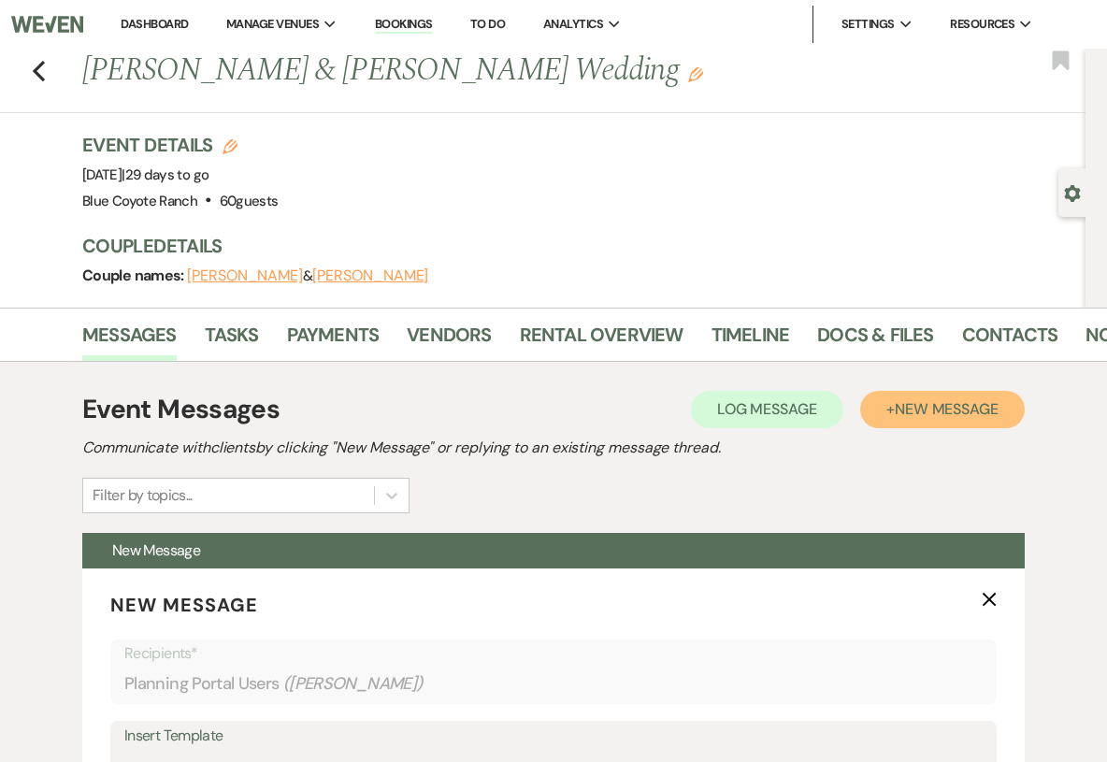
scroll to position [407, 0]
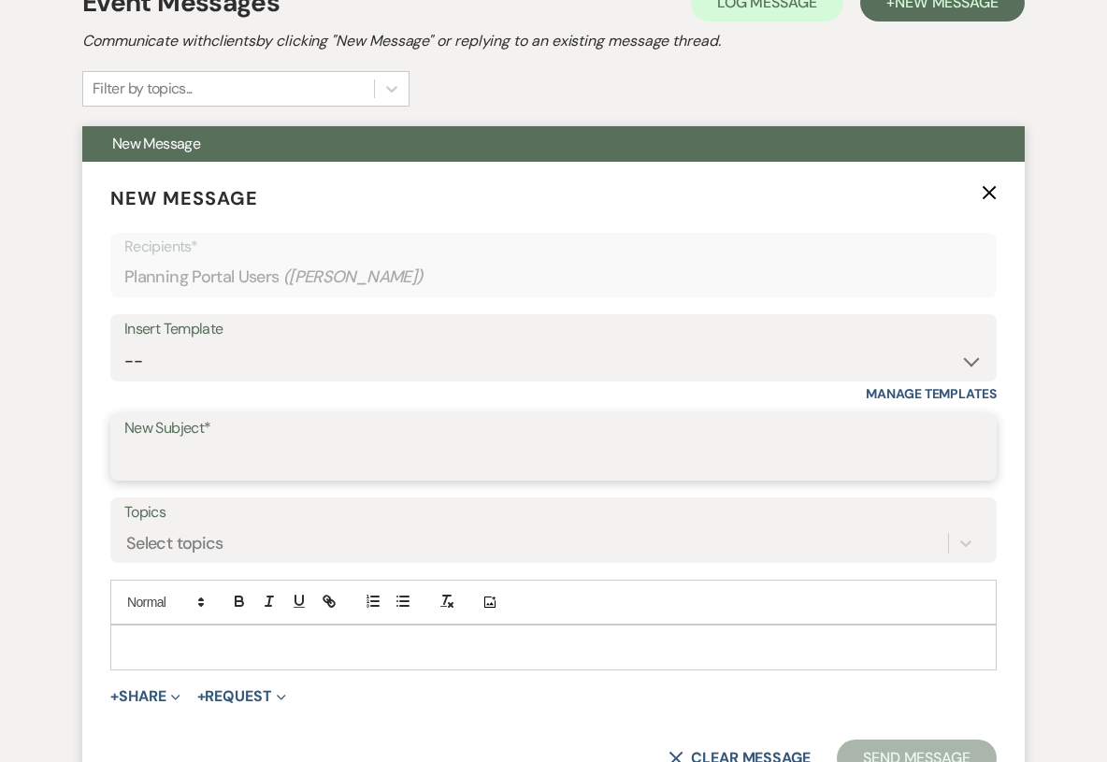
click at [375, 461] on input "New Subject*" at bounding box center [553, 460] width 858 height 36
type input "Speakers?"
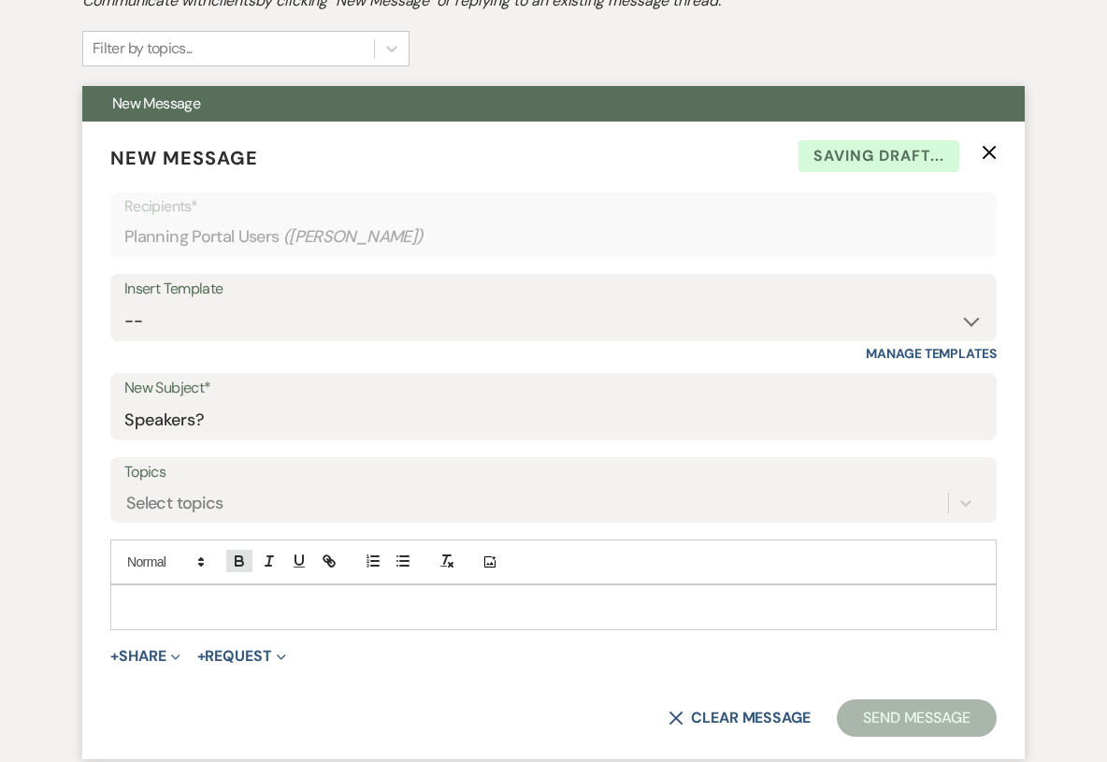
scroll to position [453, 0]
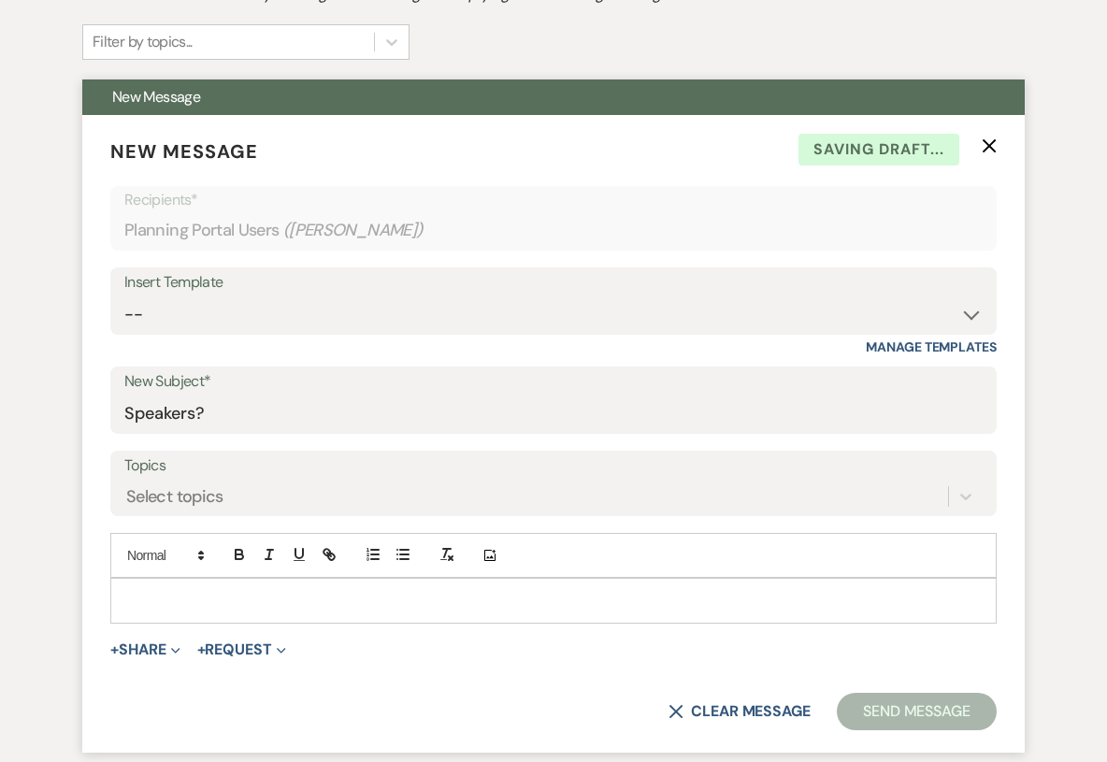
click at [331, 597] on p at bounding box center [553, 600] width 856 height 21
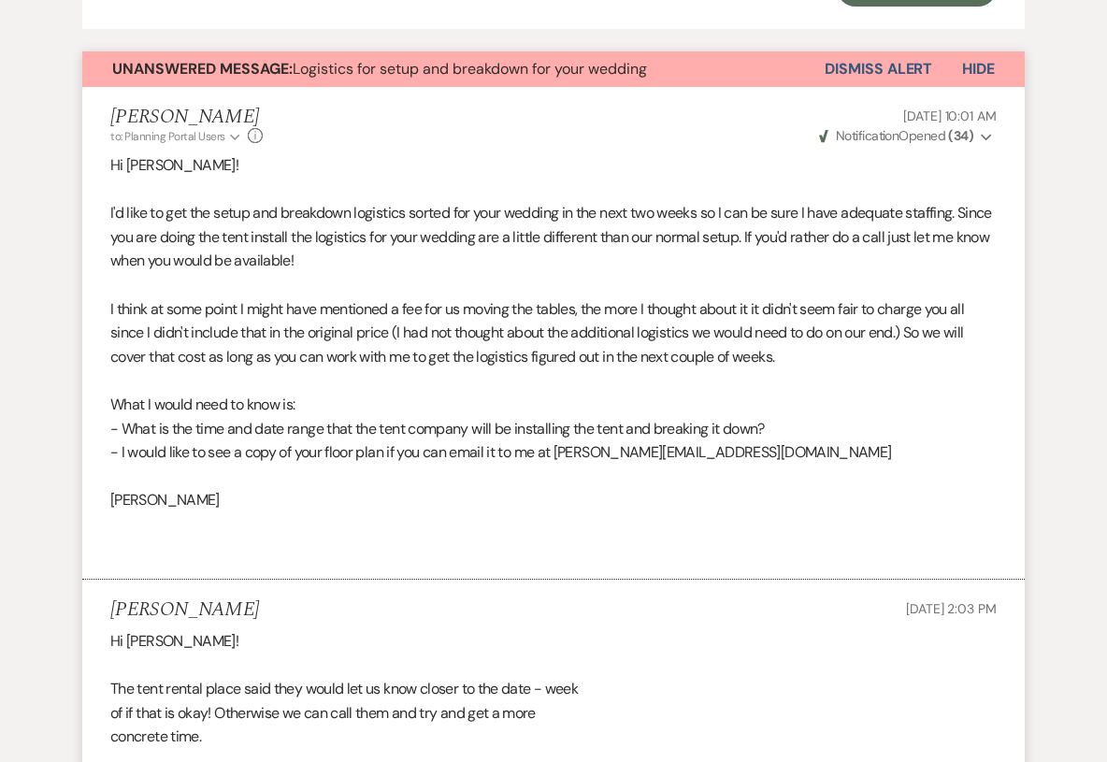
scroll to position [950, 0]
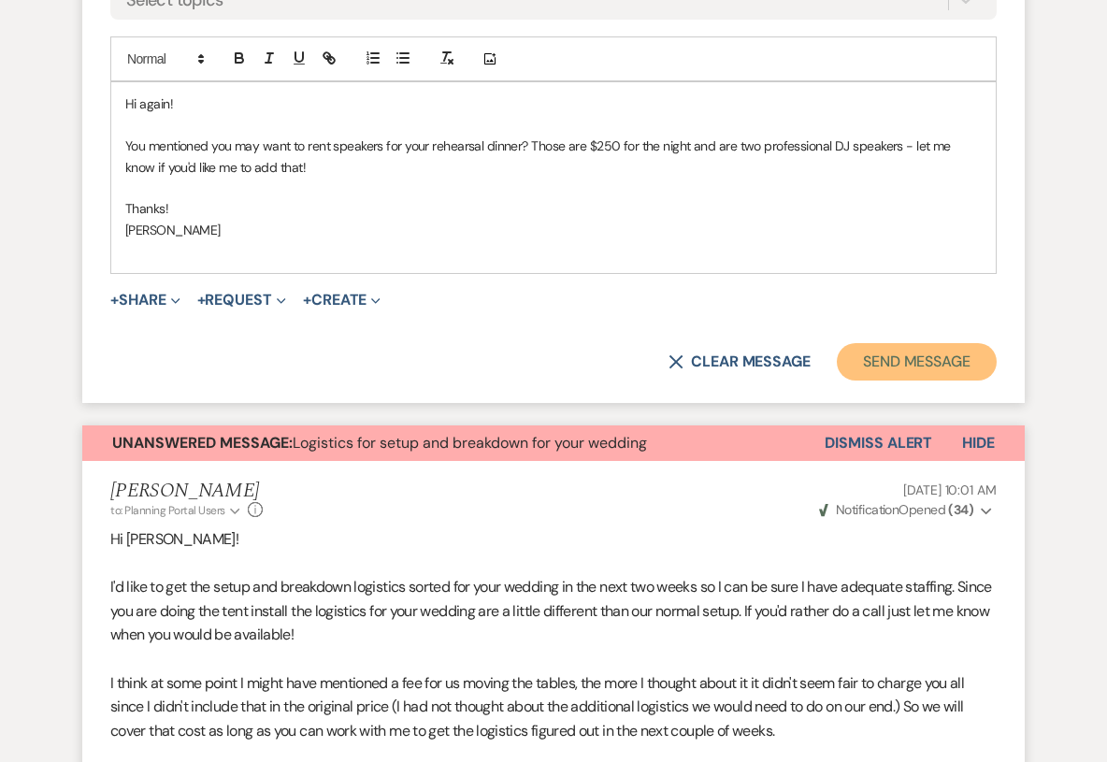
click at [958, 363] on button "Send Message" at bounding box center [917, 361] width 160 height 37
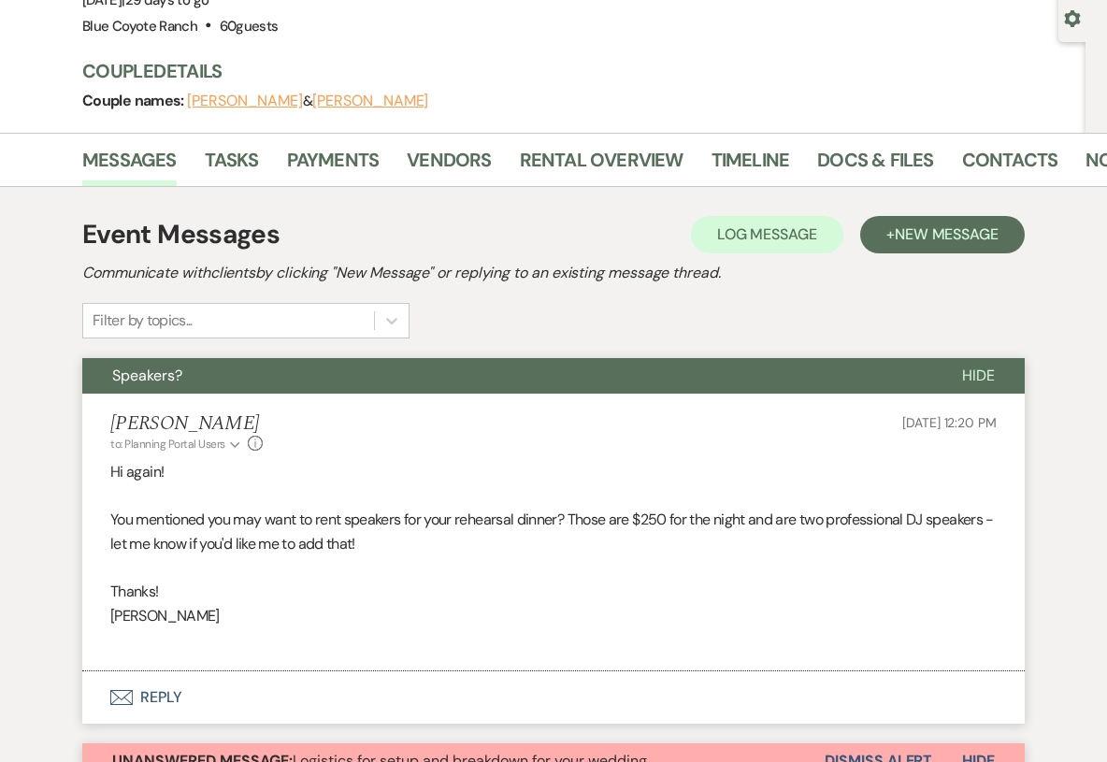
scroll to position [180, 0]
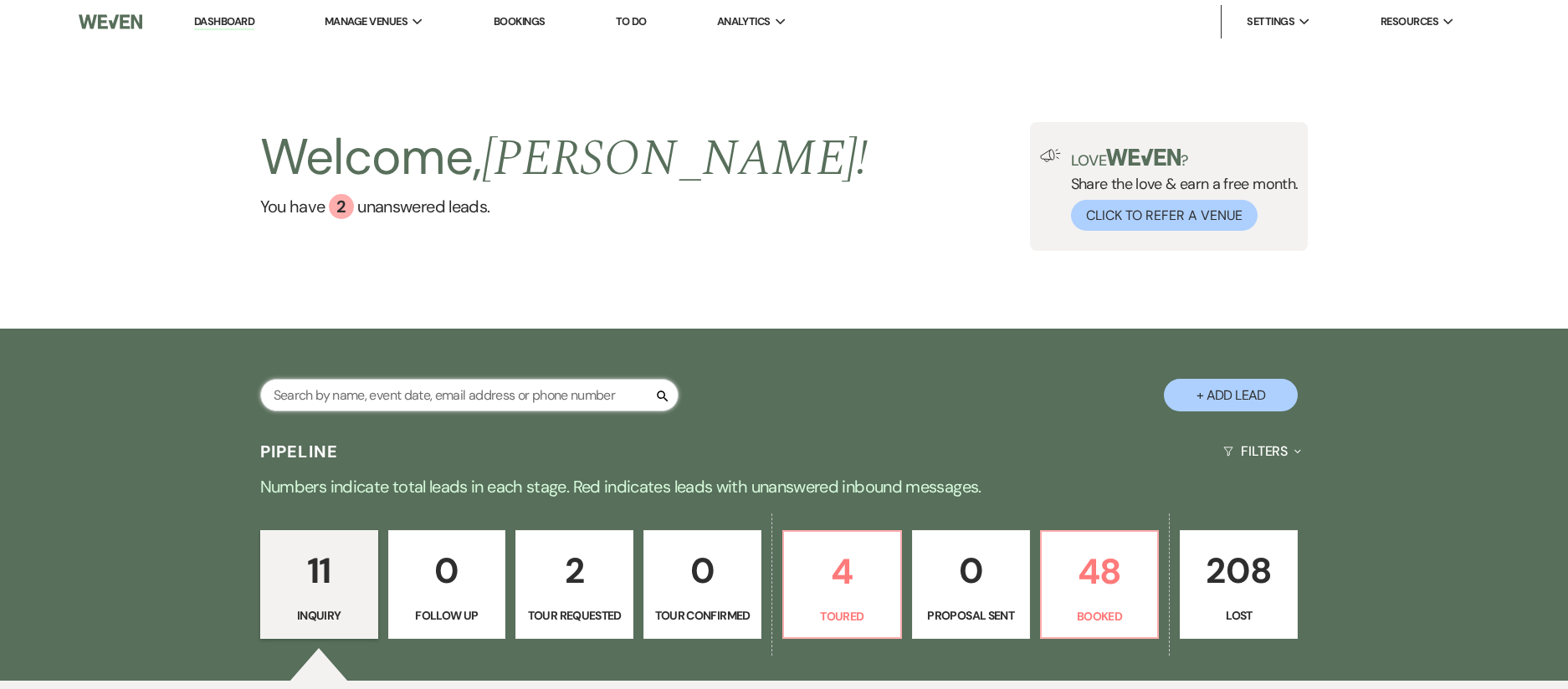
click at [566, 381] on input "text" at bounding box center [470, 396] width 419 height 32
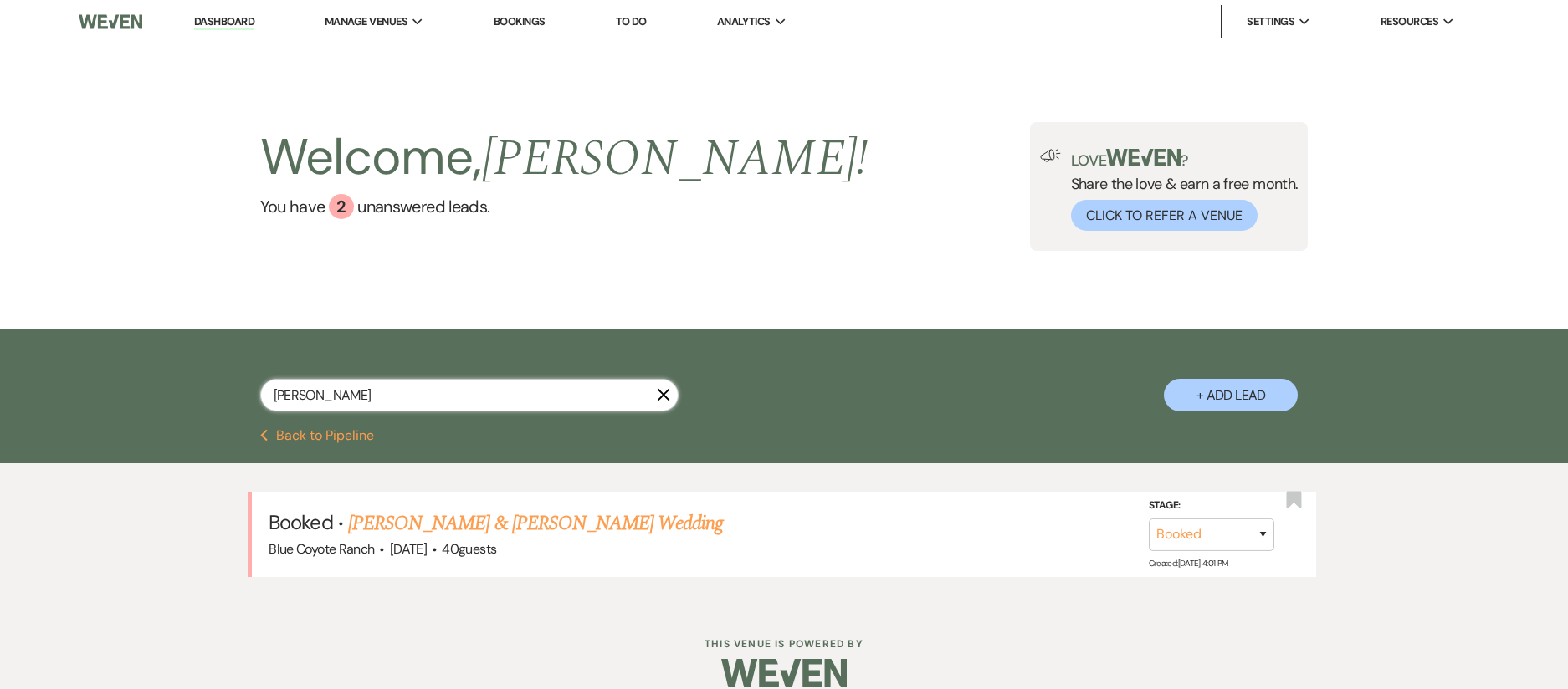
type input "[PERSON_NAME]"
click at [489, 527] on link "[PERSON_NAME] & [PERSON_NAME] Wedding" at bounding box center [535, 523] width 375 height 30
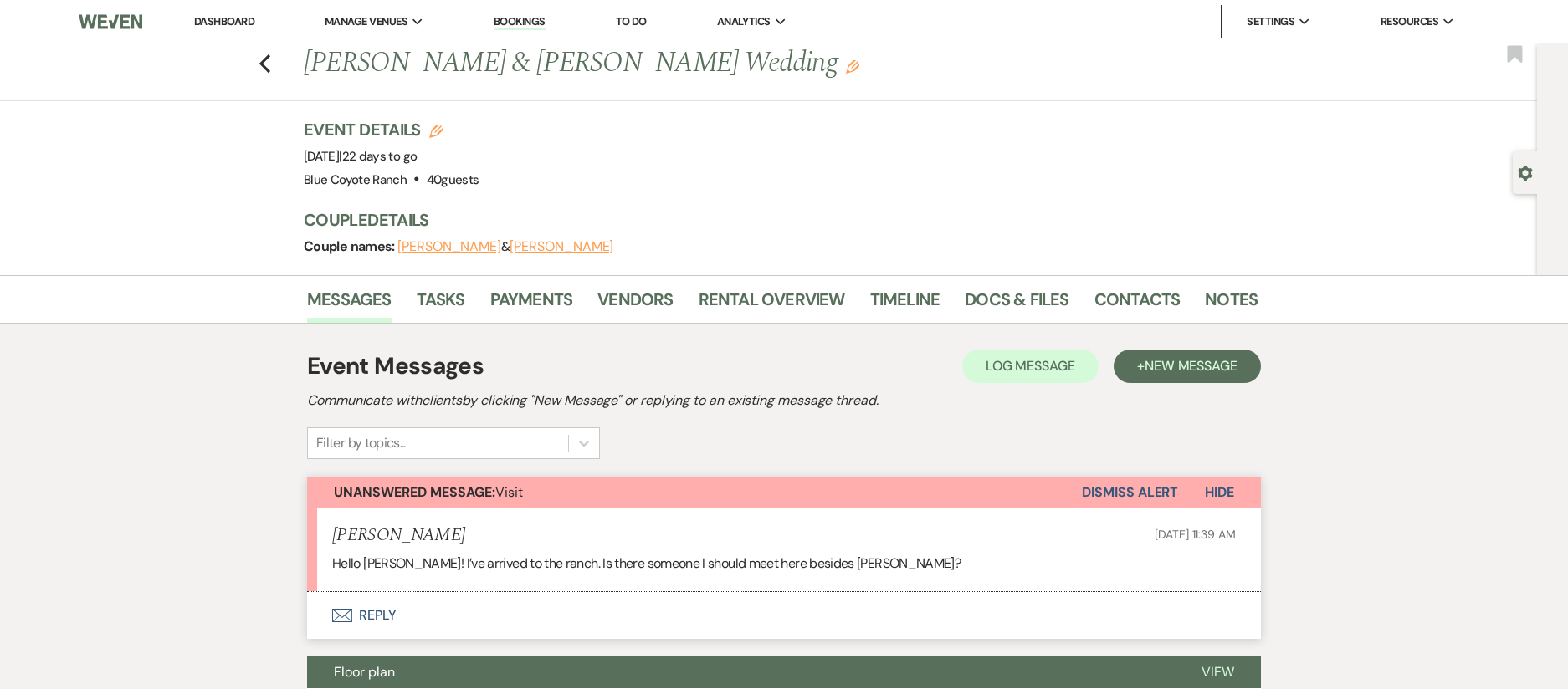
click at [1153, 501] on button "Dismiss Alert" at bounding box center [1130, 493] width 97 height 32
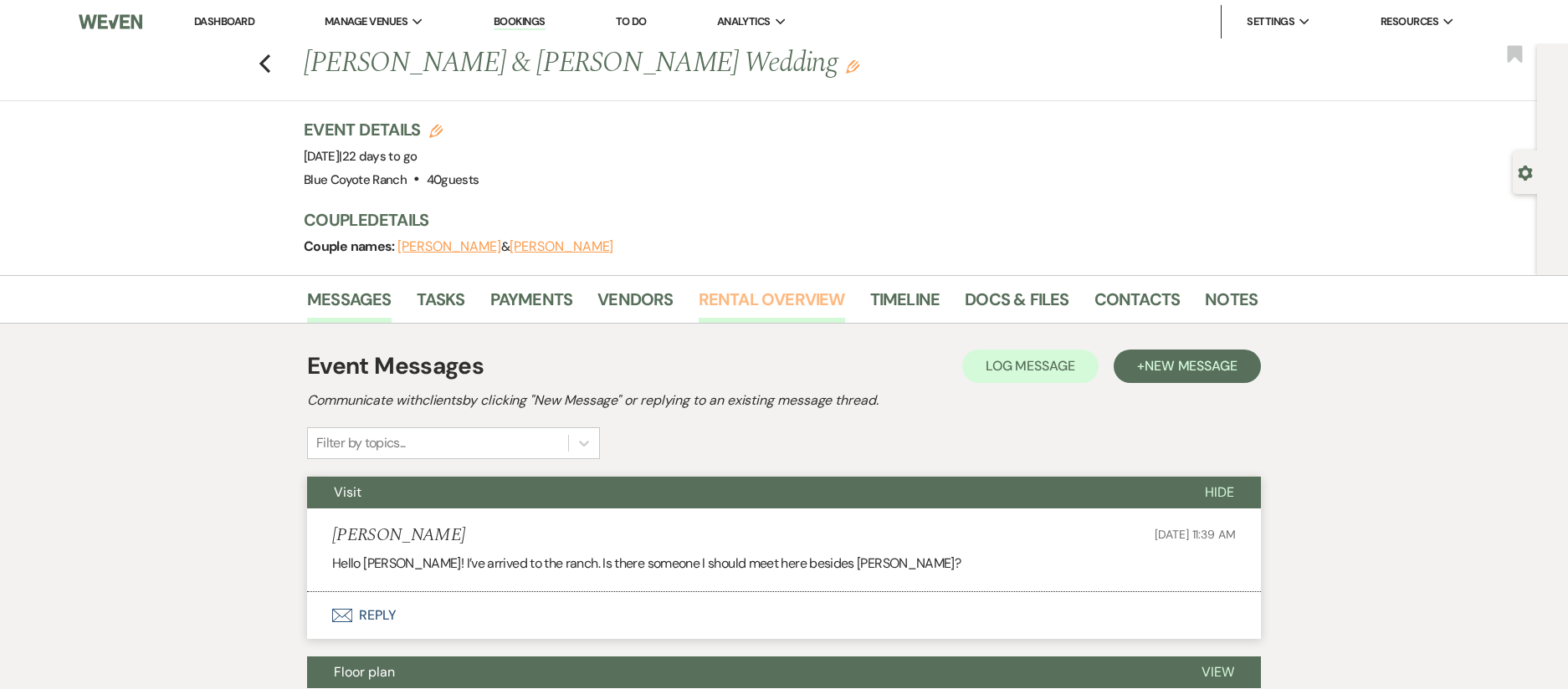
click at [806, 304] on link "Rental Overview" at bounding box center [772, 304] width 147 height 37
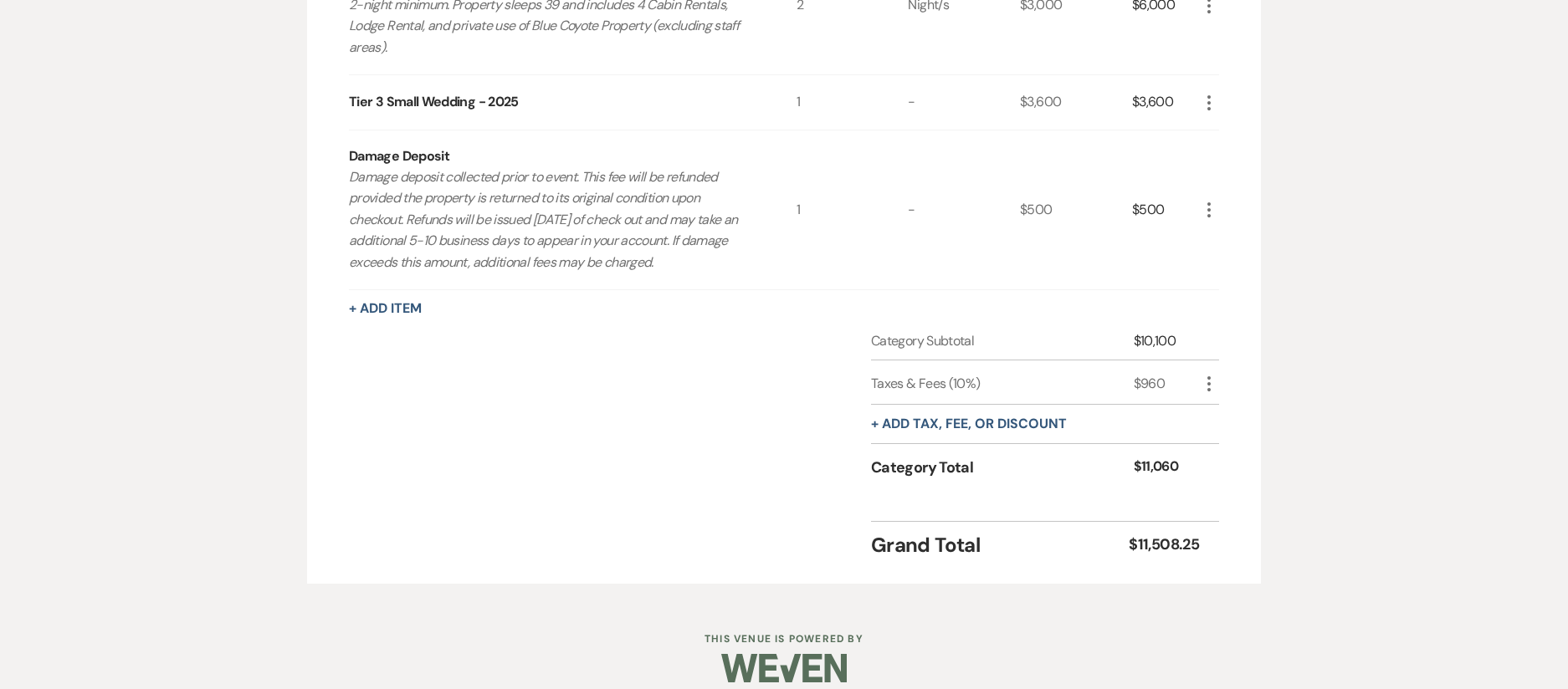
scroll to position [946, 0]
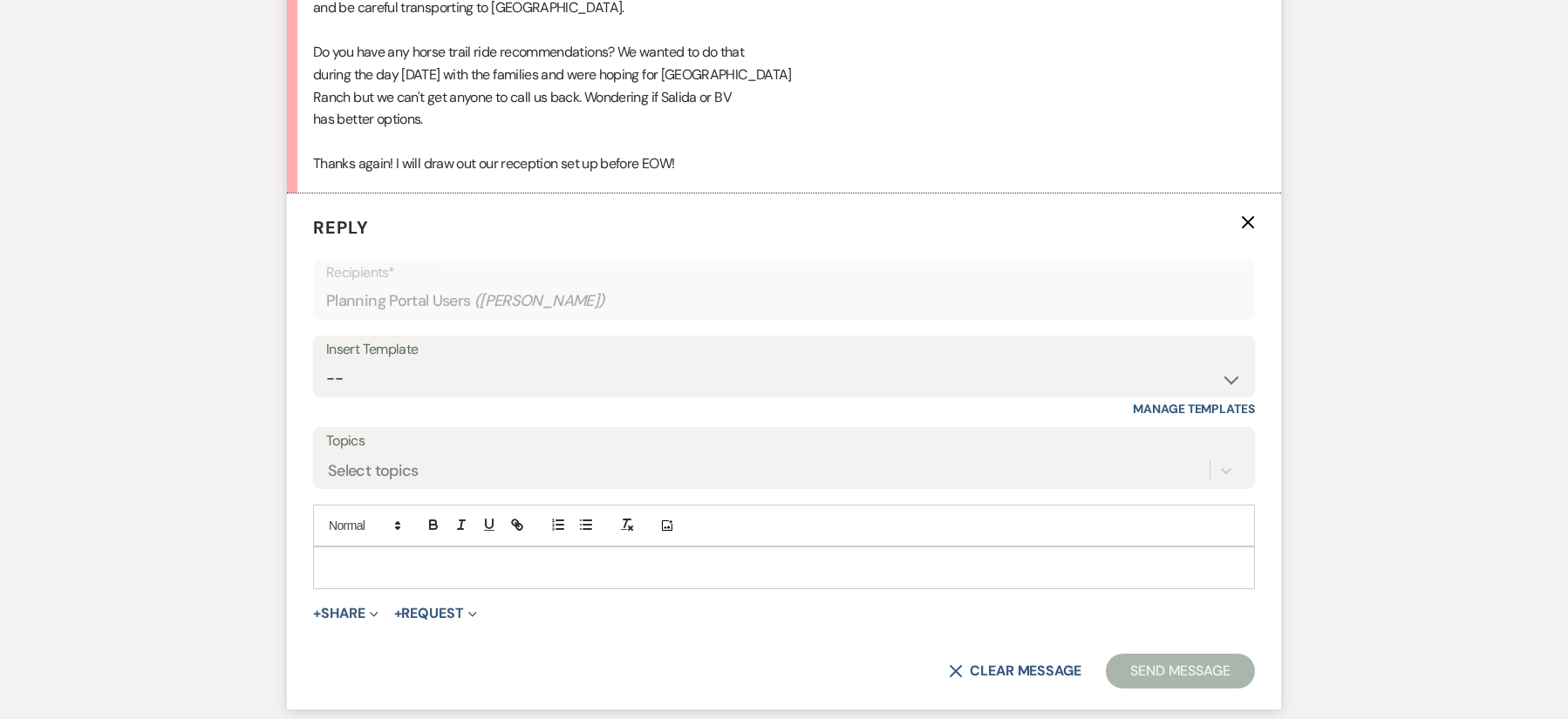
click at [490, 559] on p at bounding box center [784, 567] width 914 height 20
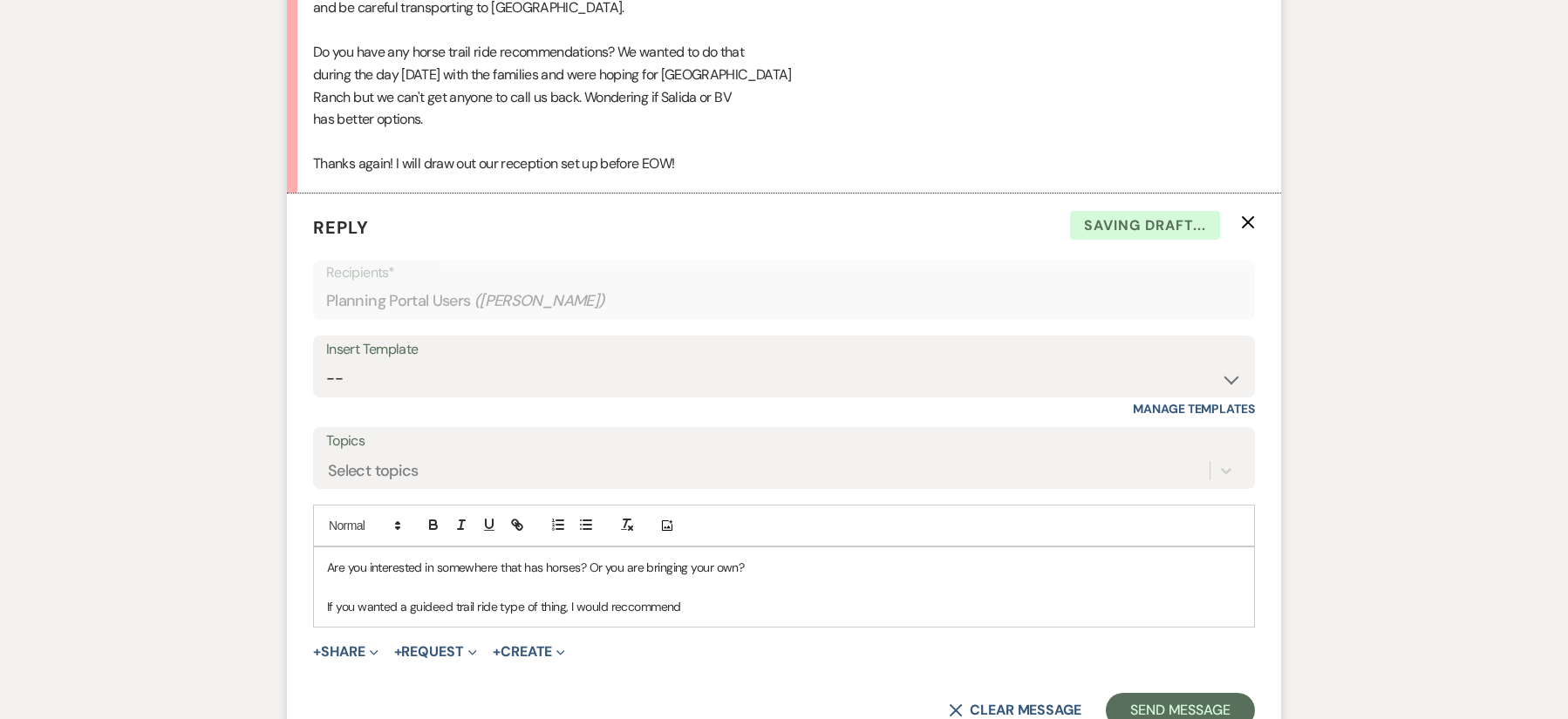
click at [437, 607] on p "If you wanted a guideed trail ride type of thing, I would reccommend" at bounding box center [784, 606] width 914 height 20
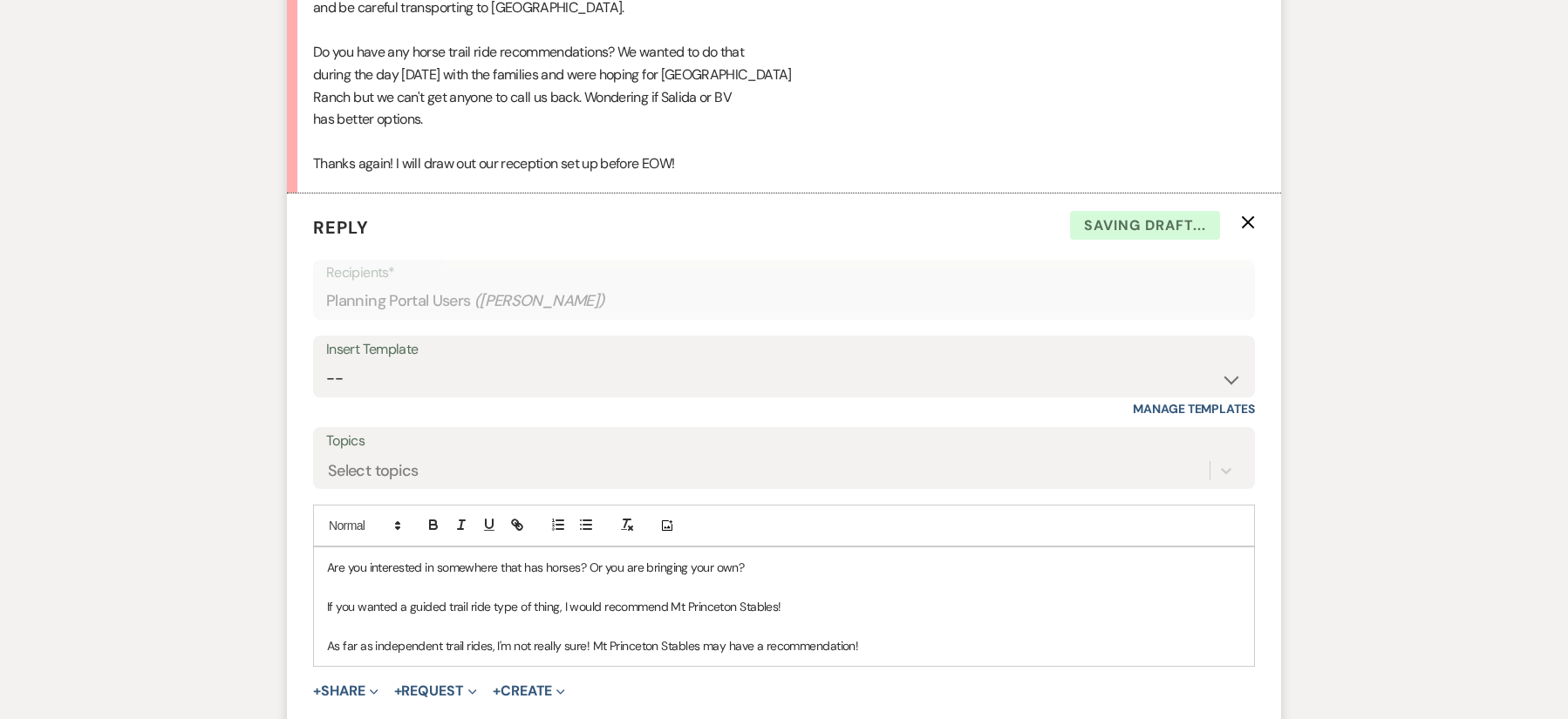
click at [895, 652] on p "As far as independent trail rides, I'm not really sure! Mt Princeton Stables ma…" at bounding box center [784, 646] width 914 height 20
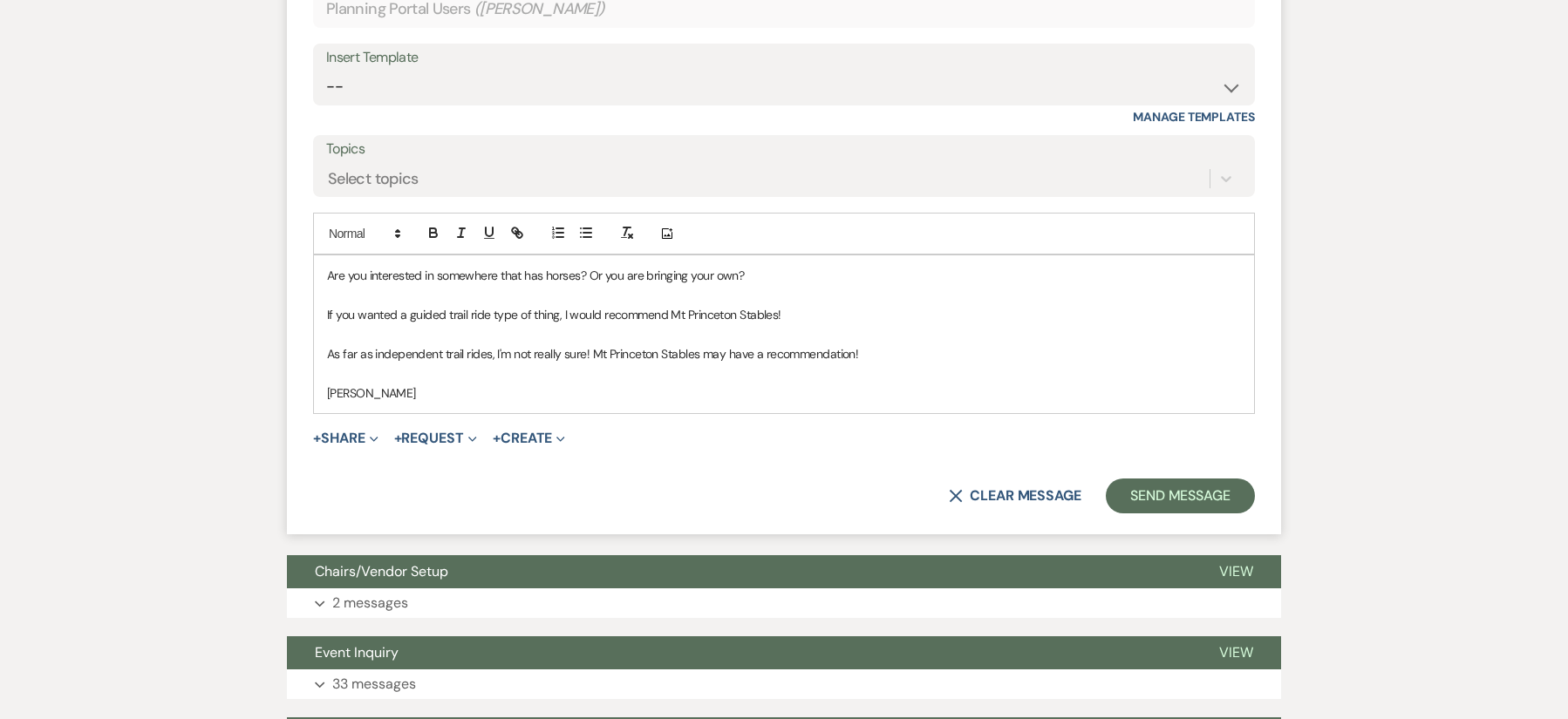
scroll to position [3803, 0]
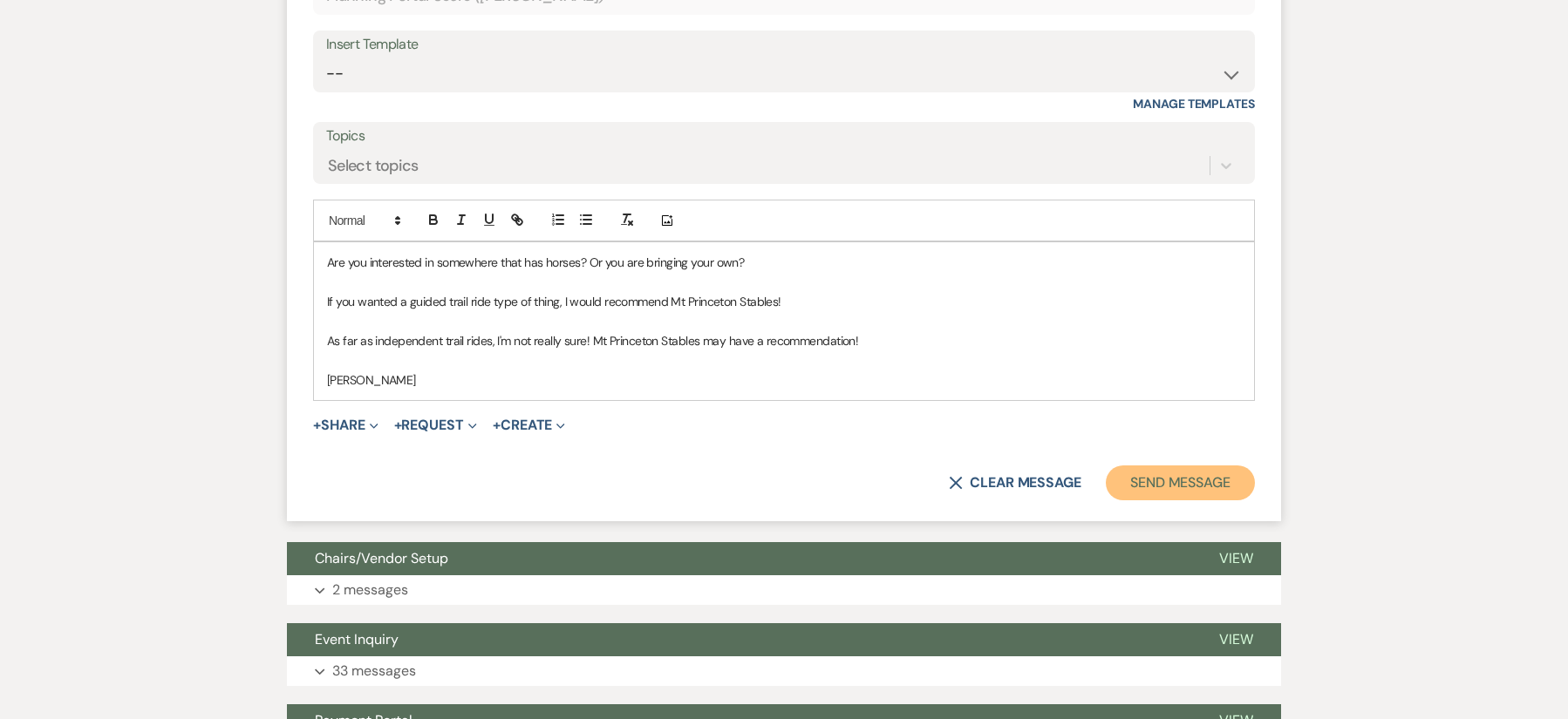
drag, startPoint x: 1197, startPoint y: 487, endPoint x: 1201, endPoint y: 496, distance: 9.8
click at [1197, 487] on button "Send Message" at bounding box center [1181, 482] width 149 height 35
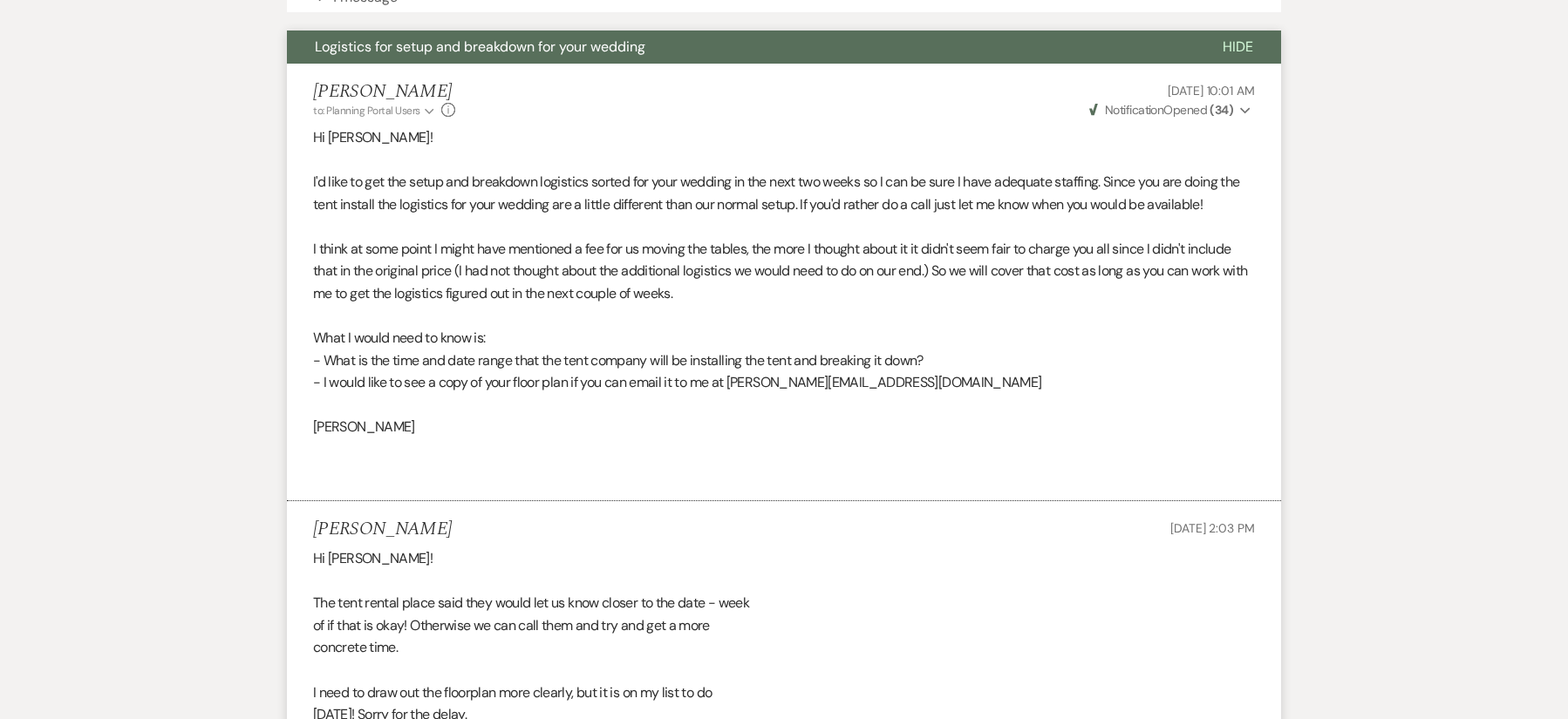
scroll to position [0, 0]
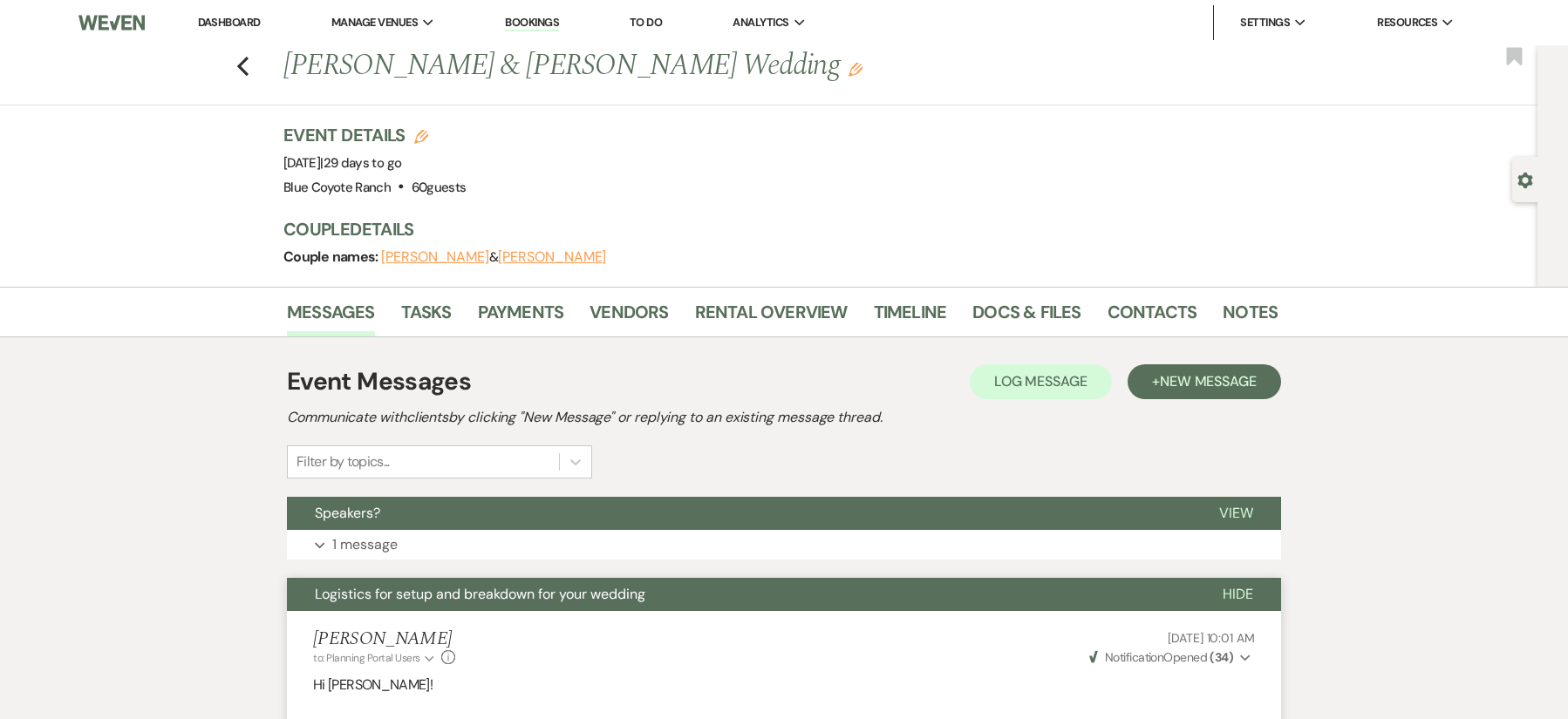
click at [253, 21] on link "Dashboard" at bounding box center [229, 22] width 62 height 15
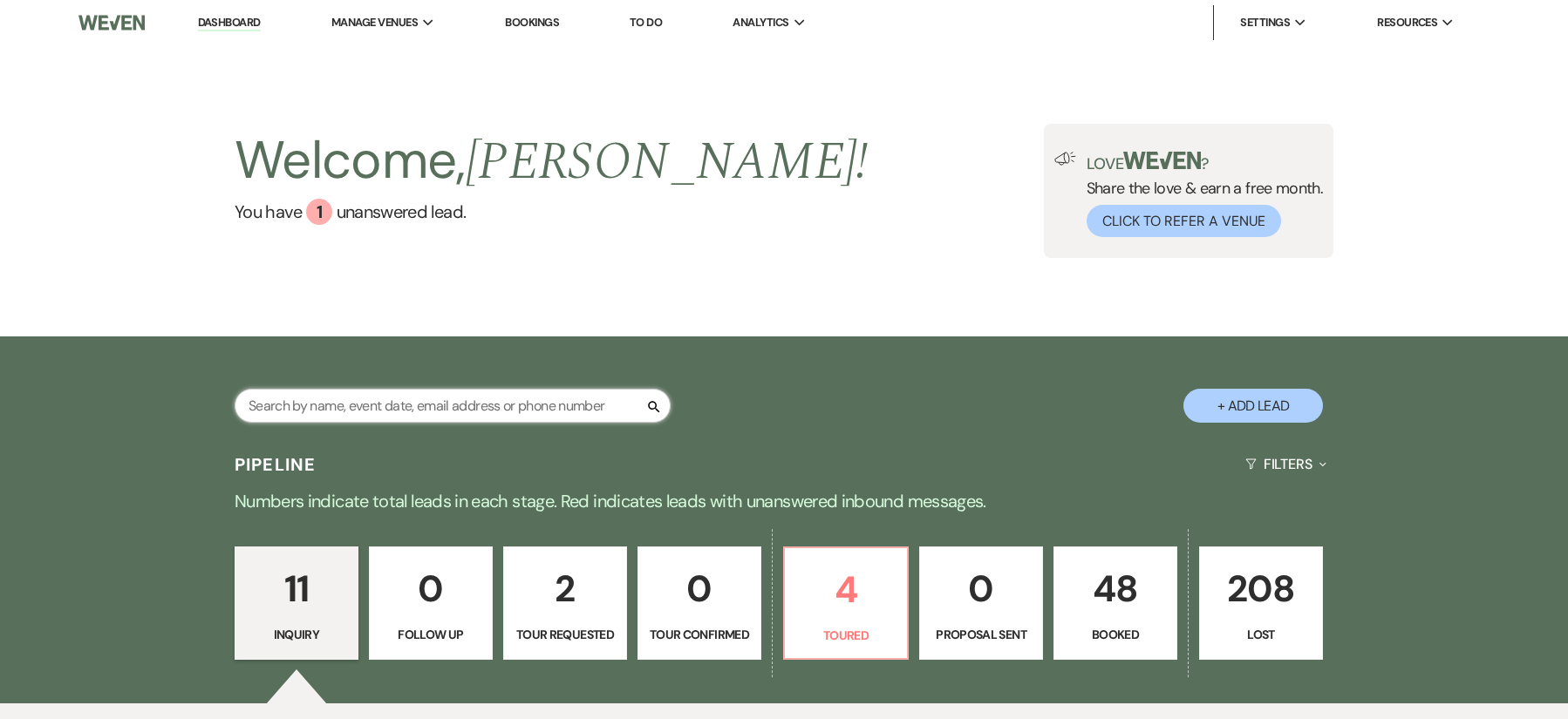
click at [498, 396] on input "text" at bounding box center [453, 406] width 437 height 34
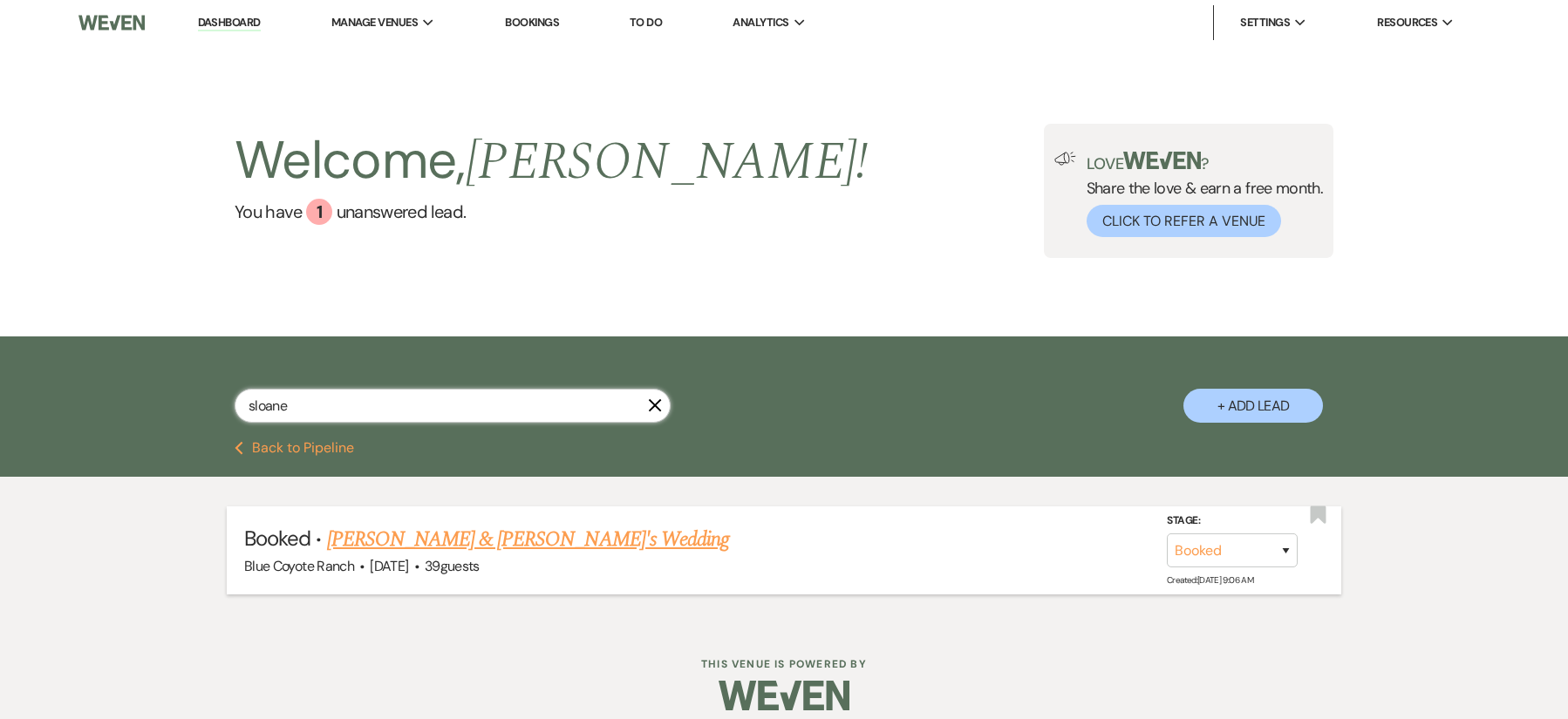
type input "sloane"
click at [501, 534] on link "[PERSON_NAME] & [PERSON_NAME]'s Wedding" at bounding box center [529, 540] width 403 height 32
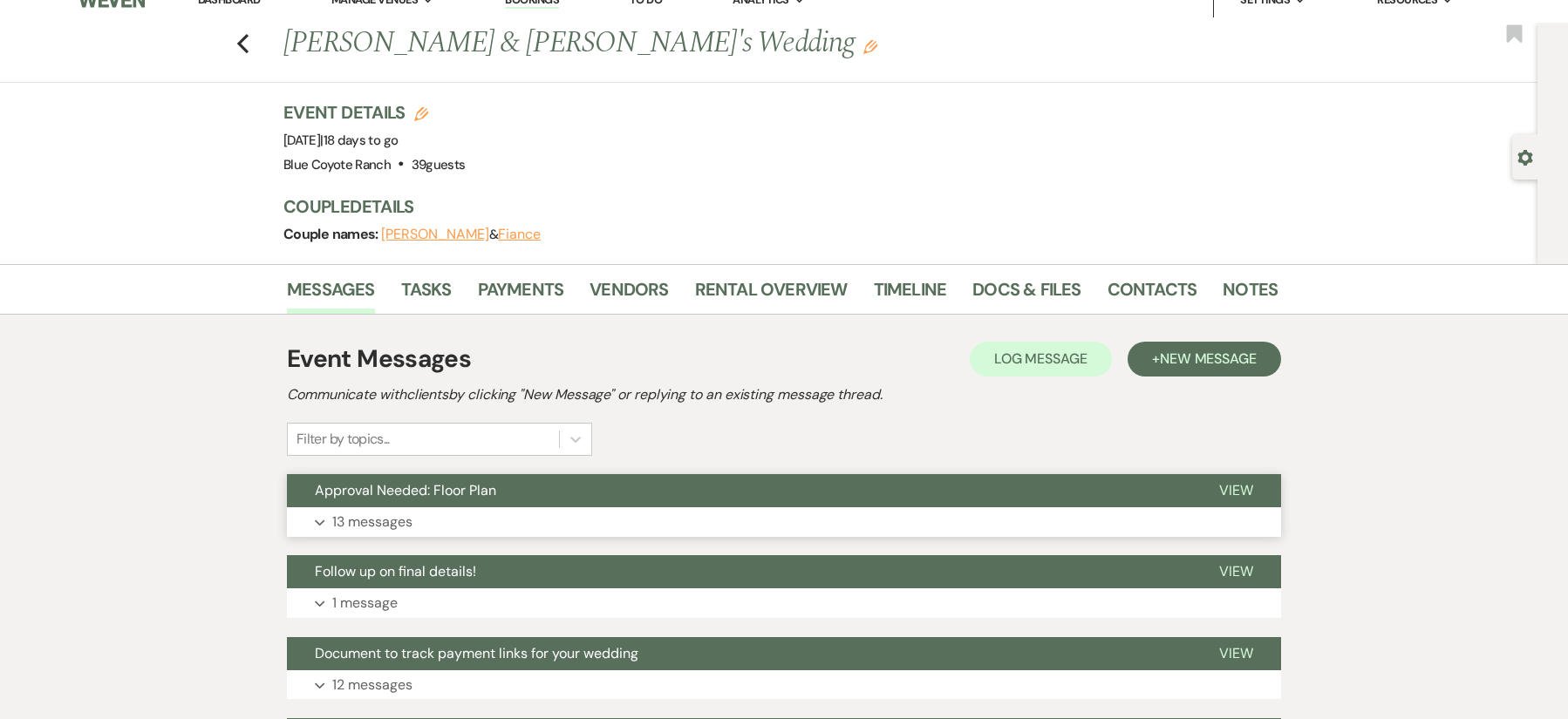
scroll to position [25, 0]
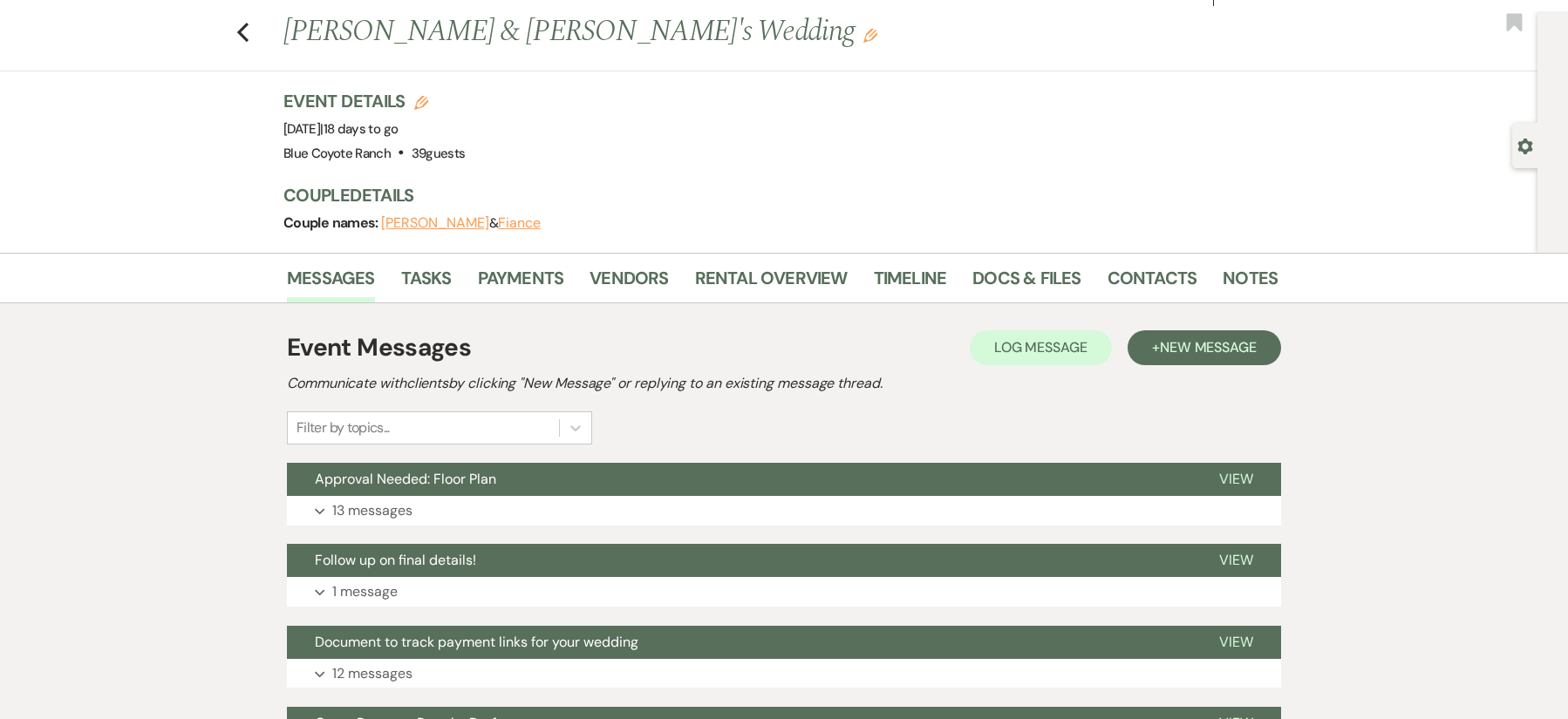
click at [480, 436] on div "Filter by topics..." at bounding box center [423, 428] width 271 height 32
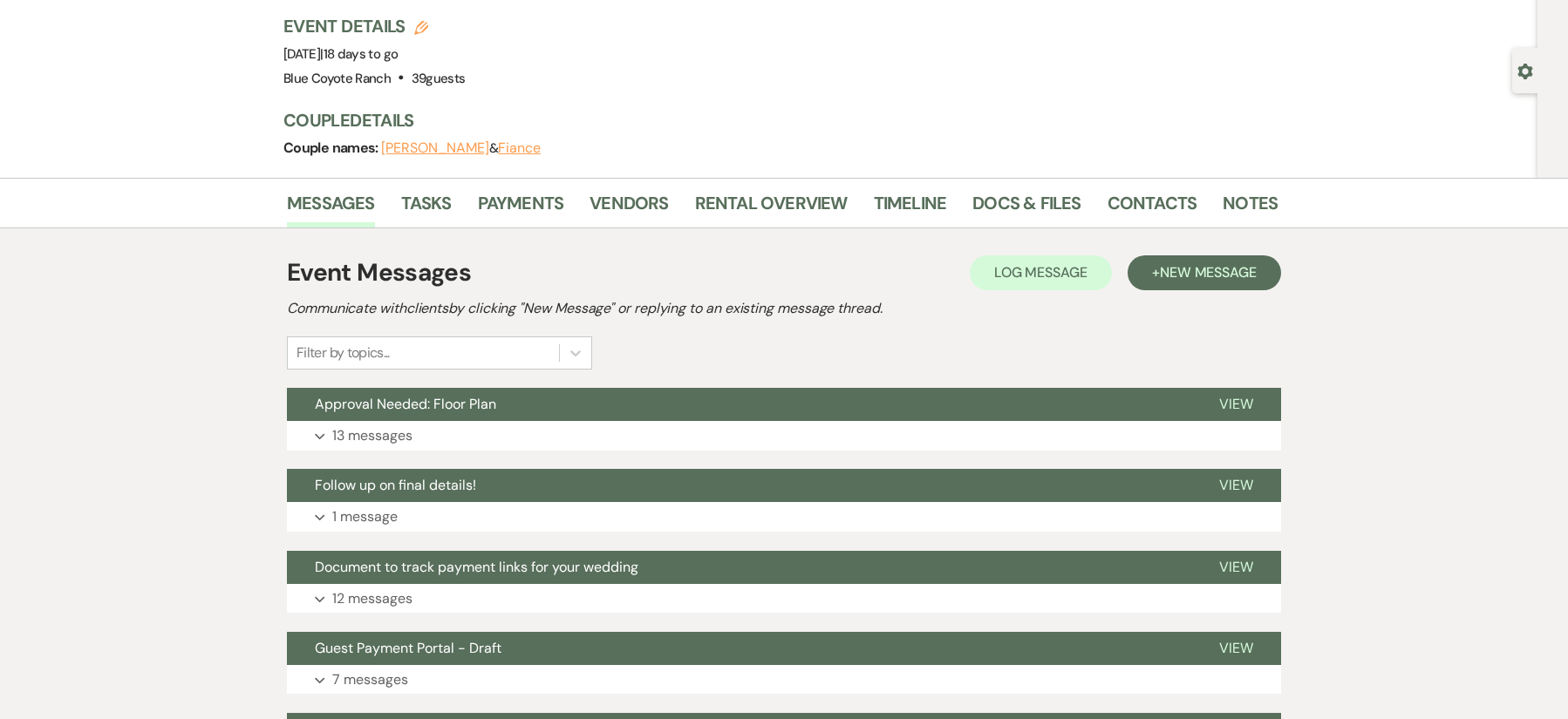
scroll to position [159, 0]
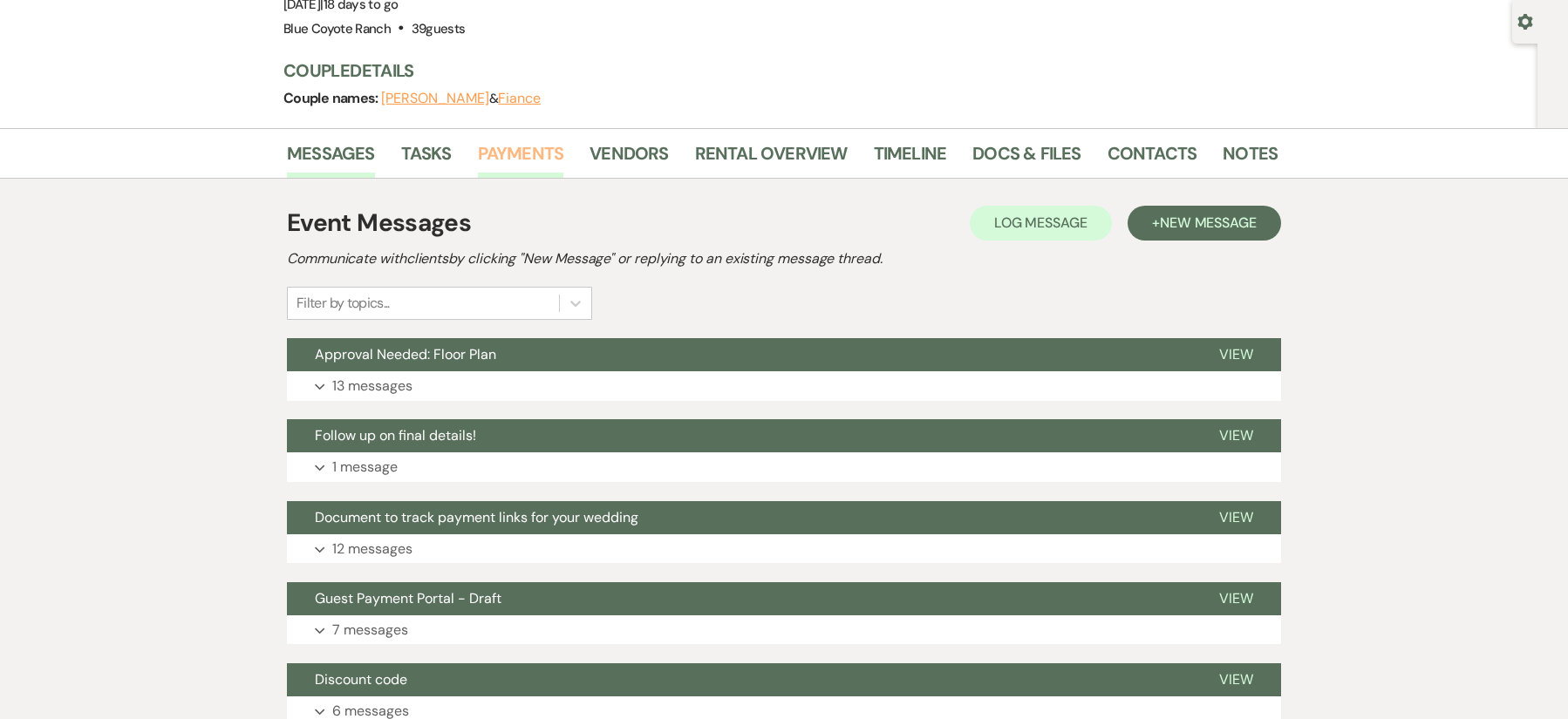
click at [509, 161] on link "Payments" at bounding box center [520, 159] width 87 height 38
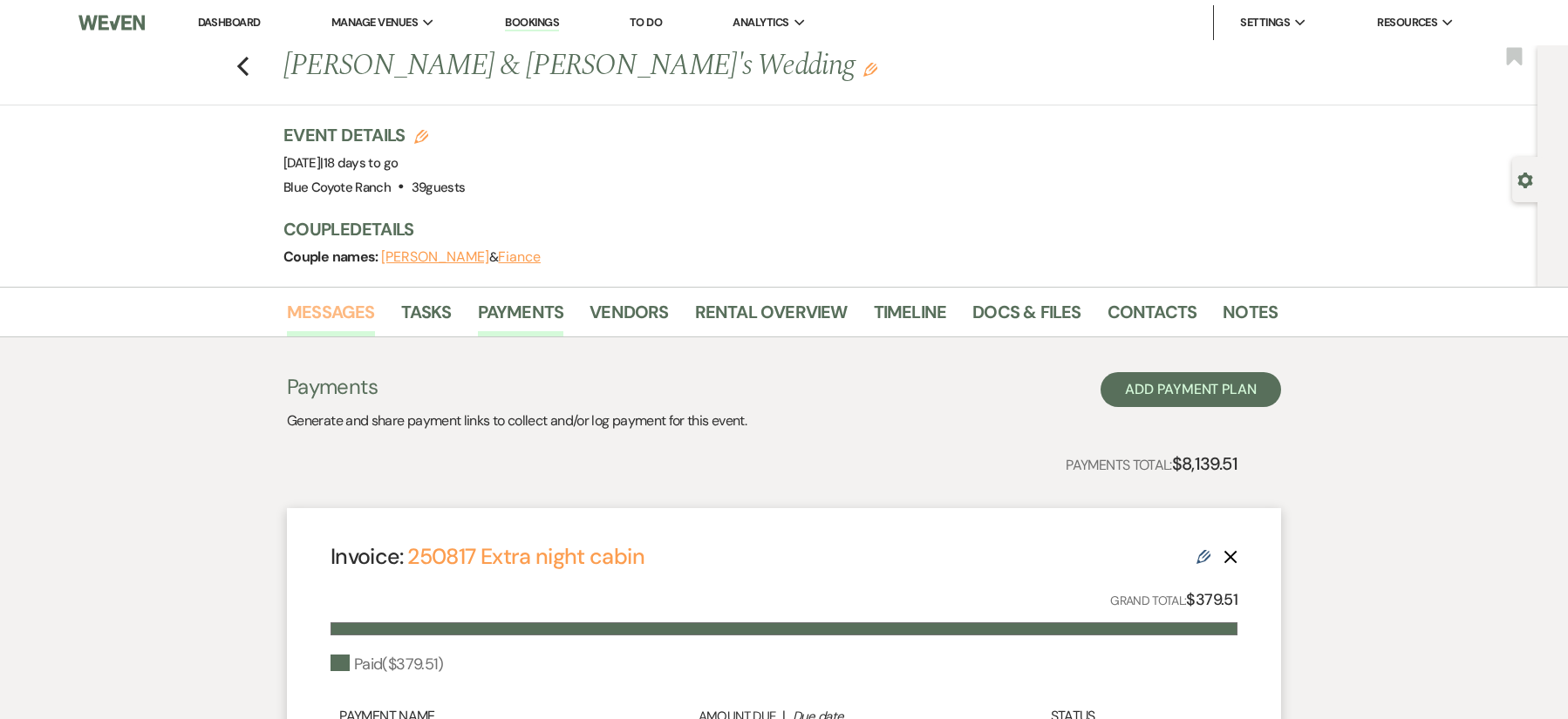
click at [326, 314] on link "Messages" at bounding box center [331, 317] width 88 height 38
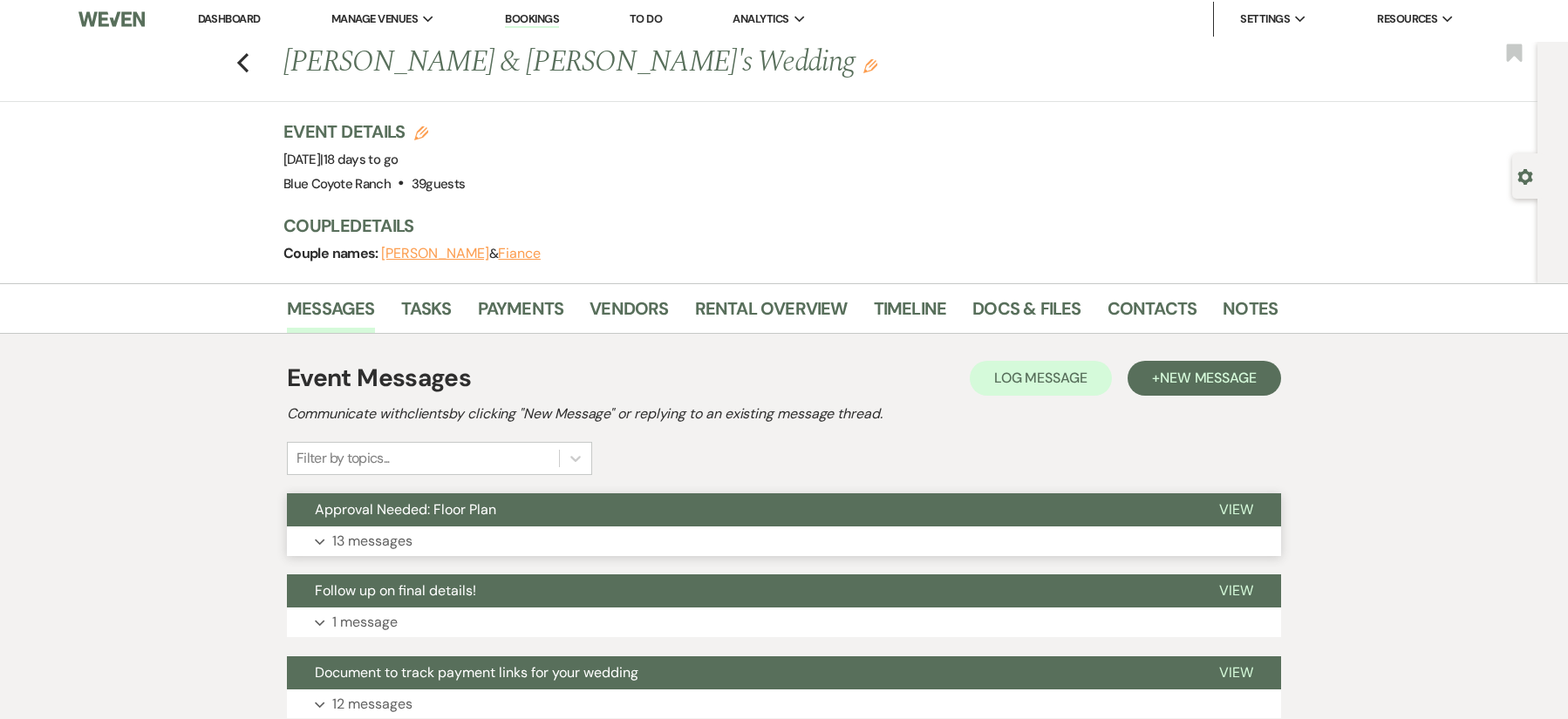
click at [595, 542] on button "Expand 13 messages" at bounding box center [784, 542] width 994 height 30
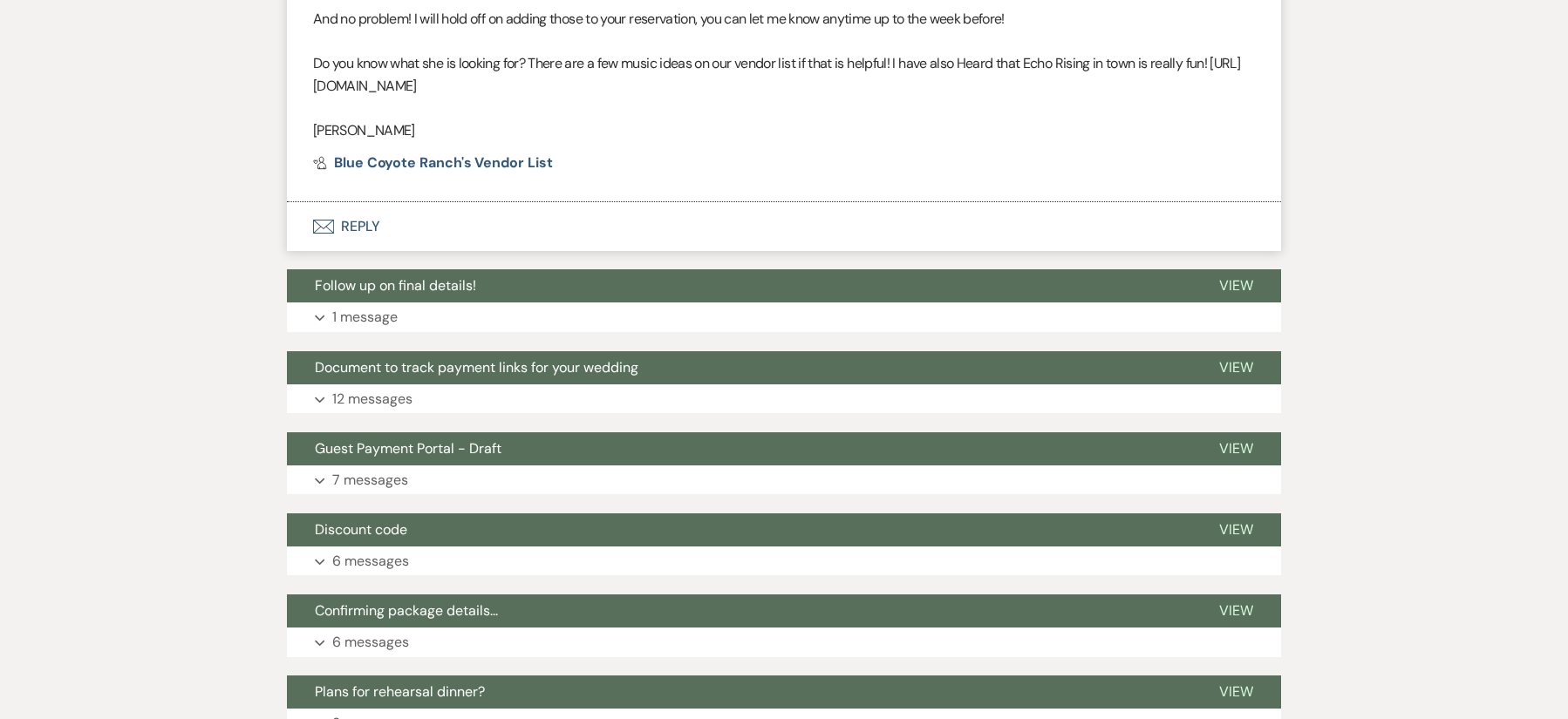
scroll to position [4000, 0]
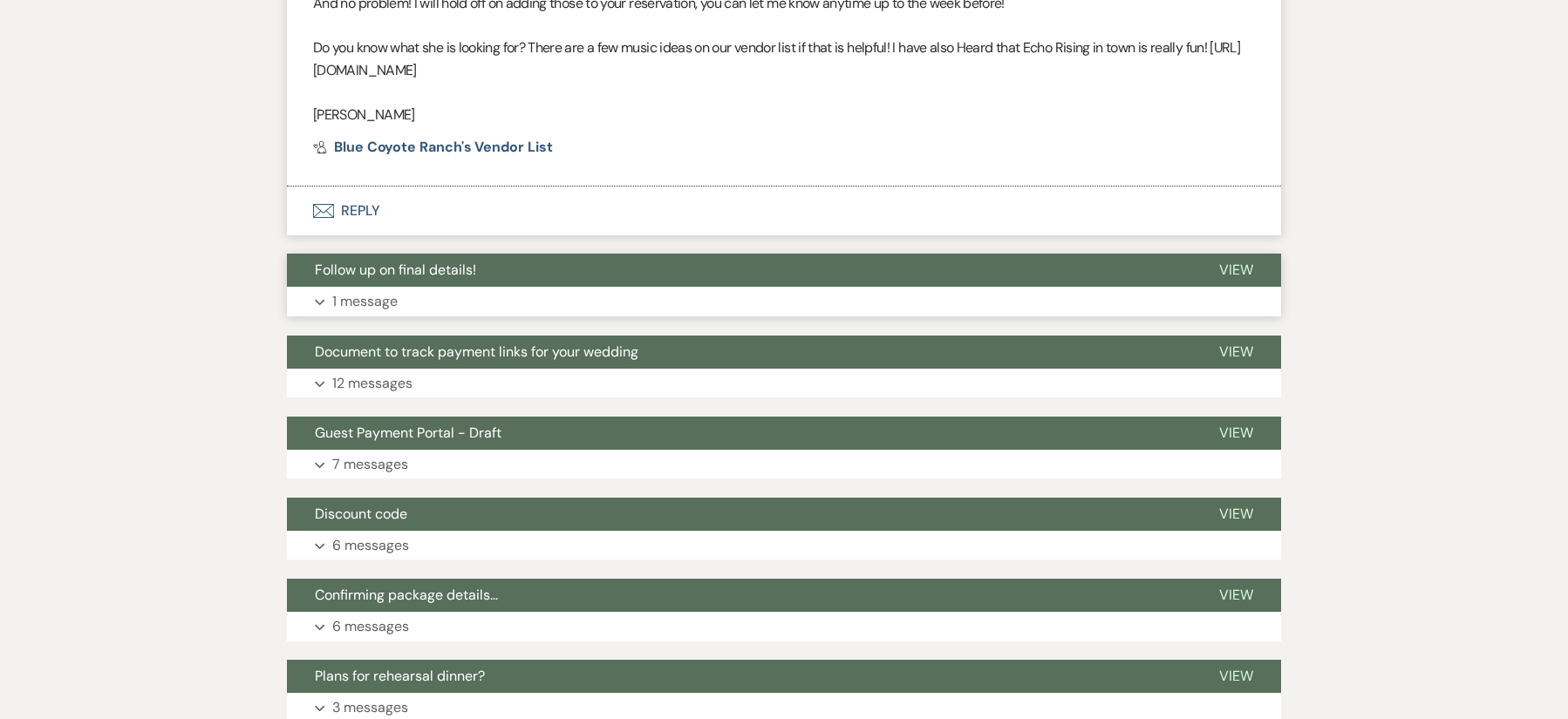
click at [512, 298] on button "Expand 1 message" at bounding box center [784, 302] width 994 height 30
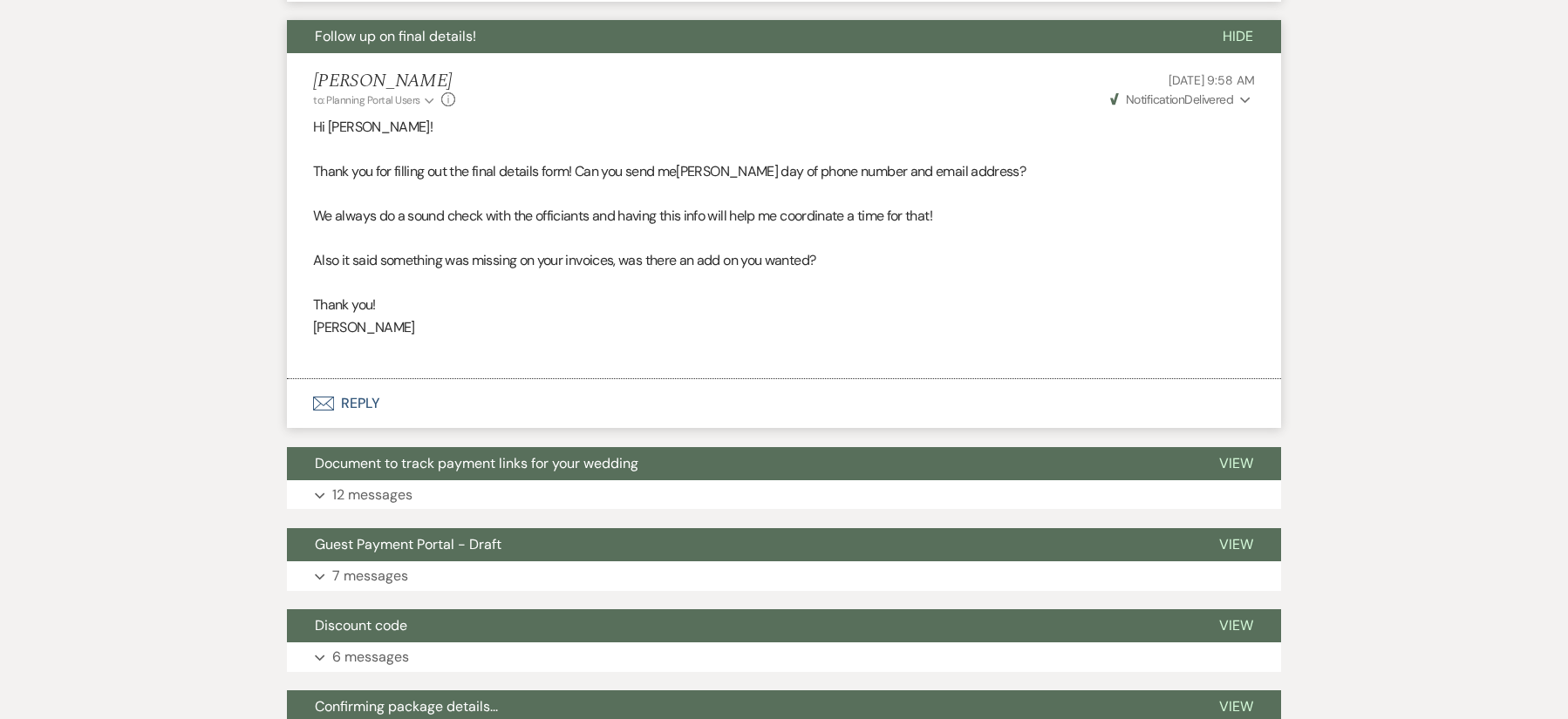
scroll to position [4232, 0]
